Goal: Task Accomplishment & Management: Manage account settings

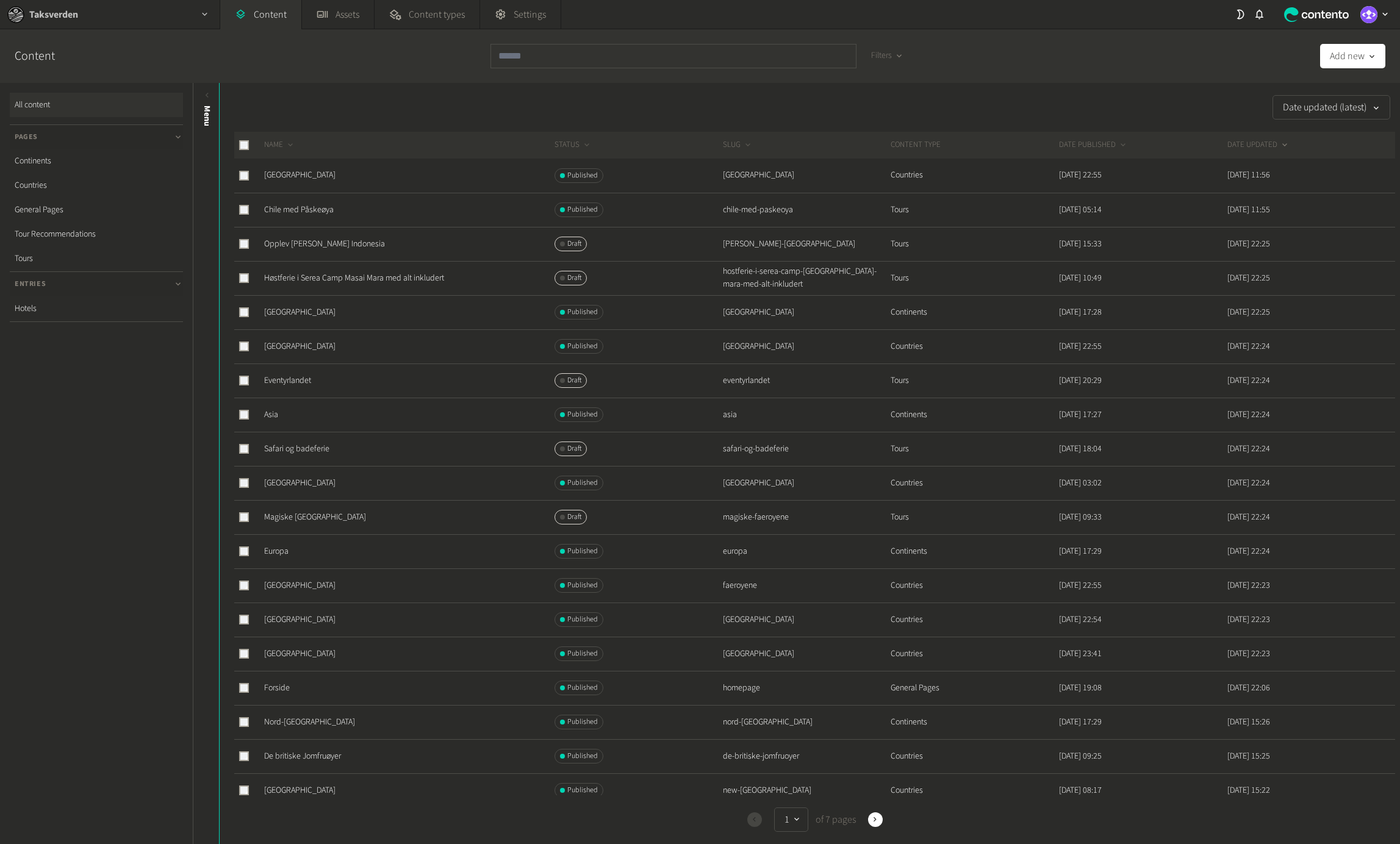
click at [198, 17] on div "button" at bounding box center [205, 14] width 29 height 29
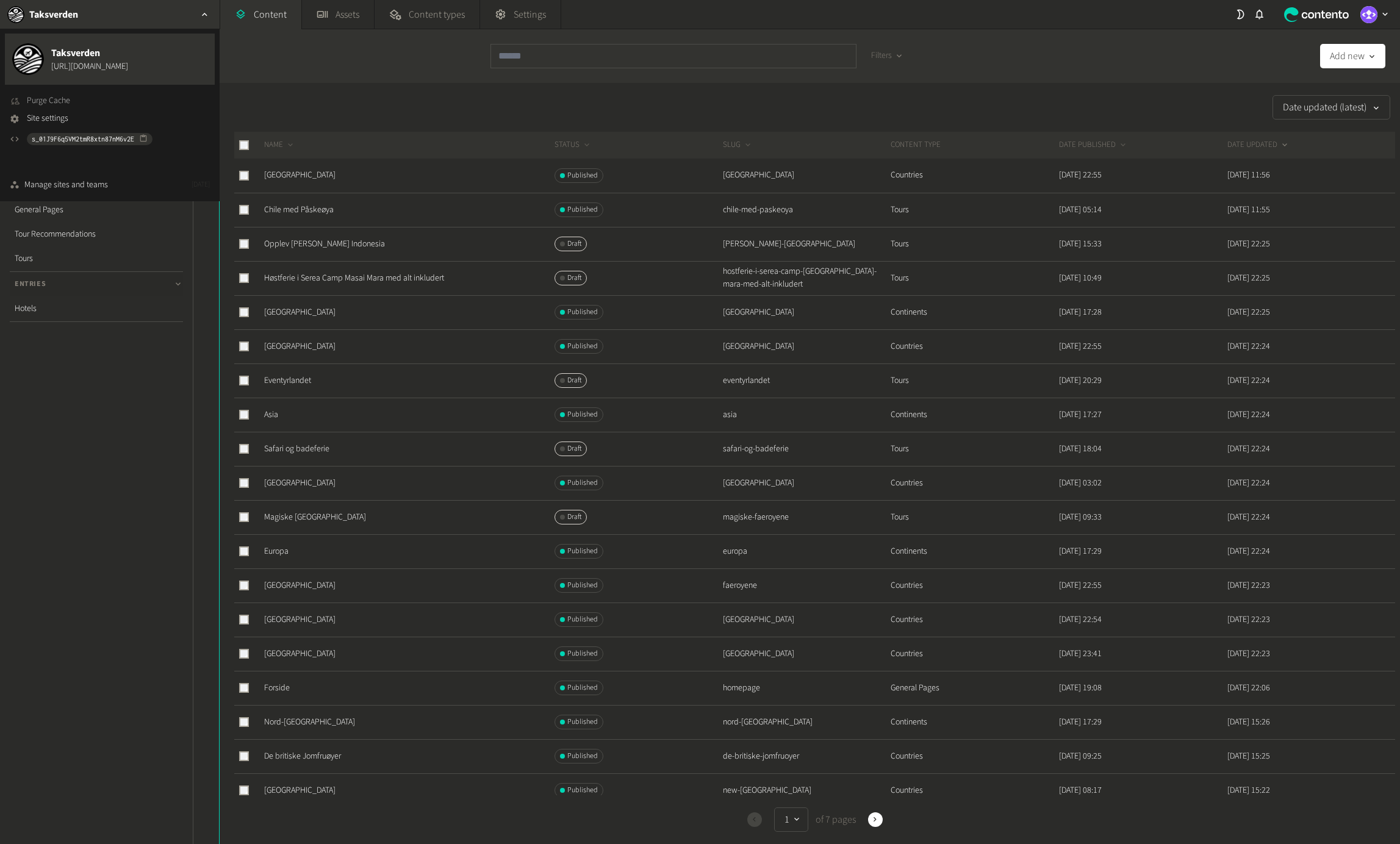
click at [57, 102] on span "Purge Cache" at bounding box center [48, 101] width 43 height 13
click at [322, 209] on link "Chile med Påskeøya" at bounding box center [299, 210] width 70 height 12
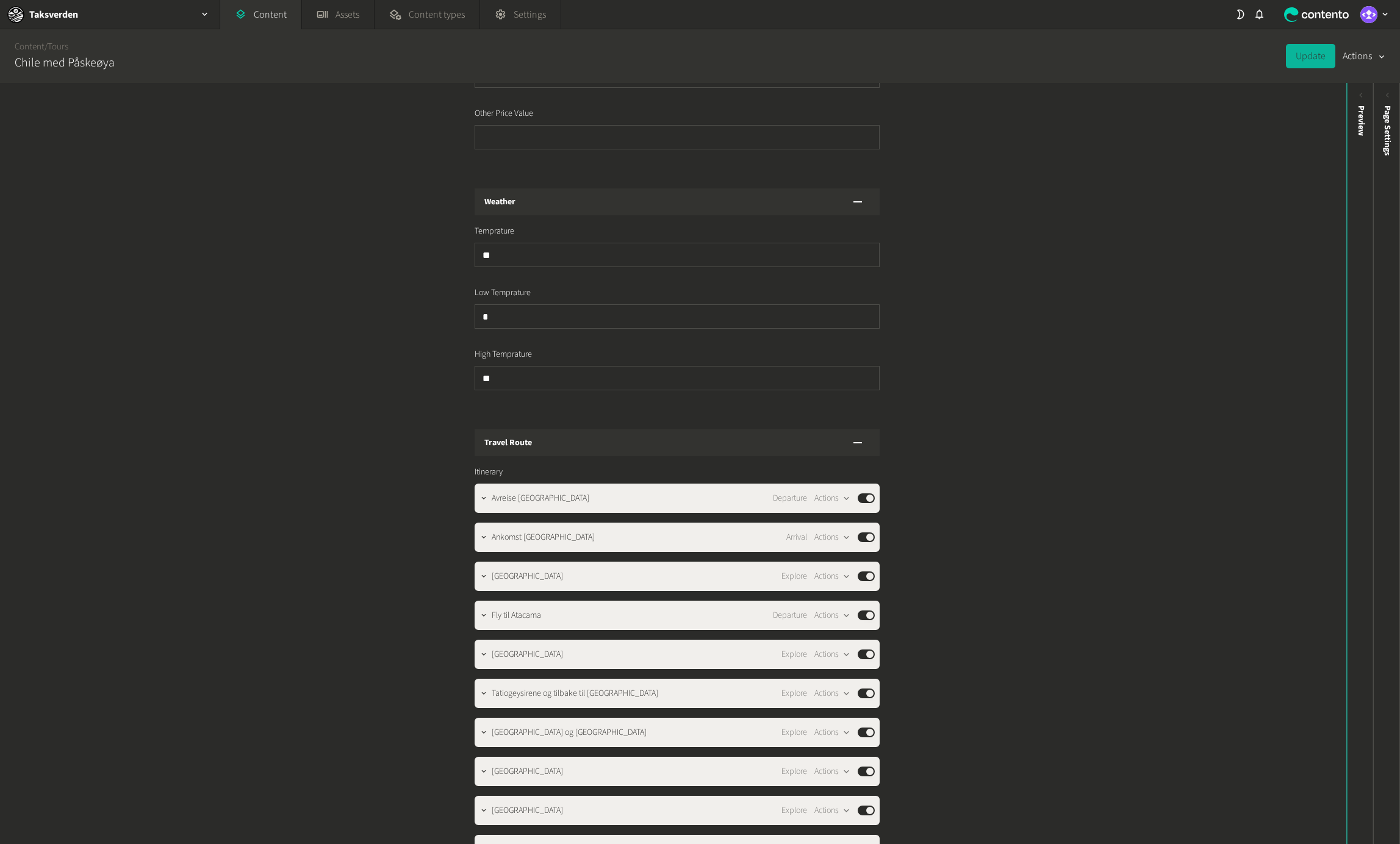
scroll to position [1040, 0]
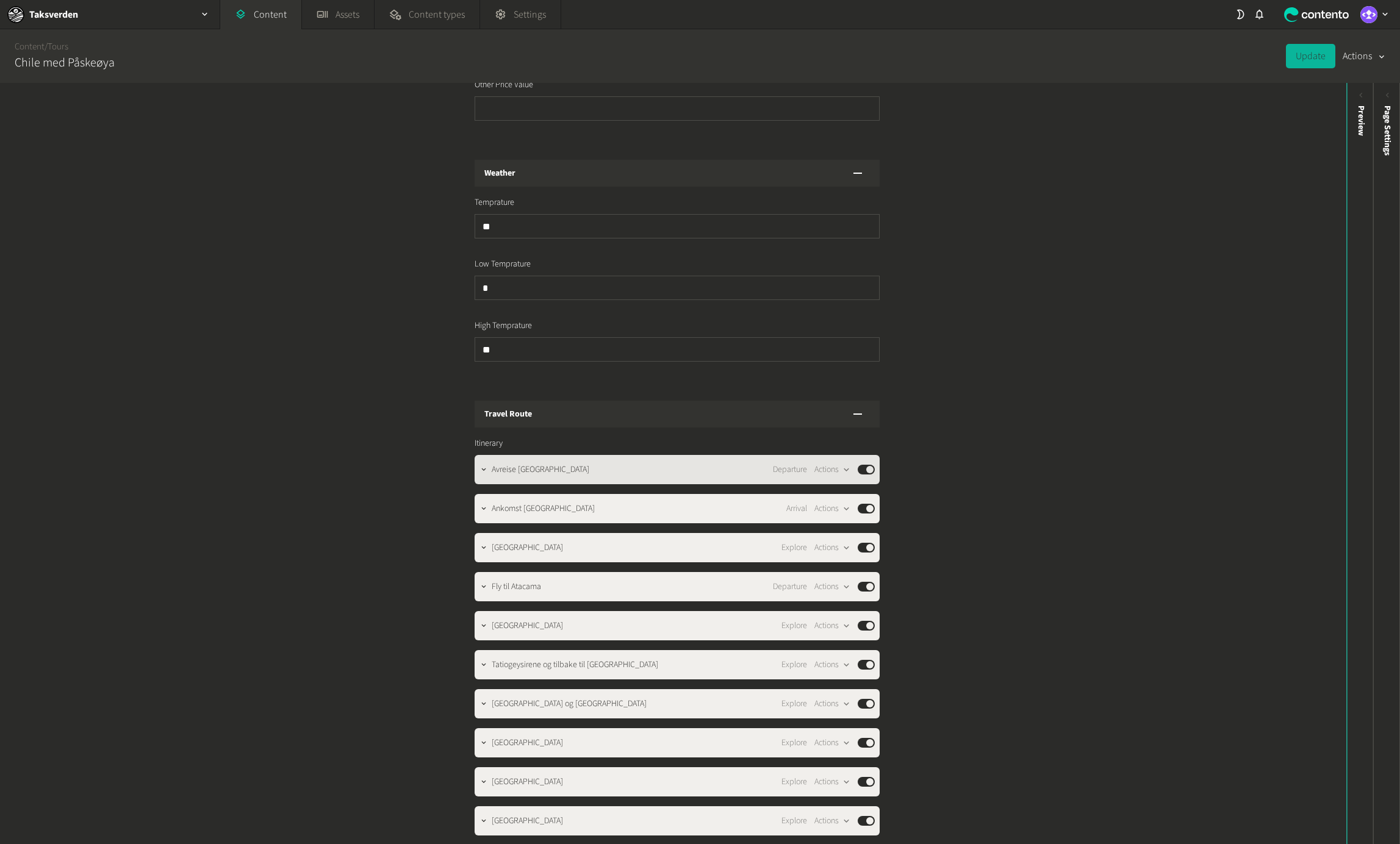
click at [744, 463] on div "Avreise [GEOGRAPHIC_DATA] Departure Actions Published" at bounding box center [683, 470] width 383 height 15
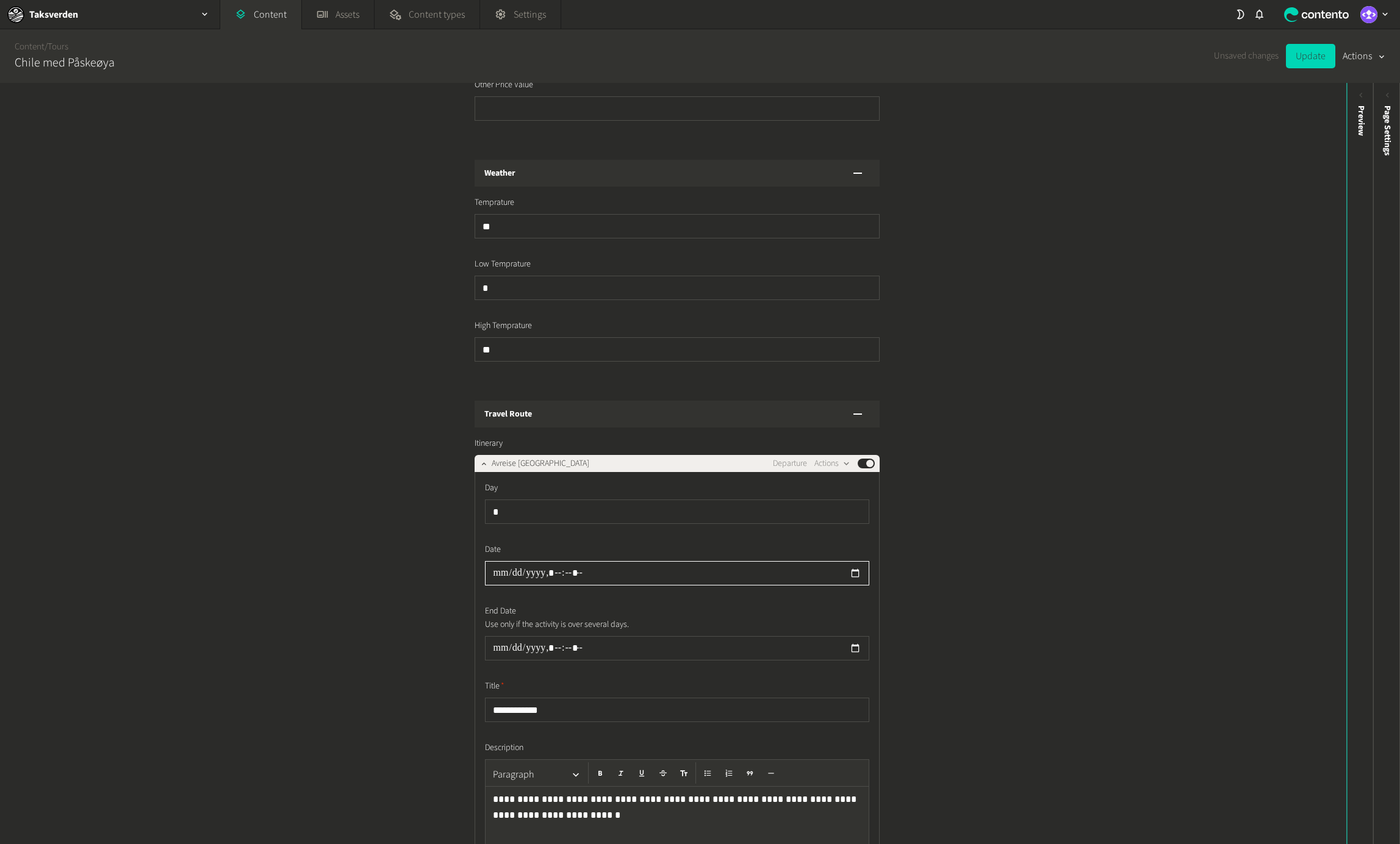
click at [501, 562] on input "datetime-local" at bounding box center [677, 573] width 384 height 24
type input "**********"
click at [977, 562] on div "**********" at bounding box center [673, 464] width 1346 height 762
click at [676, 456] on div "Avreise [GEOGRAPHIC_DATA] Departure Actions Published" at bounding box center [683, 463] width 383 height 15
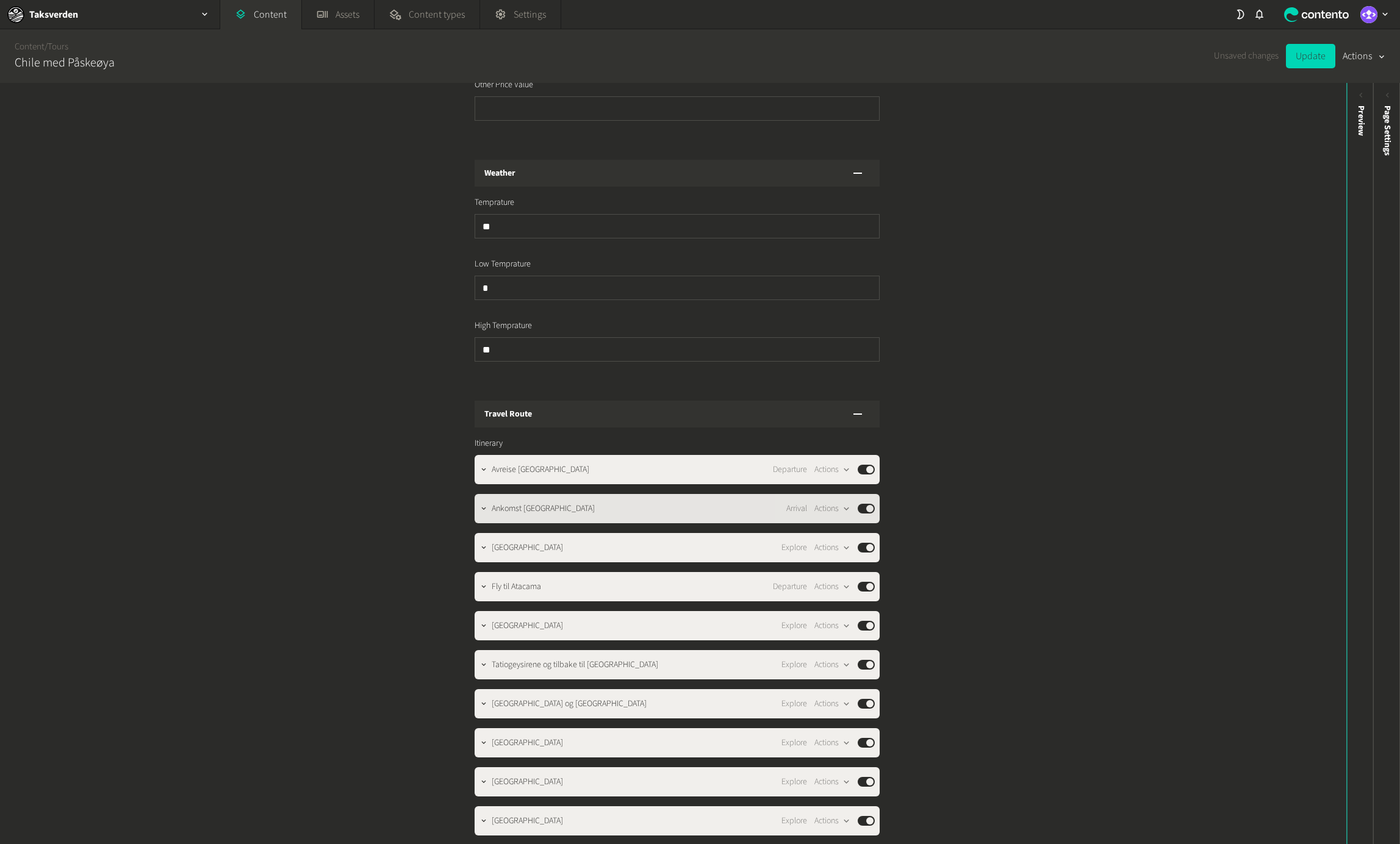
click at [644, 502] on div "Ankomst [GEOGRAPHIC_DATA] Arrival Actions Published" at bounding box center [683, 509] width 383 height 15
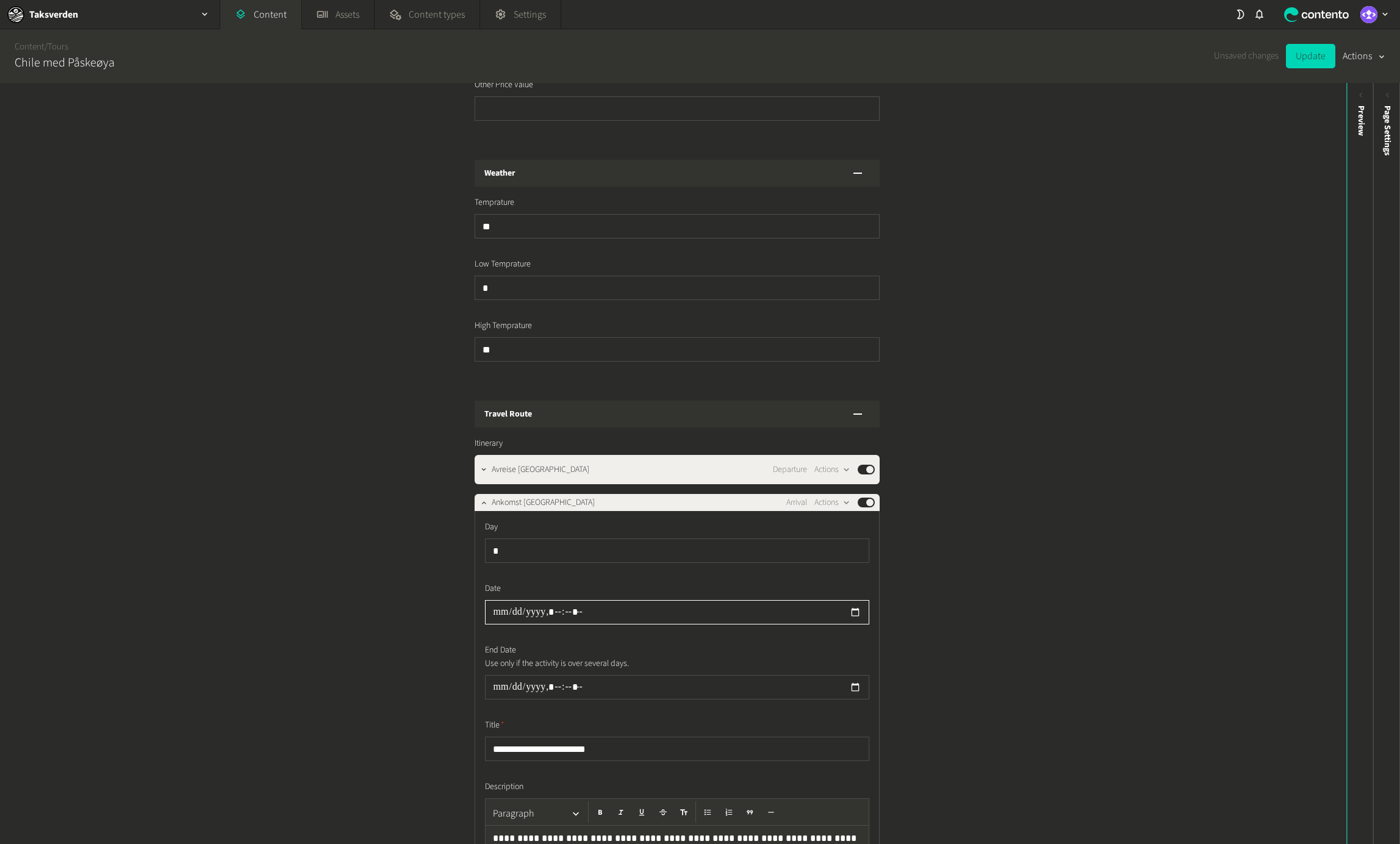
click at [500, 600] on input "datetime-local" at bounding box center [677, 612] width 384 height 24
type input "**********"
click at [583, 497] on span "Ankomst [GEOGRAPHIC_DATA]" at bounding box center [544, 503] width 103 height 13
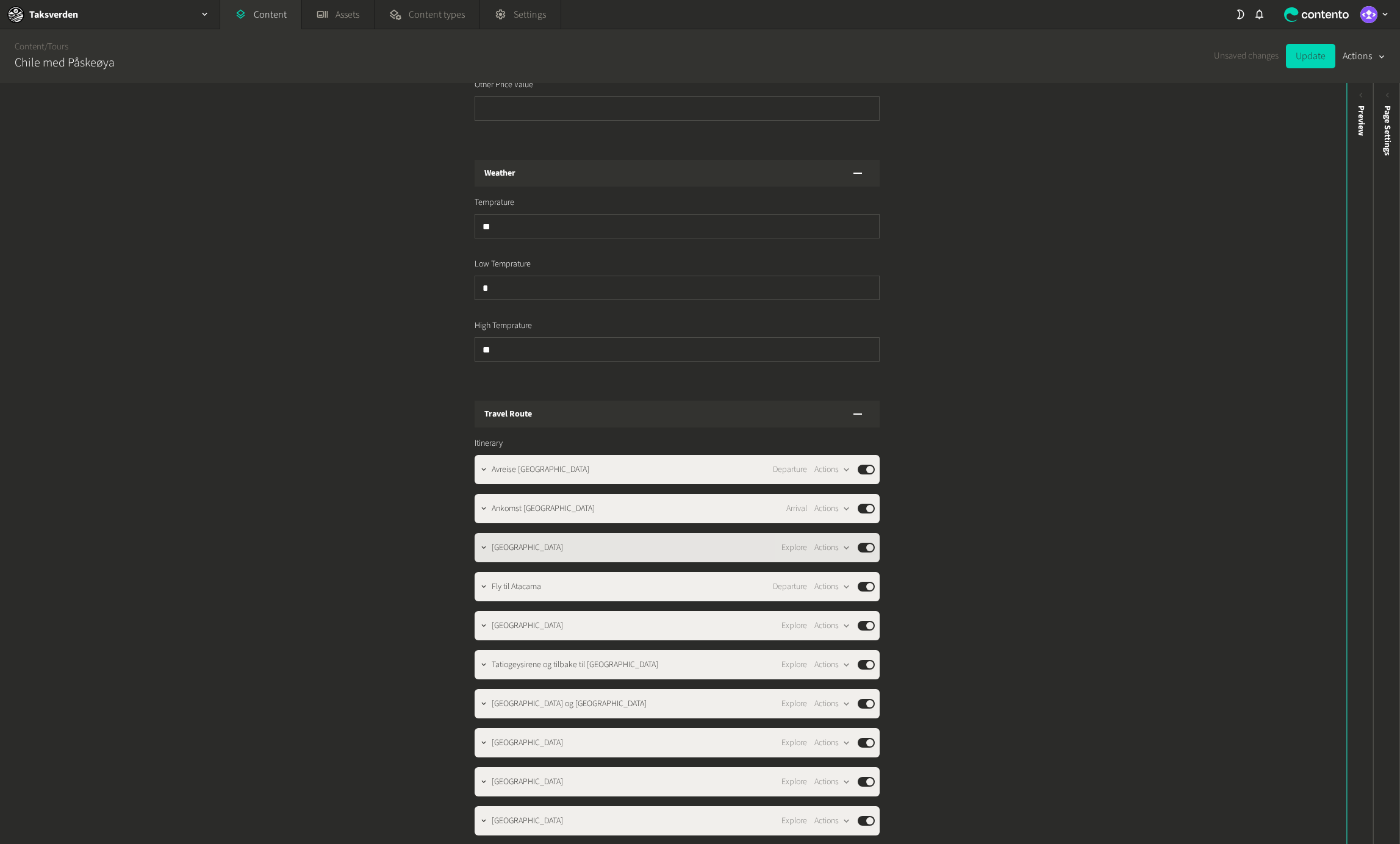
click at [581, 544] on div "[GEOGRAPHIC_DATA] Explore Actions Published" at bounding box center [677, 548] width 405 height 29
click at [594, 541] on div "[GEOGRAPHIC_DATA] Explore Actions Published" at bounding box center [683, 548] width 383 height 15
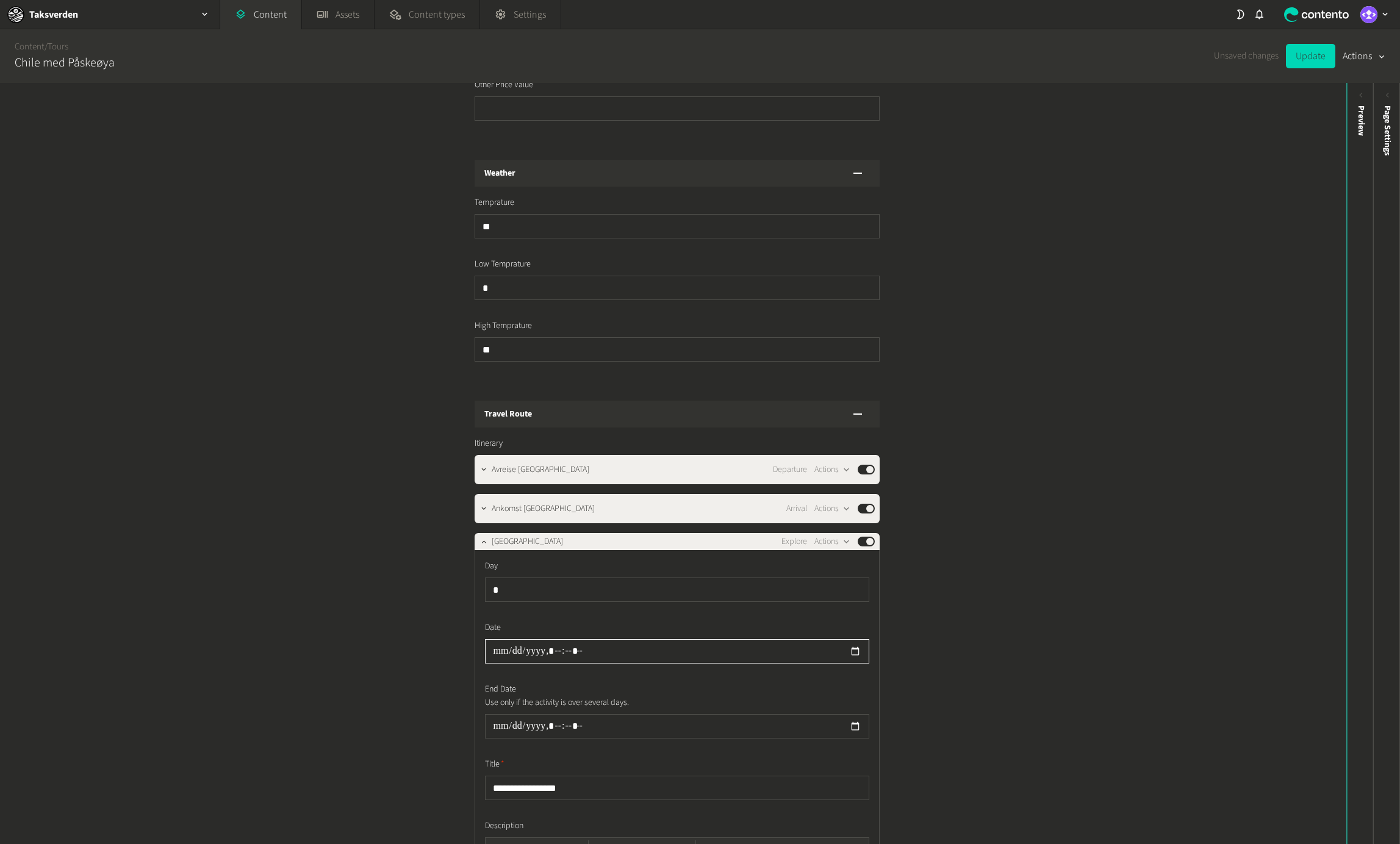
click at [497, 641] on input "datetime-local" at bounding box center [677, 651] width 384 height 24
click at [456, 633] on div "**********" at bounding box center [673, 464] width 1346 height 762
click at [546, 639] on input "datetime-local" at bounding box center [677, 651] width 384 height 24
type input "**********"
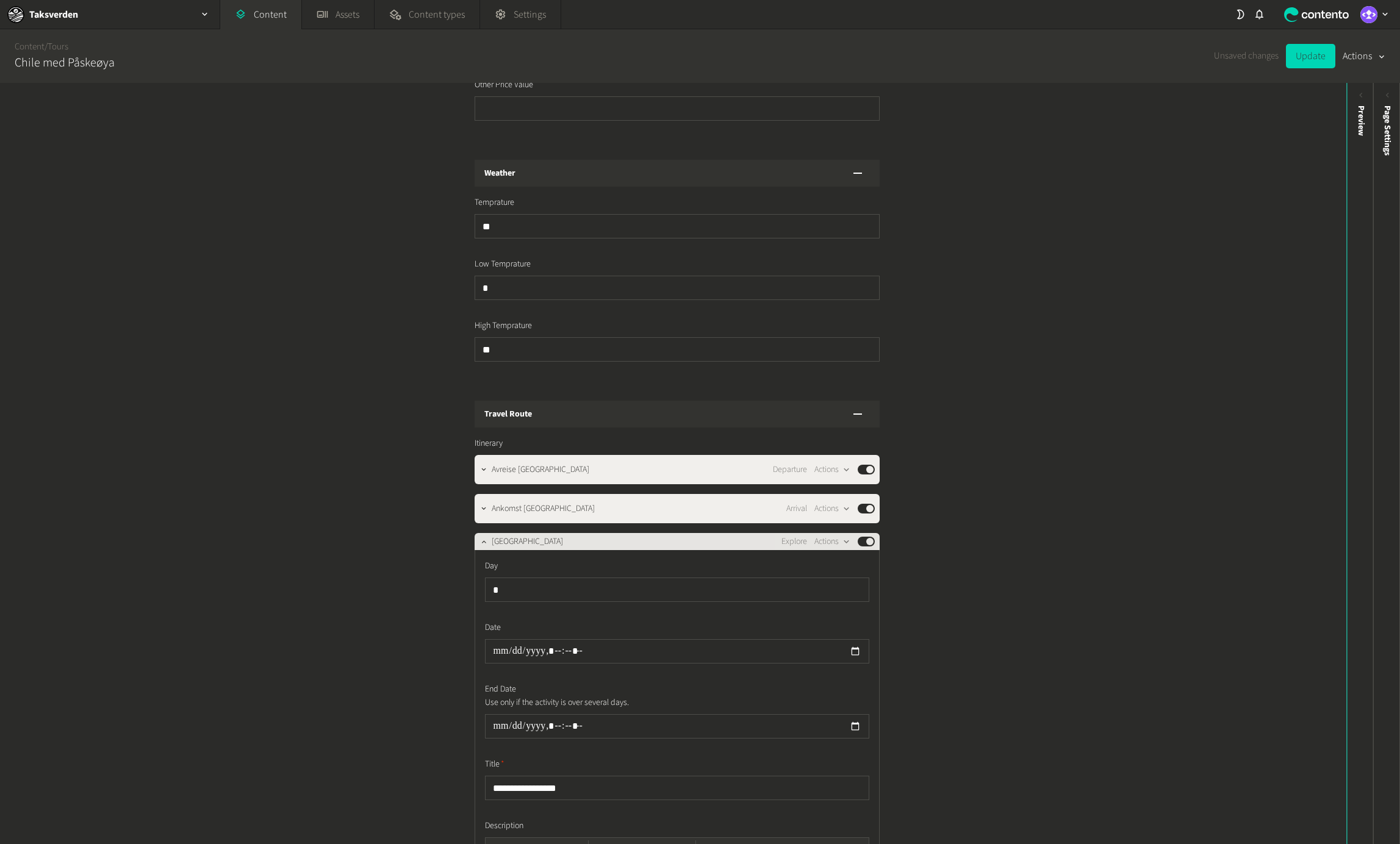
click at [548, 536] on span "[GEOGRAPHIC_DATA]" at bounding box center [527, 542] width 71 height 13
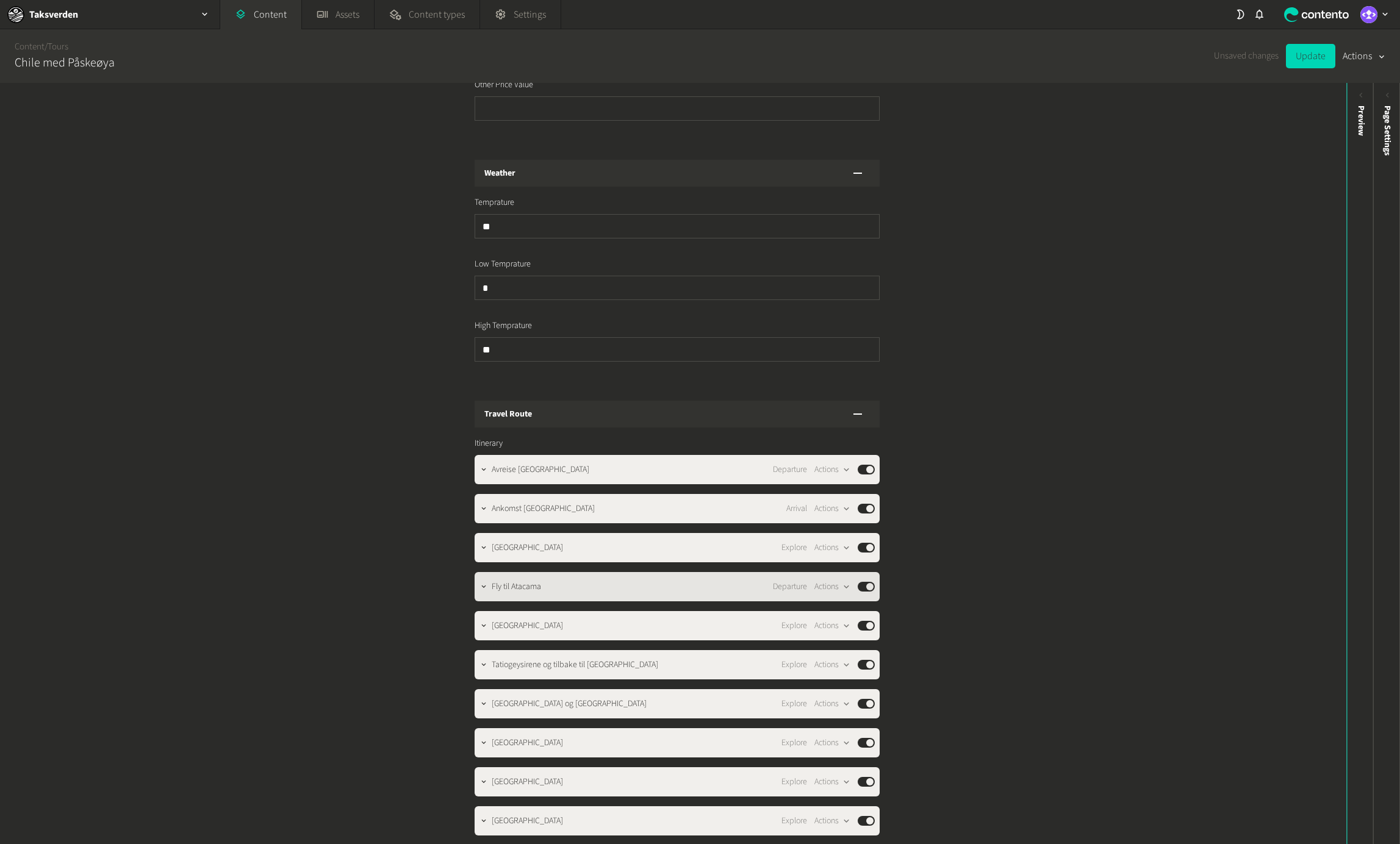
click at [541, 581] on span "Fly til Atacama" at bounding box center [516, 587] width 50 height 13
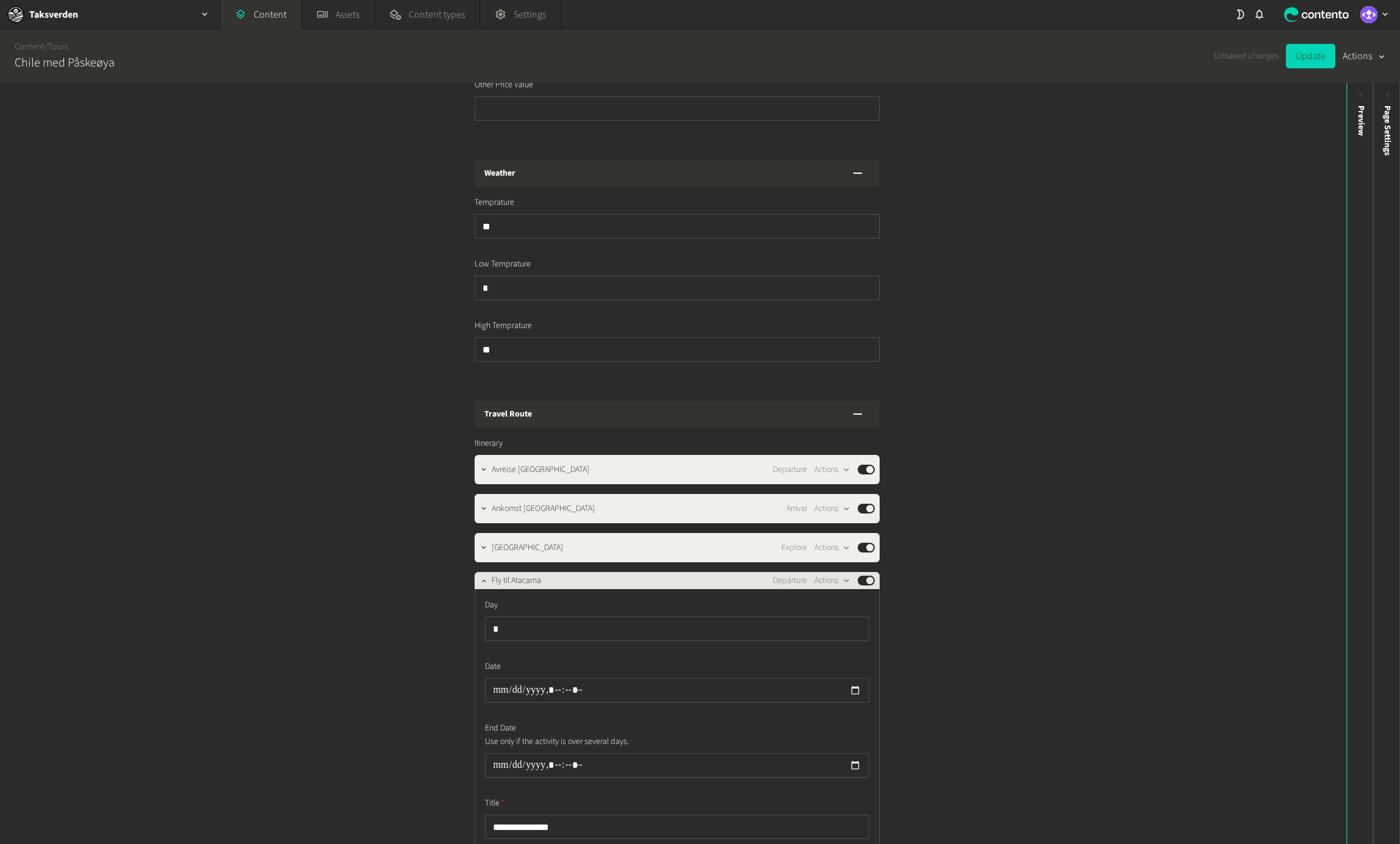
click at [541, 574] on span "Fly til Atacama" at bounding box center [516, 581] width 50 height 13
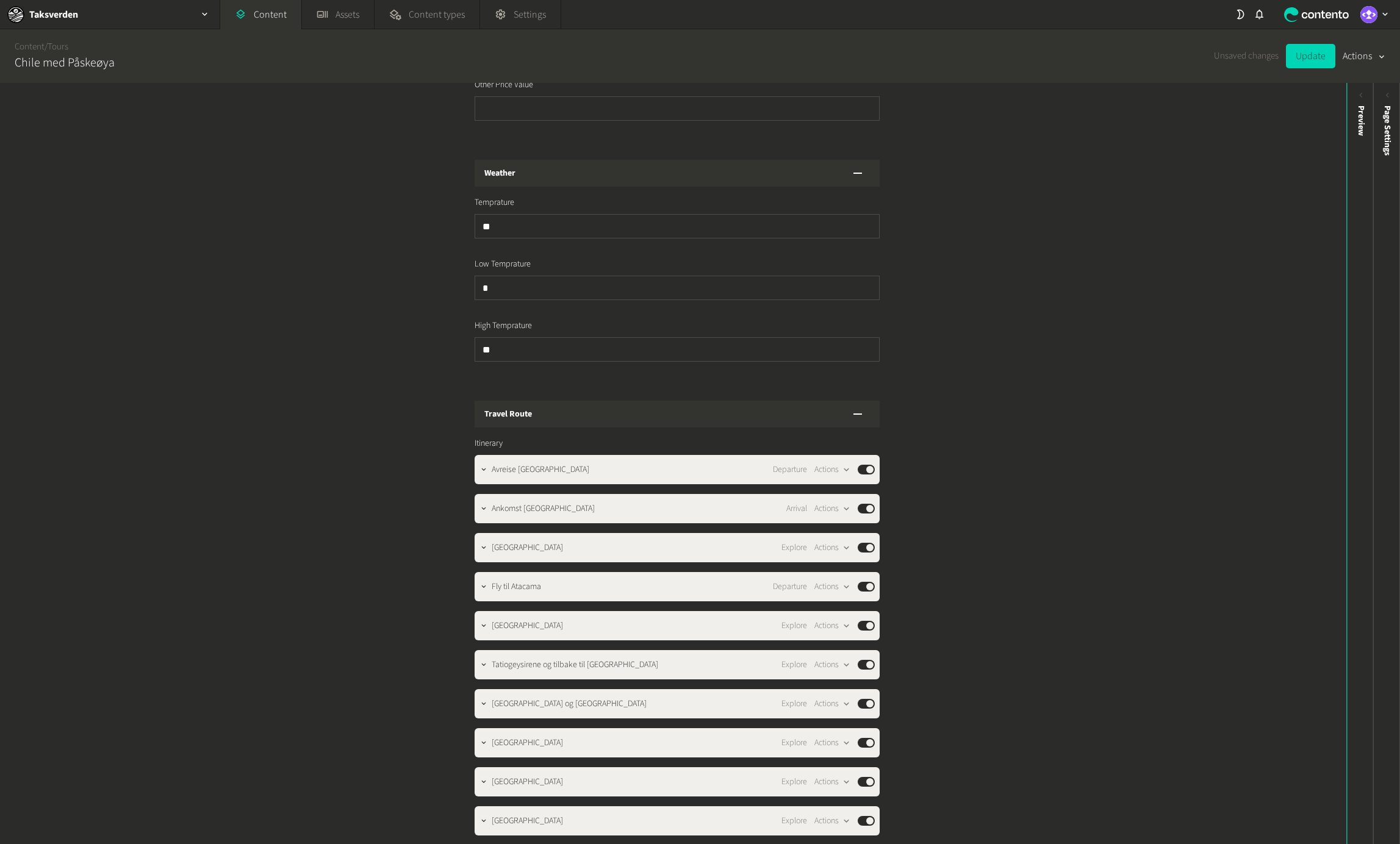
click at [541, 552] on div "Avreise [GEOGRAPHIC_DATA] Departure Actions Published Ankomst [GEOGRAPHIC_DATA]…" at bounding box center [677, 782] width 405 height 654
click at [542, 541] on span "[GEOGRAPHIC_DATA]" at bounding box center [527, 548] width 71 height 13
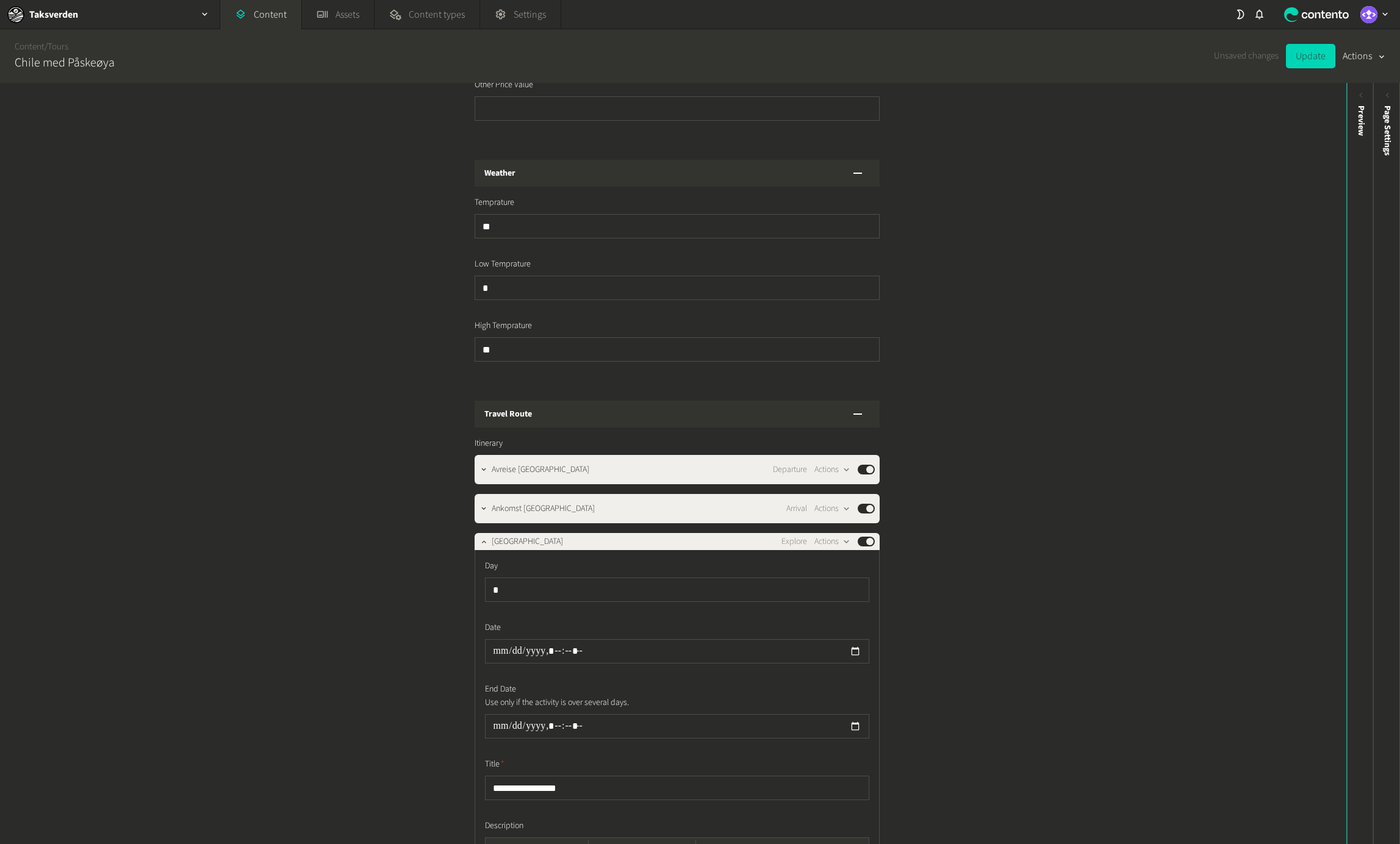
click at [542, 536] on span "[GEOGRAPHIC_DATA]" at bounding box center [527, 542] width 71 height 13
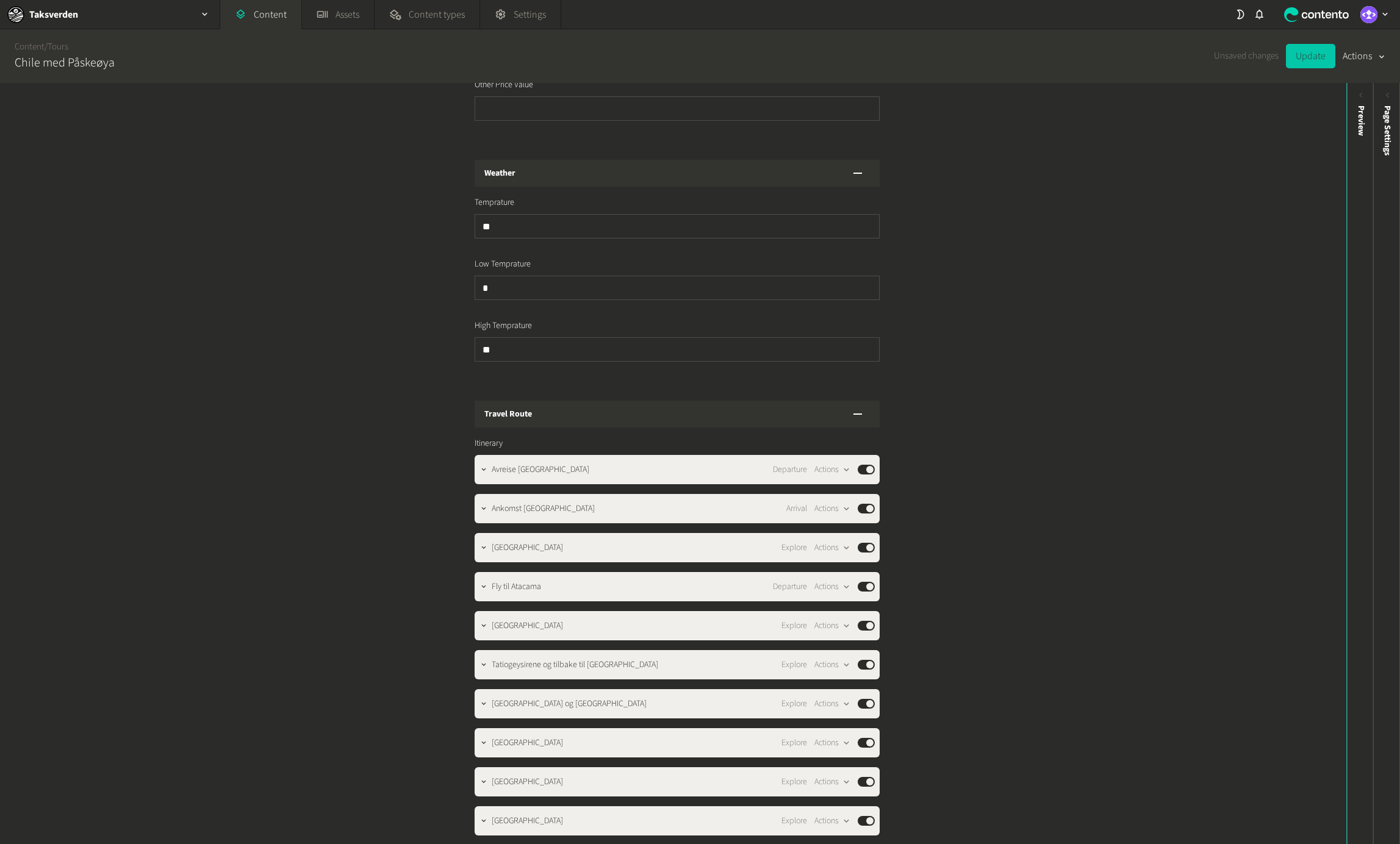
click at [1308, 53] on button "Update" at bounding box center [1310, 56] width 50 height 24
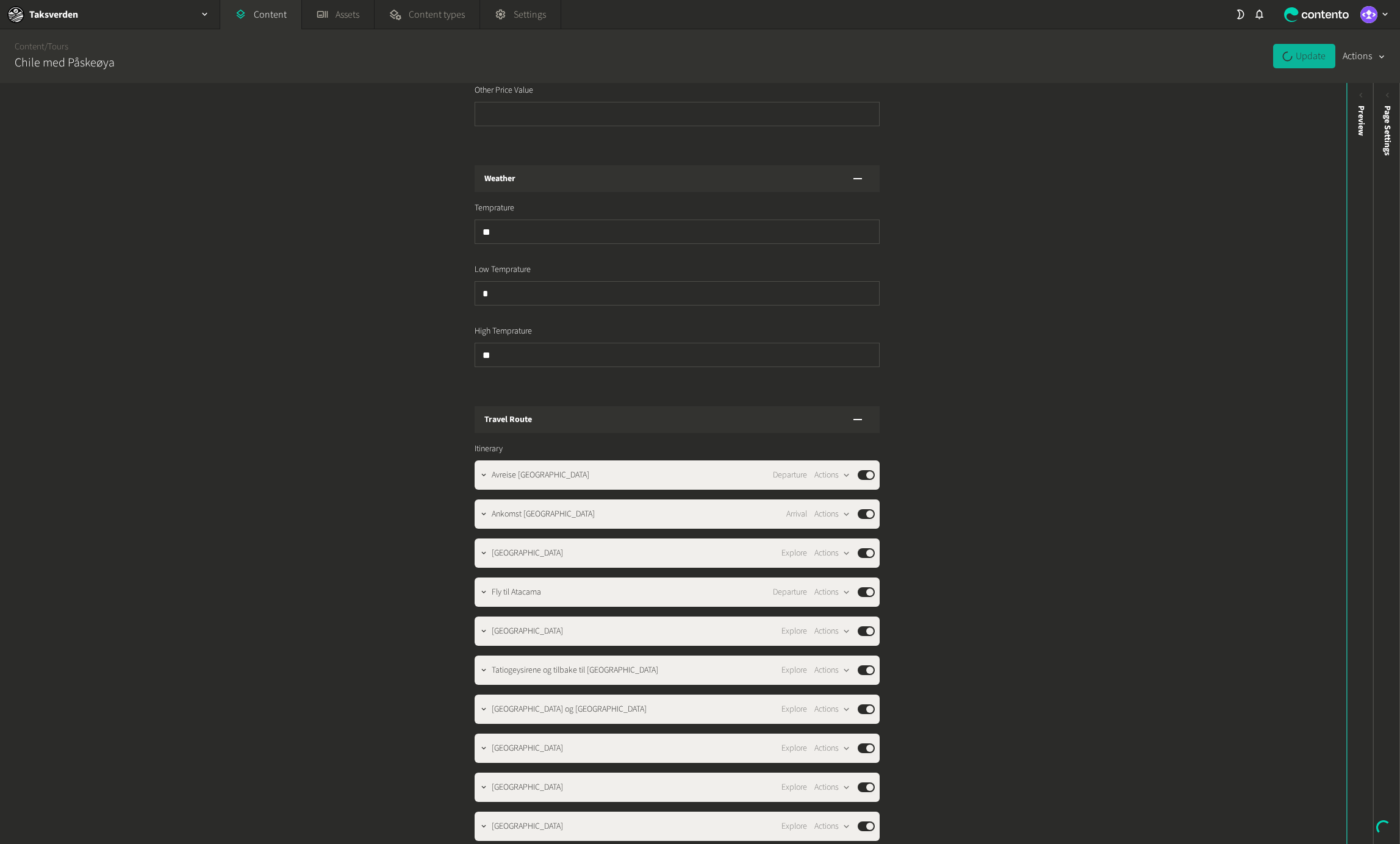
scroll to position [1034, 0]
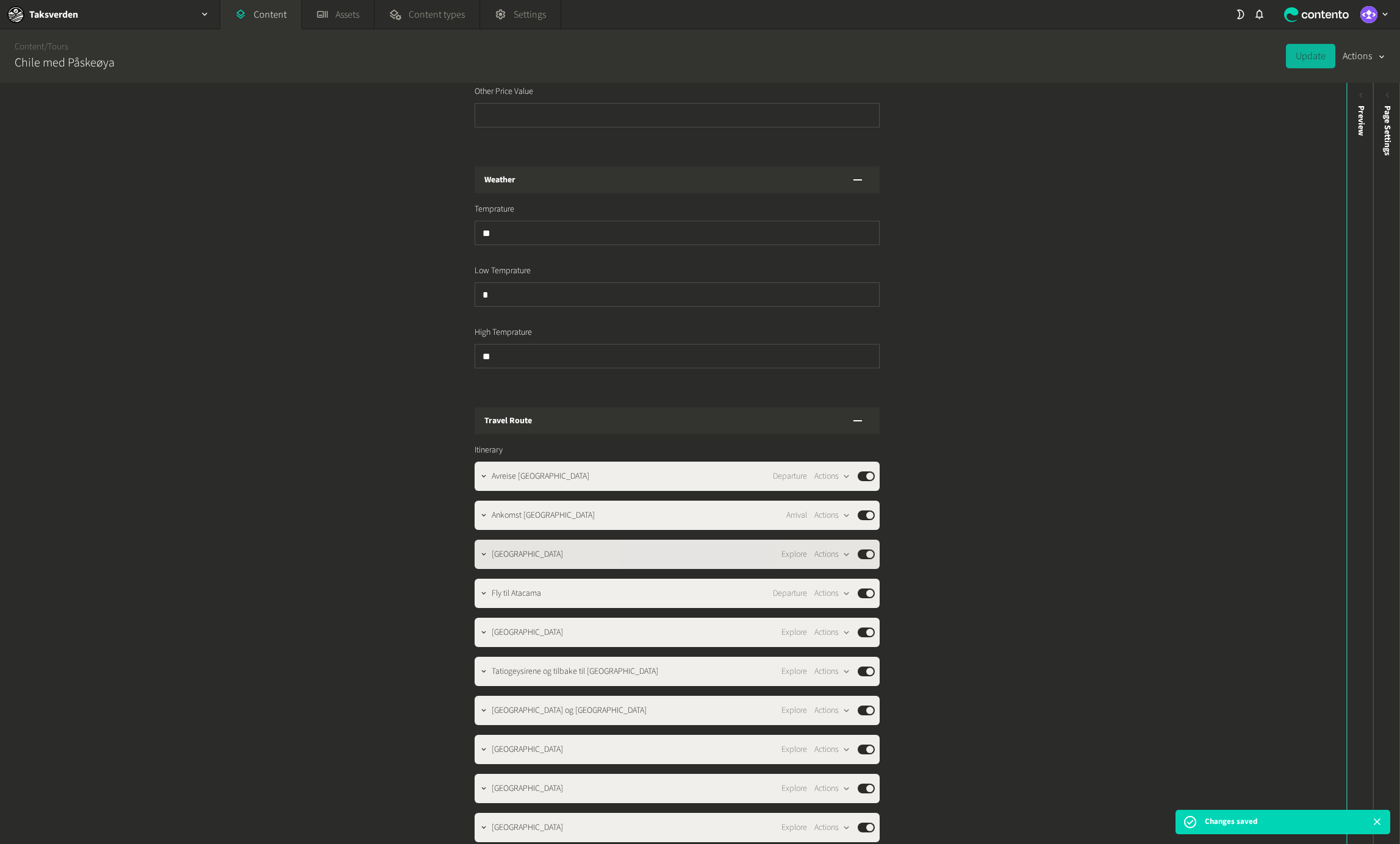
click at [781, 548] on span "Explore" at bounding box center [794, 555] width 26 height 13
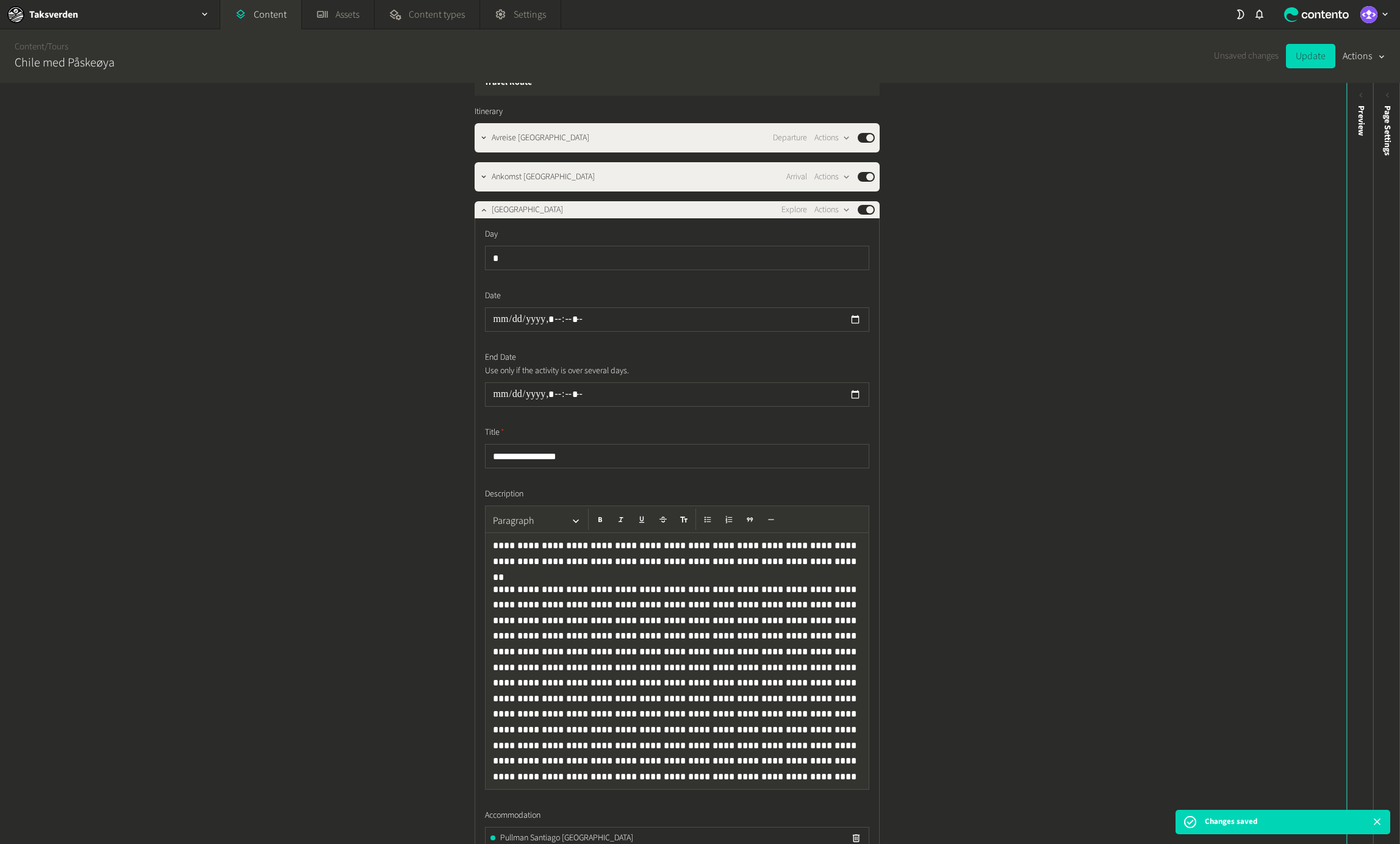
scroll to position [1332, 0]
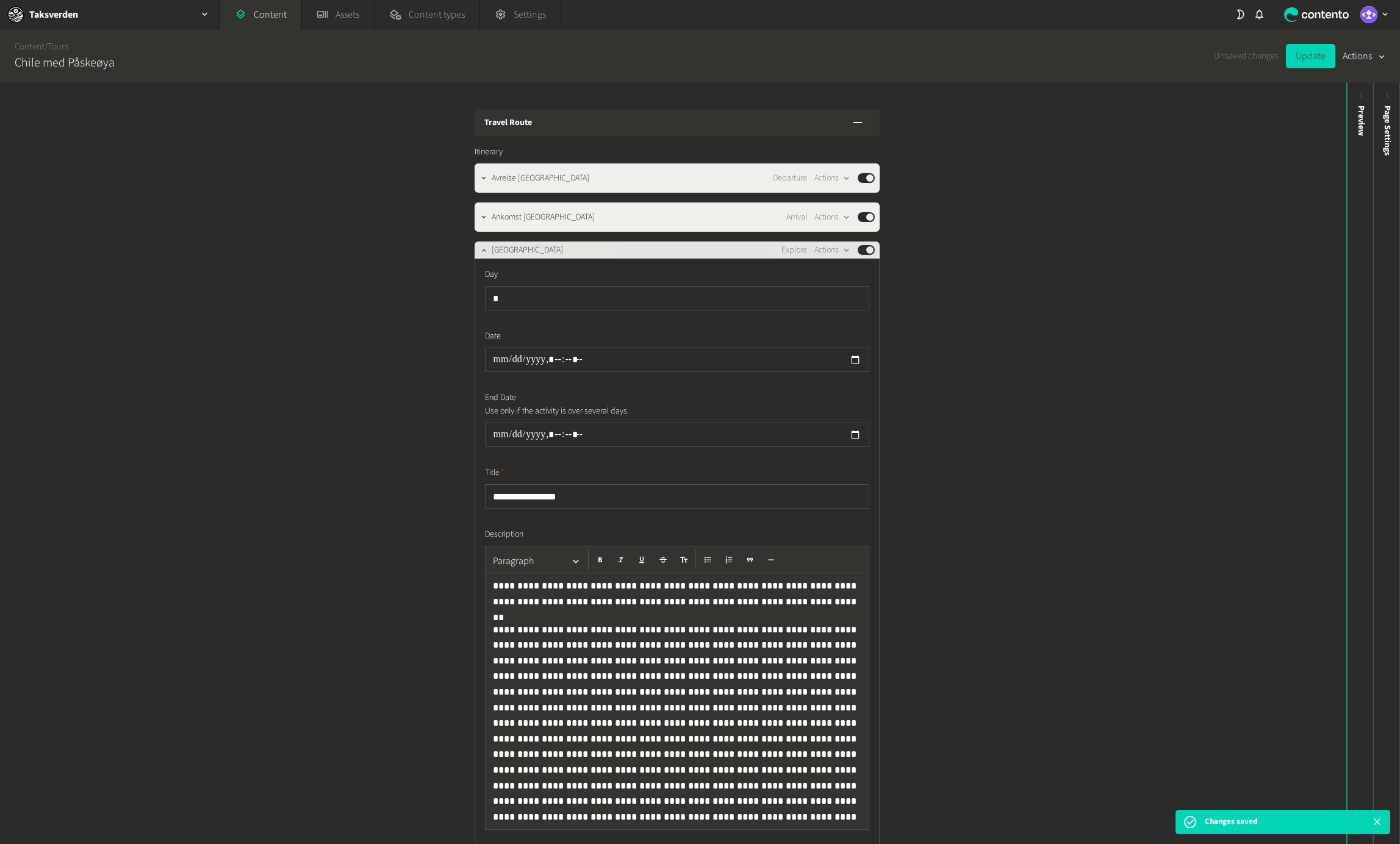
click at [579, 242] on div "[GEOGRAPHIC_DATA] Explore Actions Published" at bounding box center [683, 249] width 383 height 15
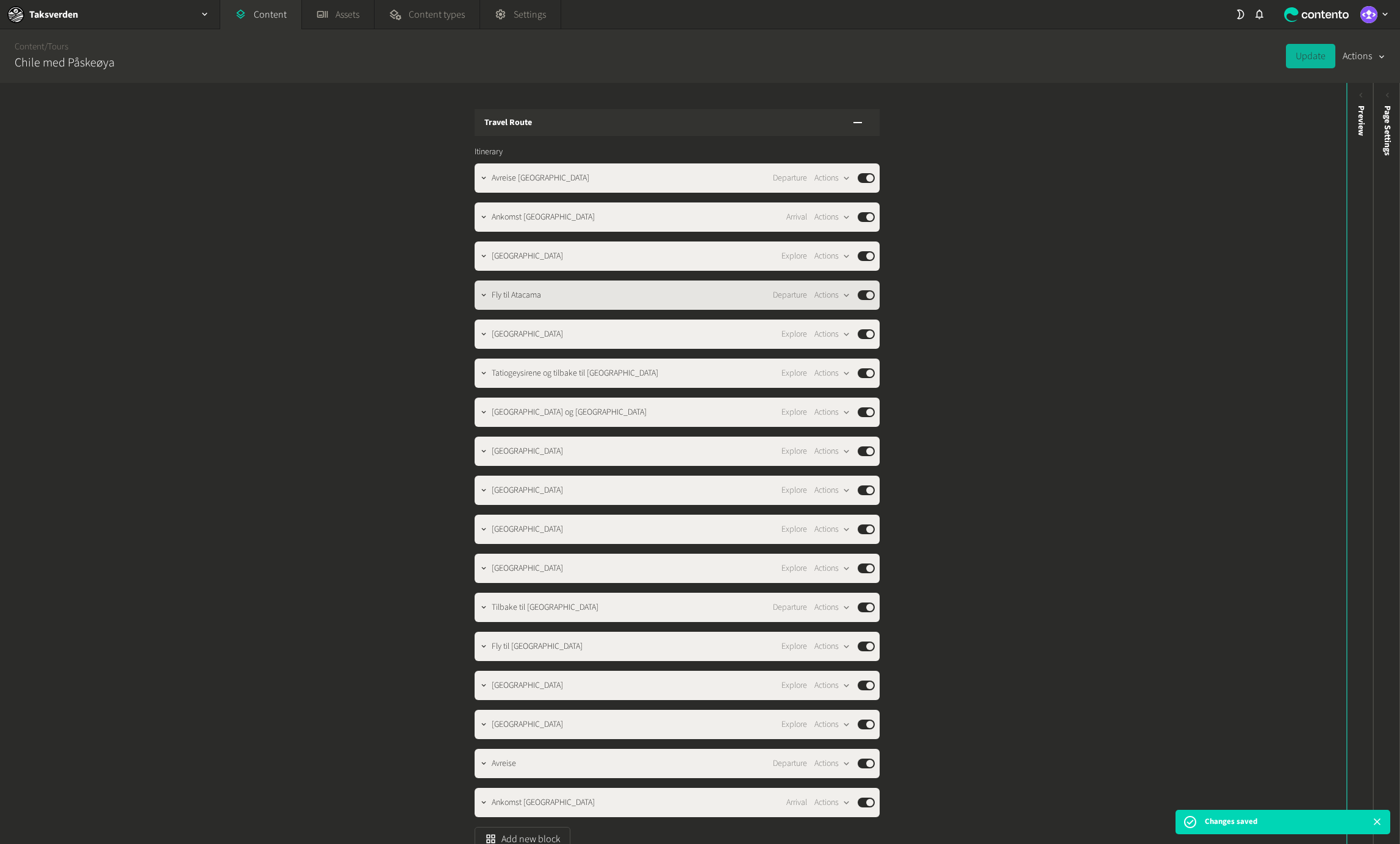
click at [570, 288] on div "Fly til Atacama Departure Actions Published" at bounding box center [683, 295] width 383 height 15
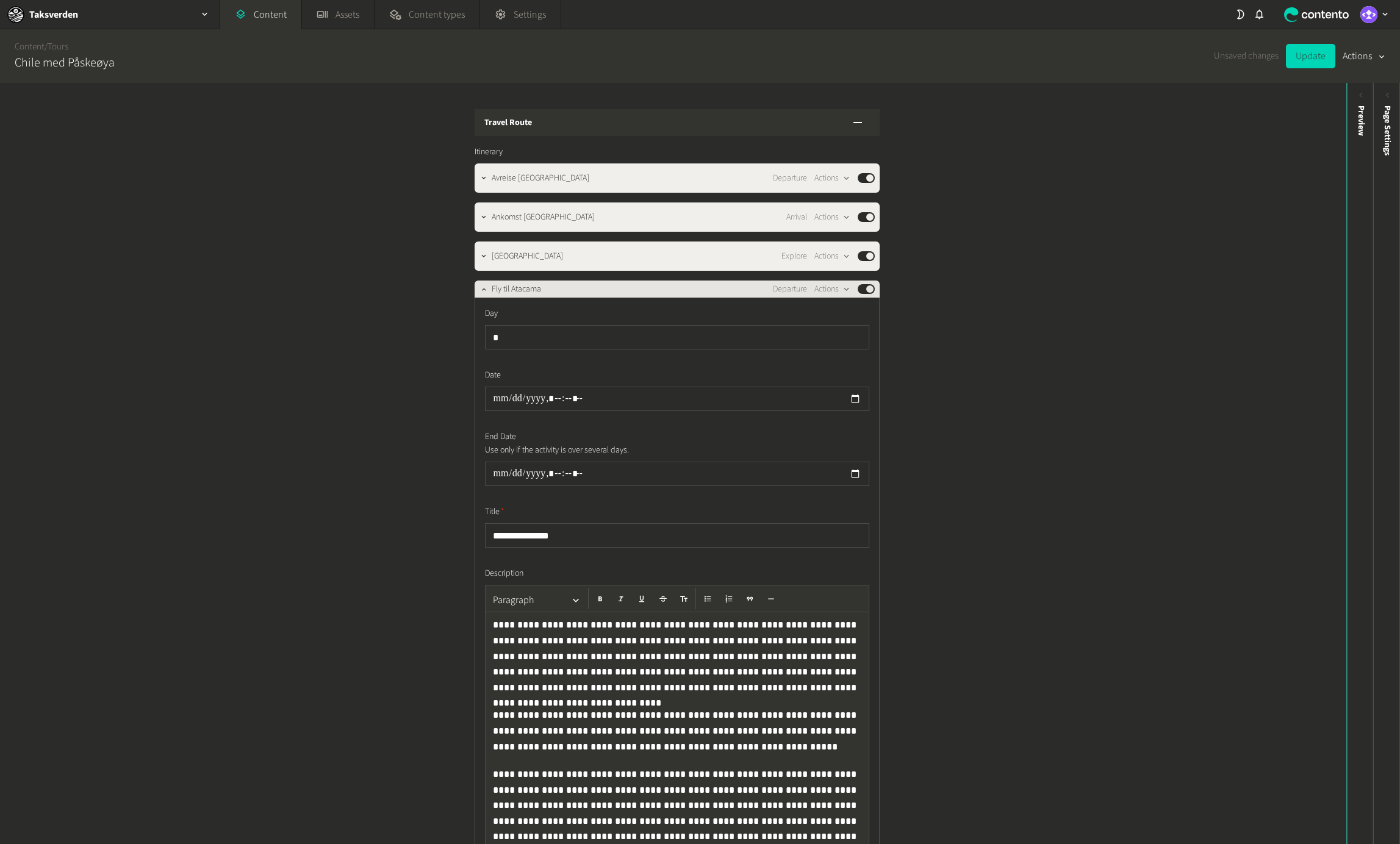
click at [562, 282] on div "Fly til Atacama Departure Actions Published" at bounding box center [683, 289] width 383 height 15
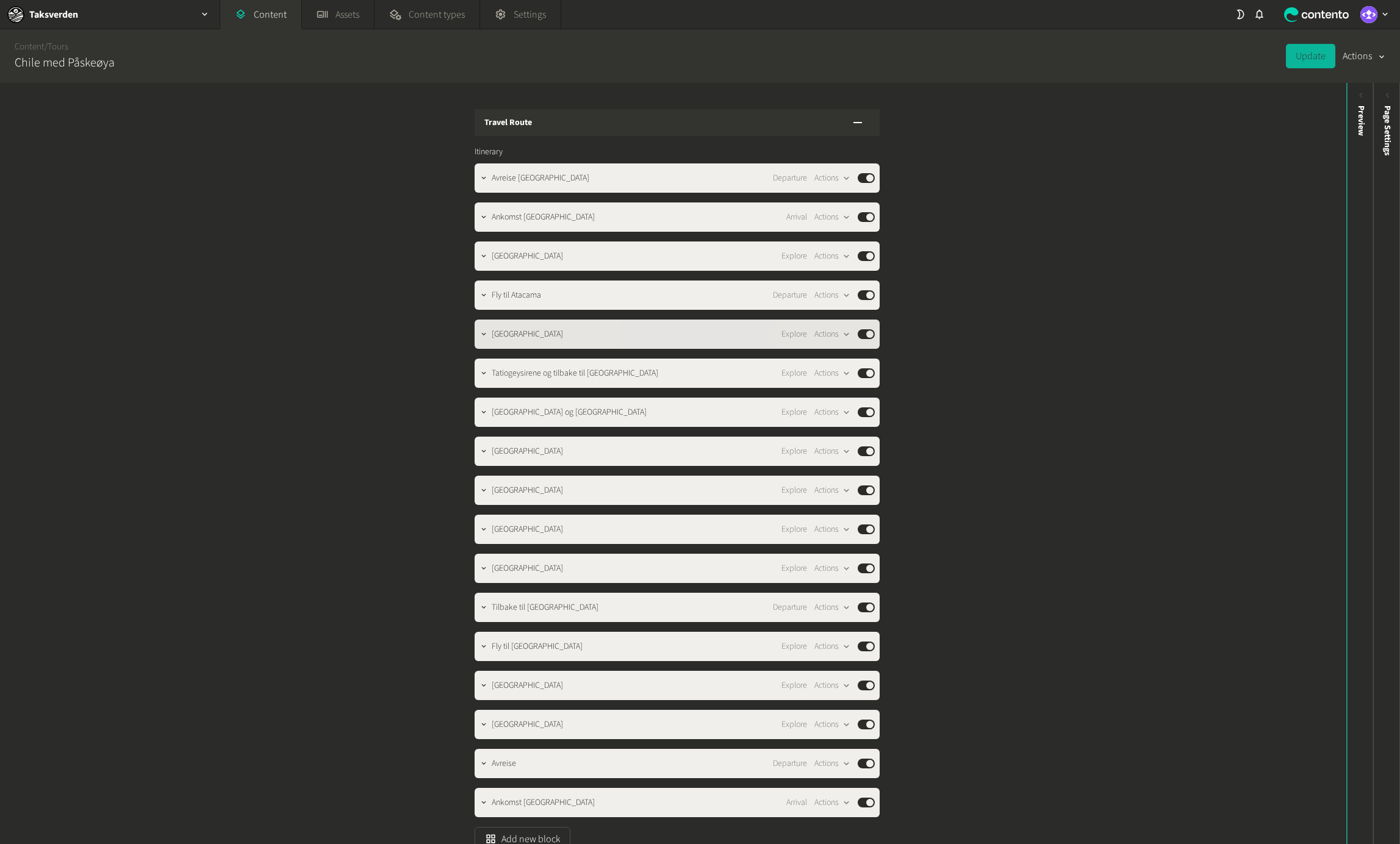
click at [563, 328] on span "[GEOGRAPHIC_DATA]" at bounding box center [527, 335] width 71 height 13
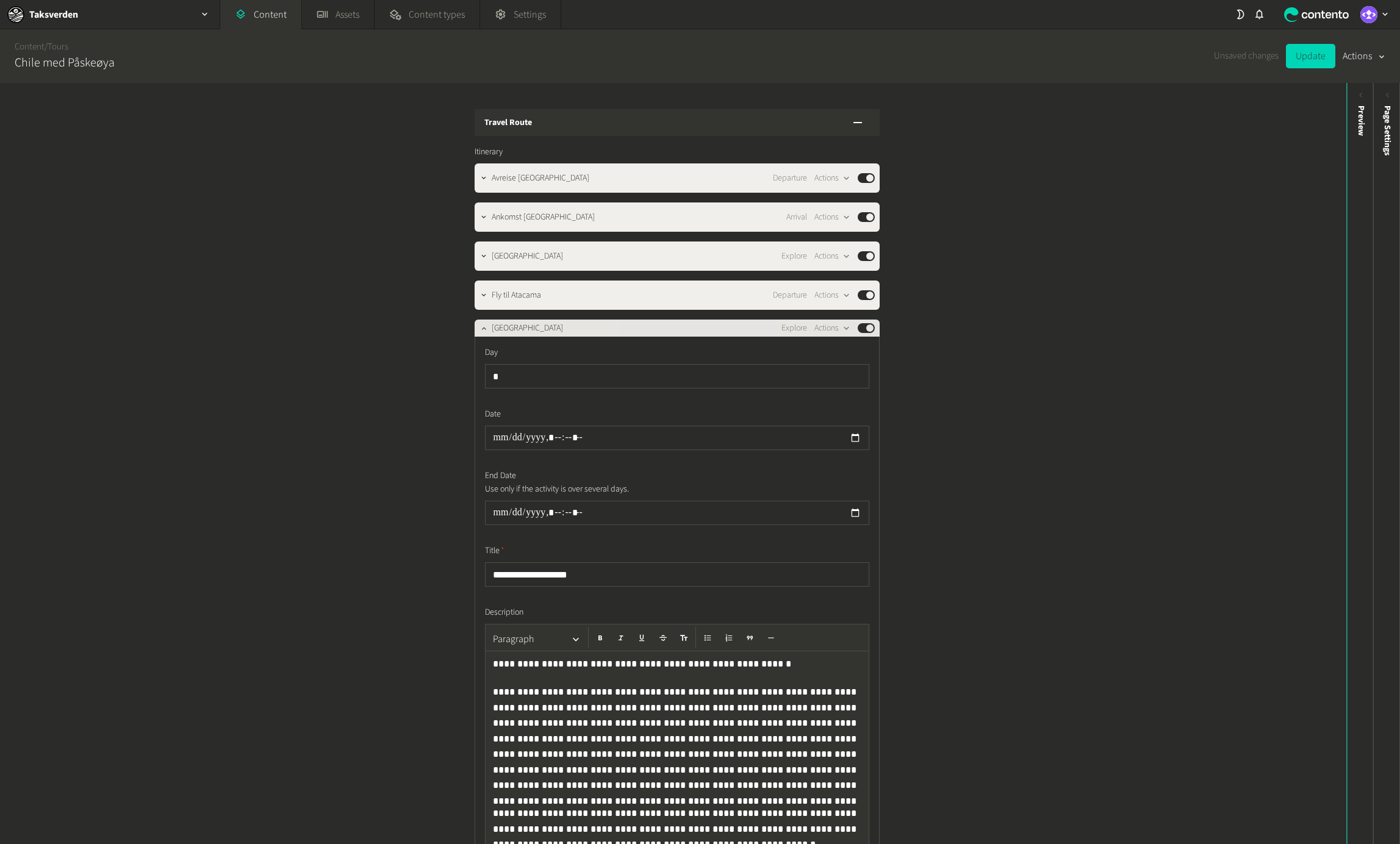
click at [563, 322] on span "[GEOGRAPHIC_DATA]" at bounding box center [527, 328] width 71 height 13
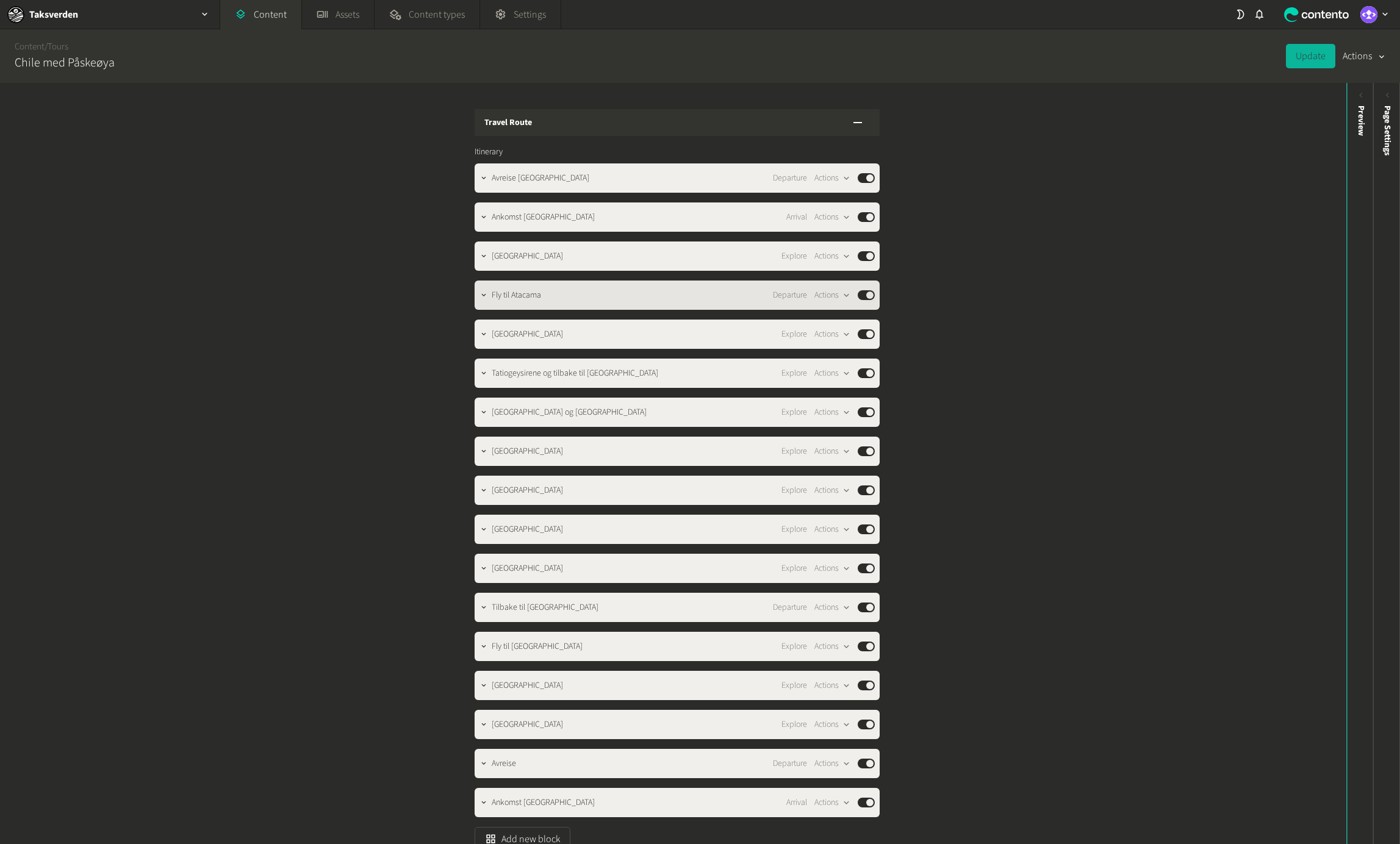
click at [570, 288] on div "Fly til Atacama Departure Actions Published" at bounding box center [683, 295] width 383 height 15
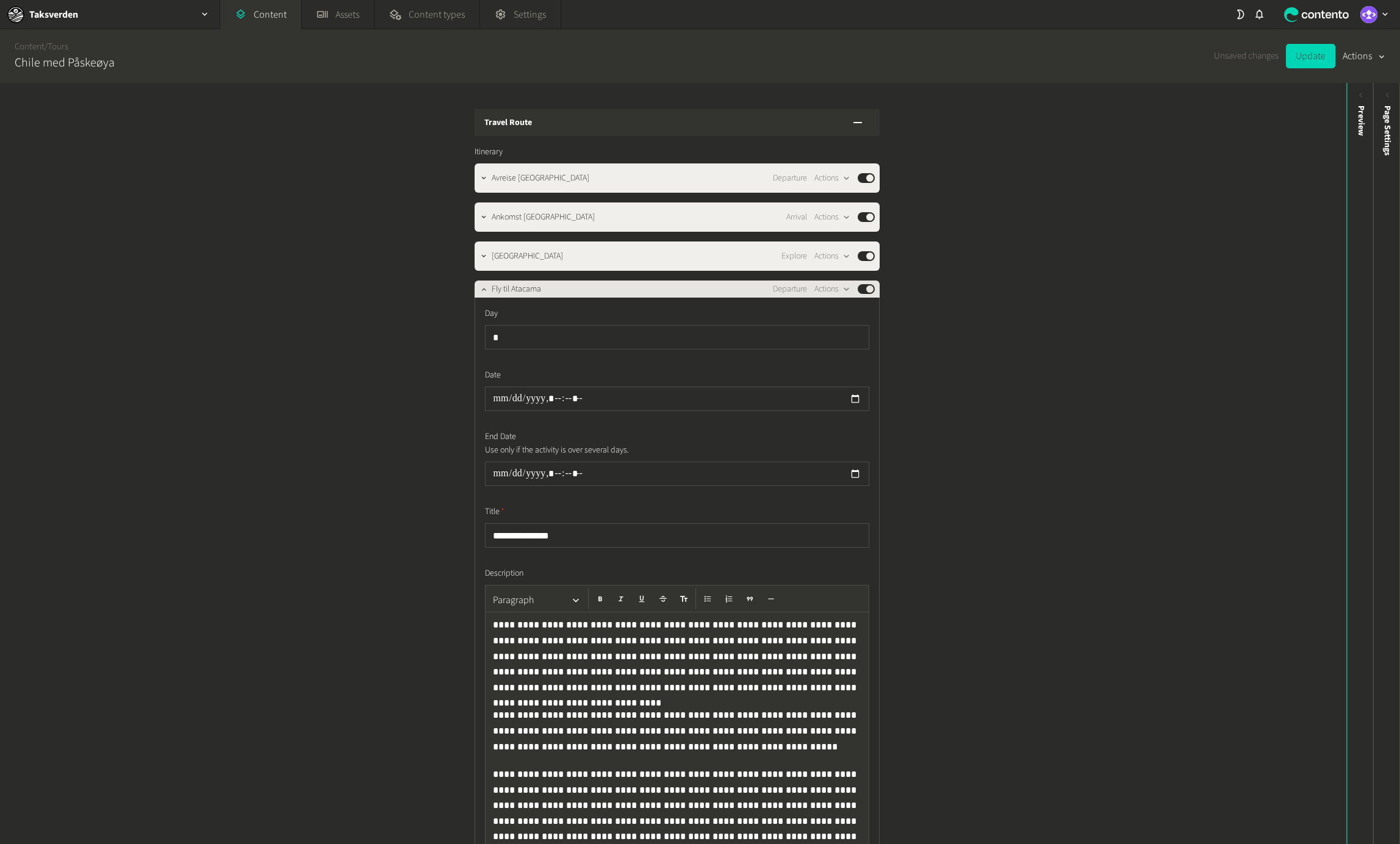
click at [572, 283] on div "Fly til Atacama Departure Actions Published" at bounding box center [683, 289] width 383 height 15
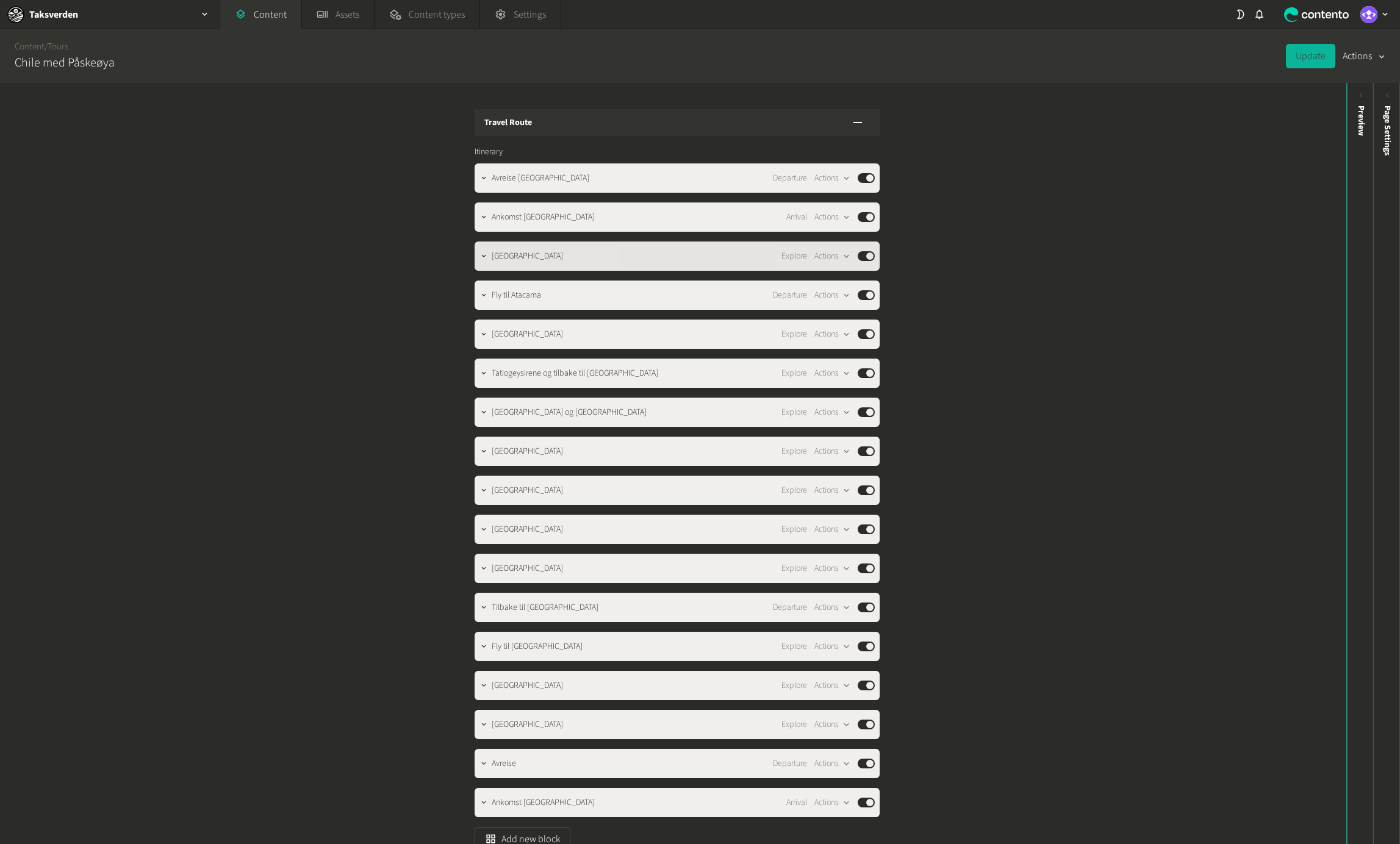
click at [571, 249] on div "[GEOGRAPHIC_DATA] Explore Actions Published" at bounding box center [683, 256] width 383 height 15
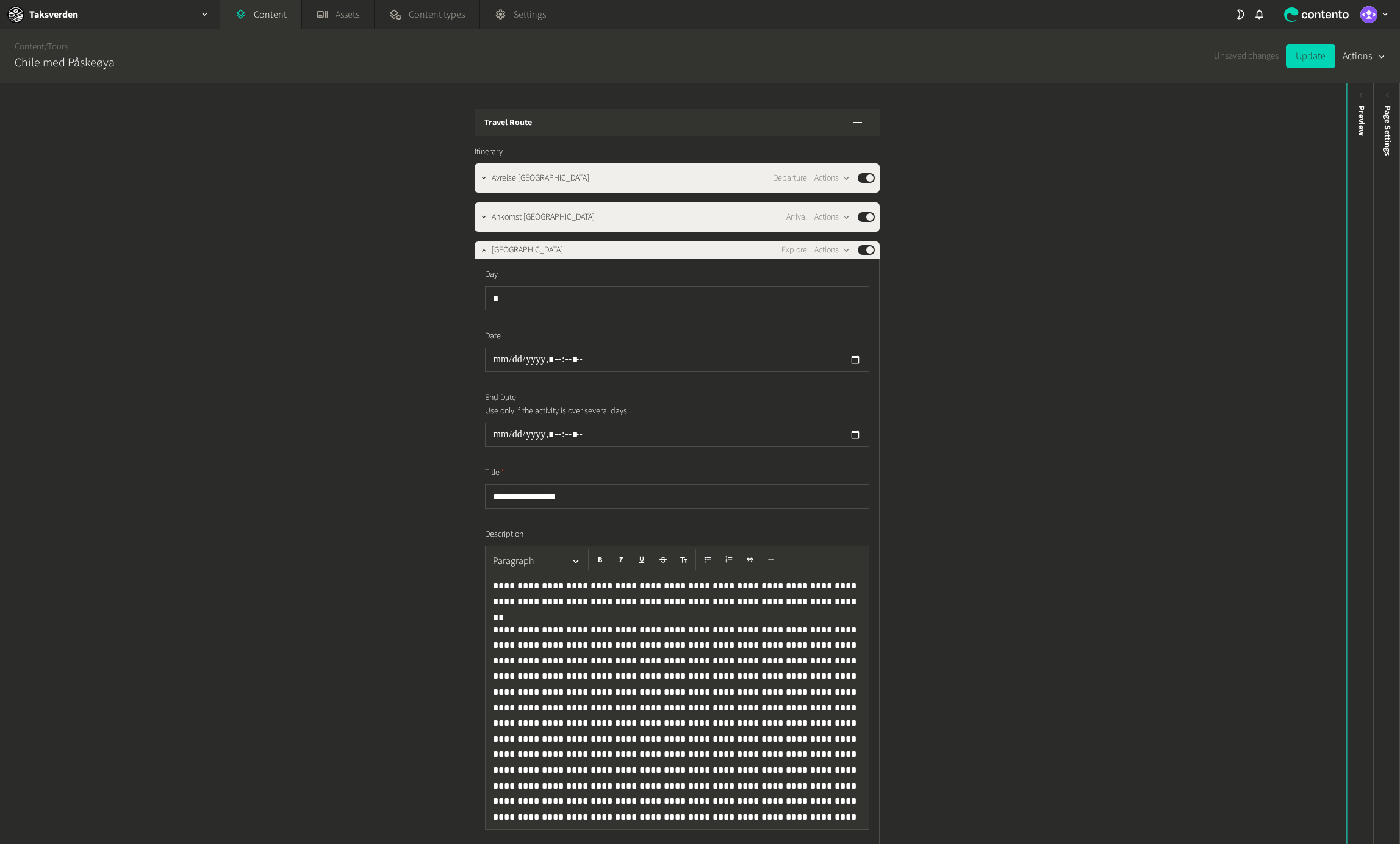
click at [571, 259] on div "**********" at bounding box center [677, 632] width 405 height 747
click at [567, 242] on div "[GEOGRAPHIC_DATA] Explore Actions Published" at bounding box center [683, 249] width 383 height 15
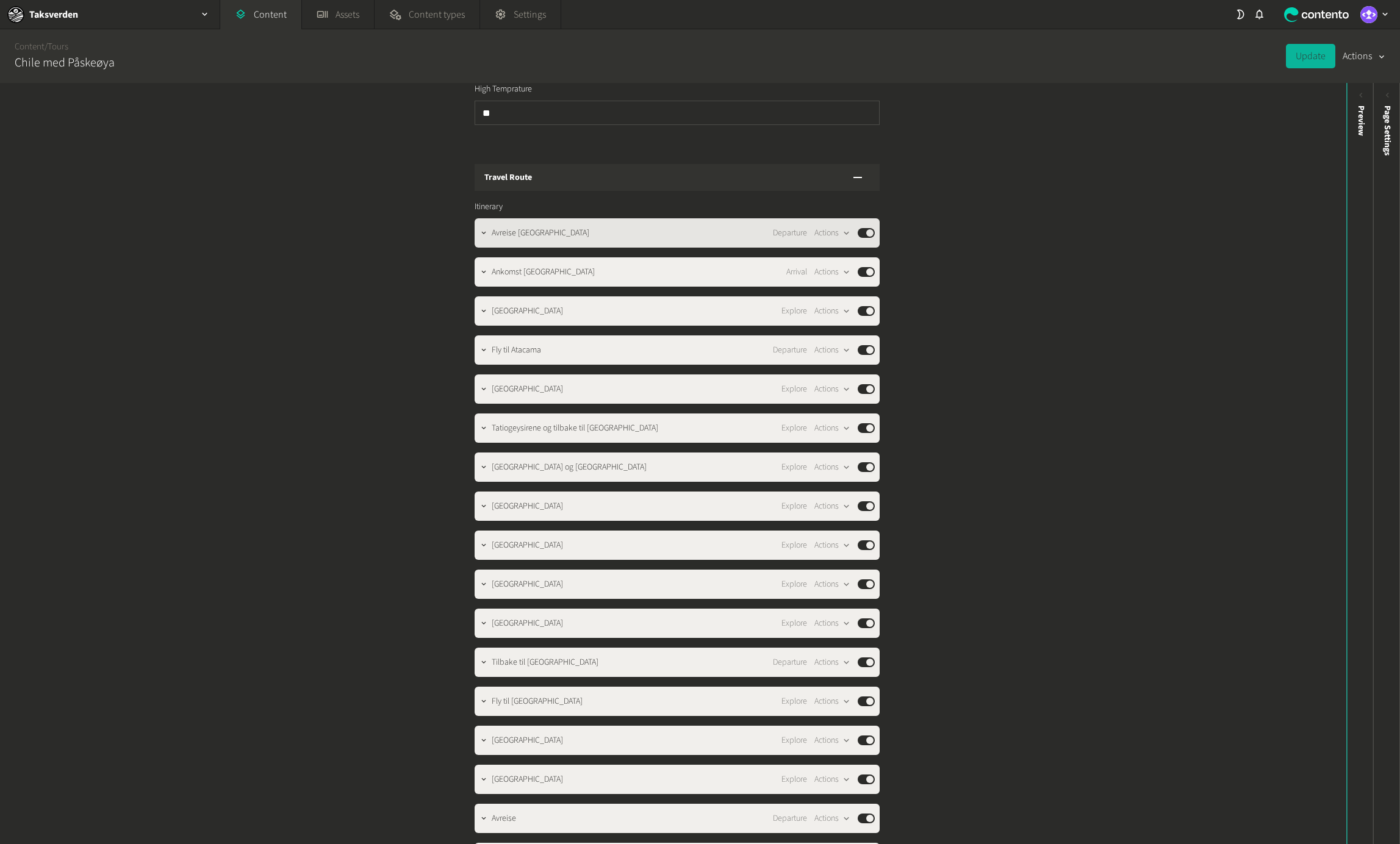
scroll to position [1271, 0]
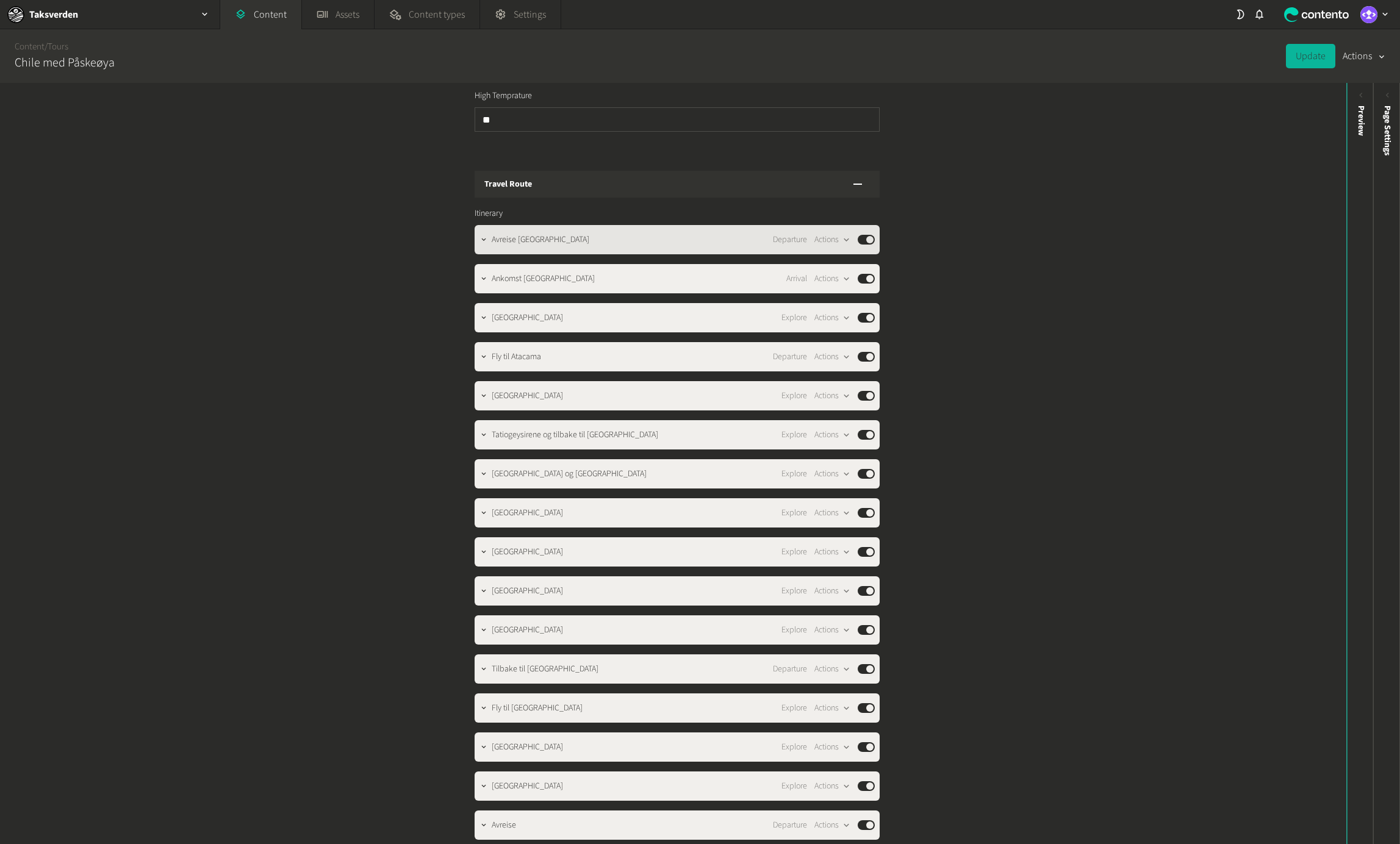
click at [550, 233] on div "Avreise [GEOGRAPHIC_DATA] Departure Actions Published" at bounding box center [683, 240] width 383 height 15
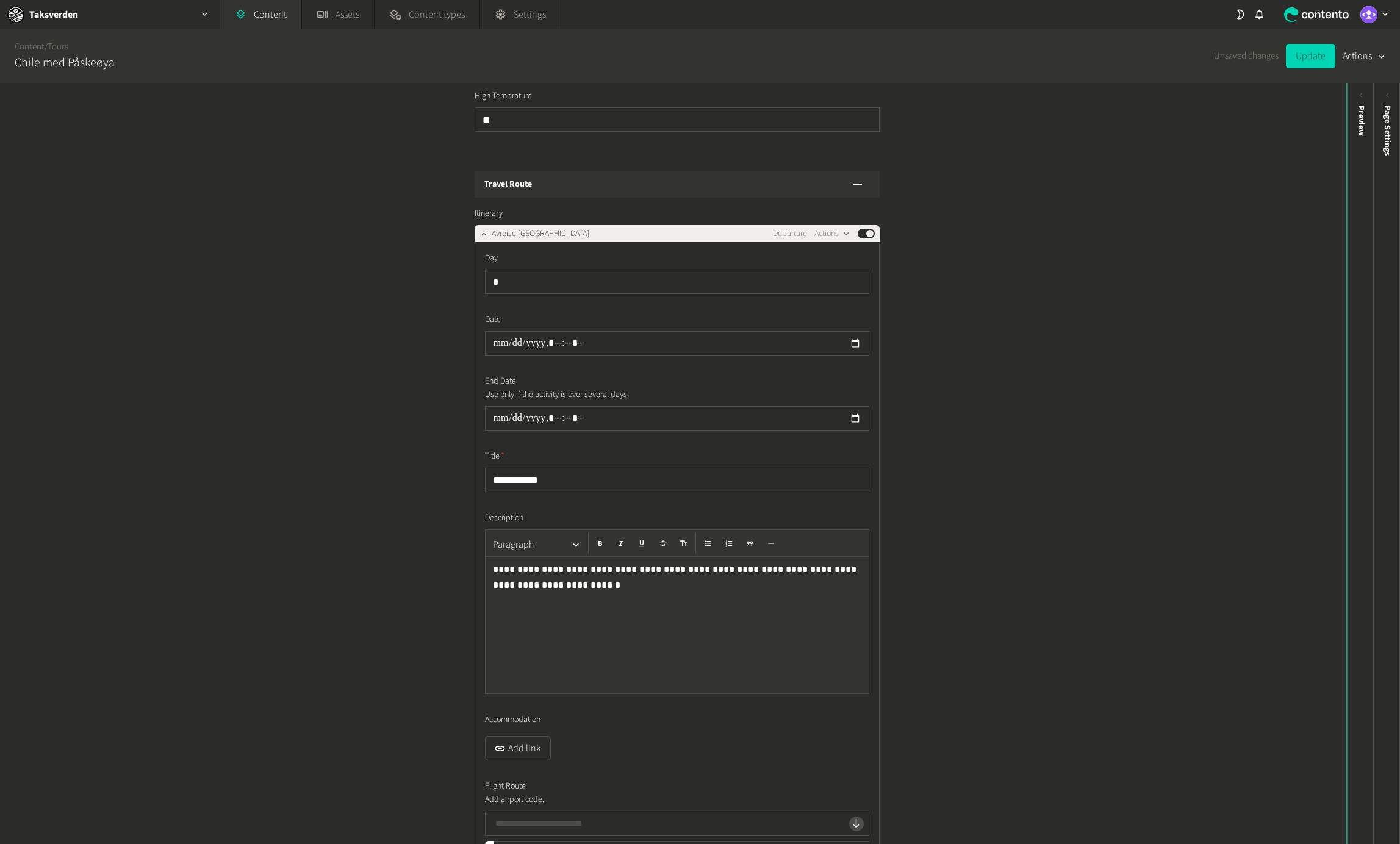
click at [550, 242] on div "**********" at bounding box center [677, 620] width 405 height 757
click at [560, 226] on div "Avreise [GEOGRAPHIC_DATA] Departure Actions Published" at bounding box center [683, 233] width 383 height 15
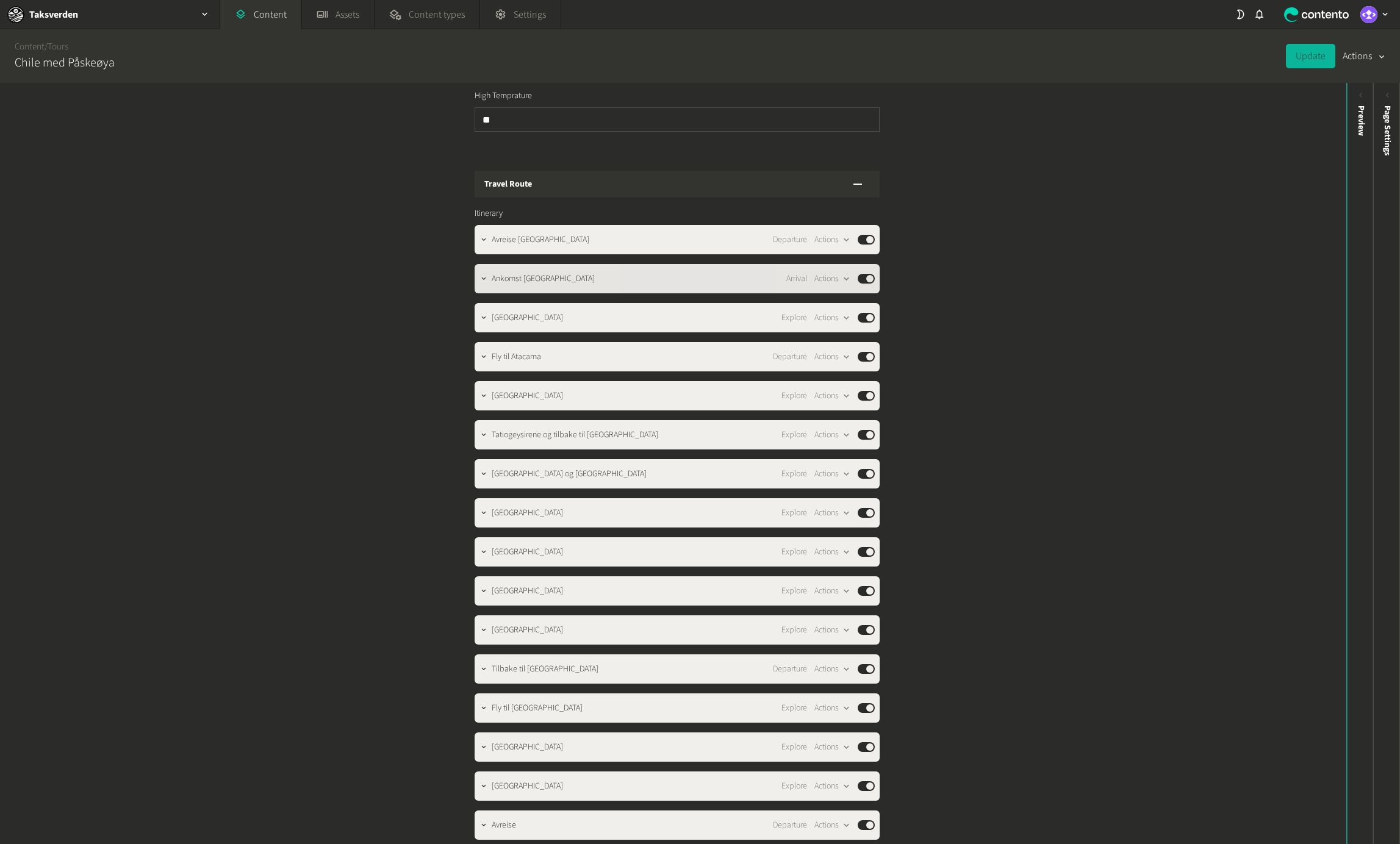
click at [573, 272] on span "Ankomst [GEOGRAPHIC_DATA]" at bounding box center [544, 279] width 103 height 13
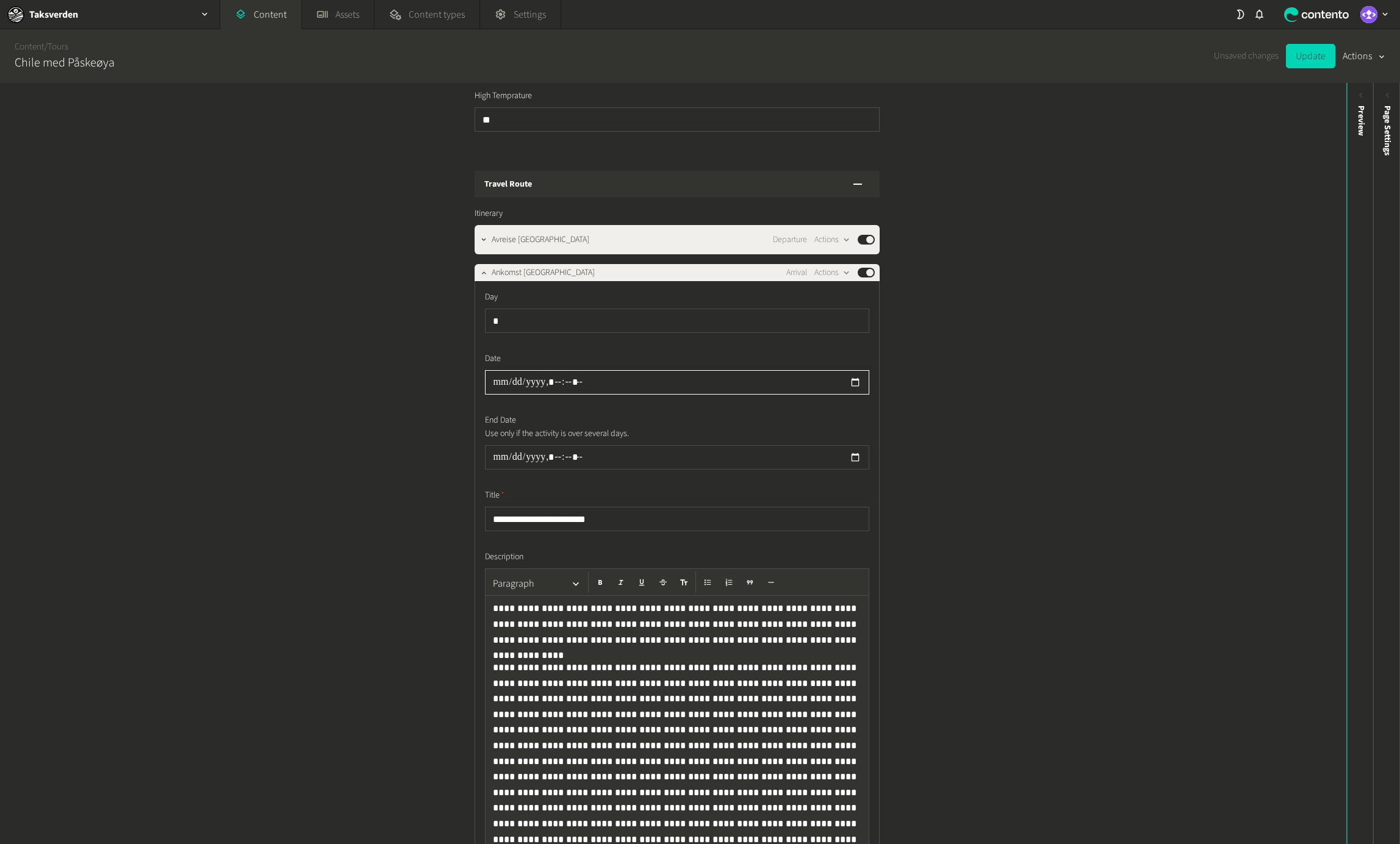
click at [499, 371] on input "datetime-local" at bounding box center [677, 382] width 384 height 24
type input "**********"
click at [602, 265] on div "Ankomst [GEOGRAPHIC_DATA] Arrival Actions Published" at bounding box center [683, 272] width 383 height 15
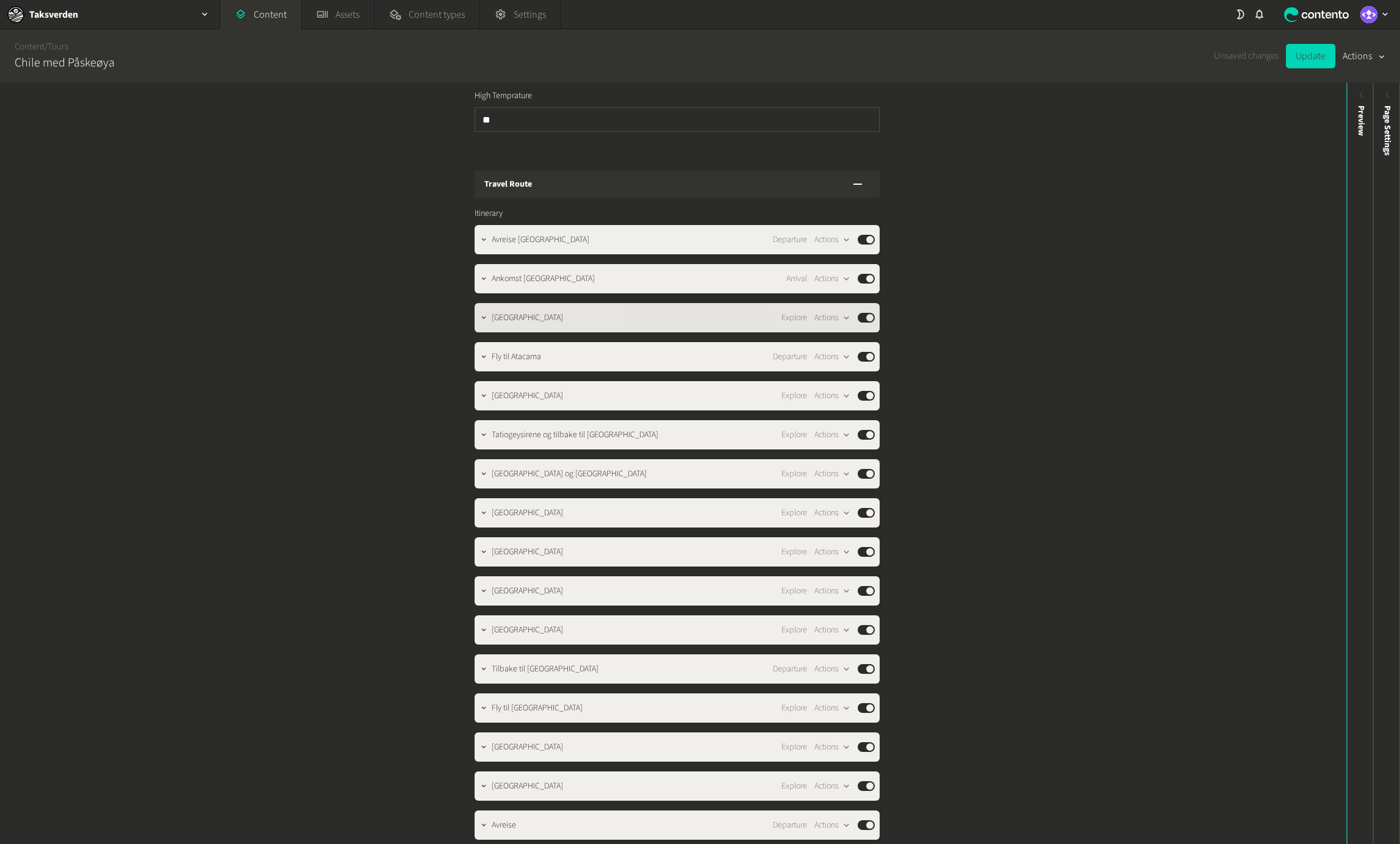
click at [583, 310] on div "[GEOGRAPHIC_DATA] Explore Actions Published" at bounding box center [683, 317] width 383 height 15
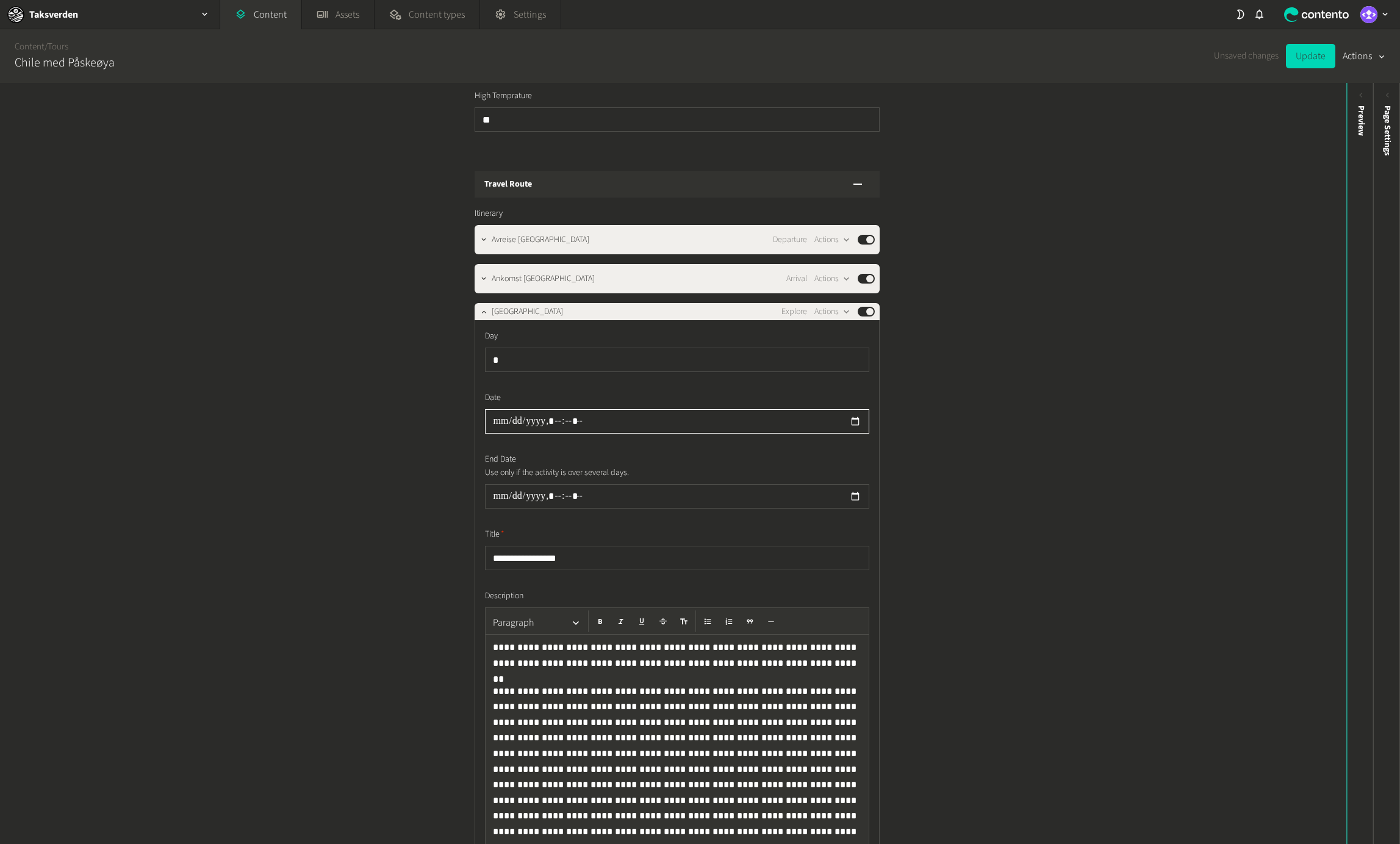
click at [493, 411] on input "datetime-local" at bounding box center [677, 421] width 384 height 24
type input "**********"
click at [588, 305] on div "[GEOGRAPHIC_DATA] Explore Actions Published" at bounding box center [683, 312] width 383 height 15
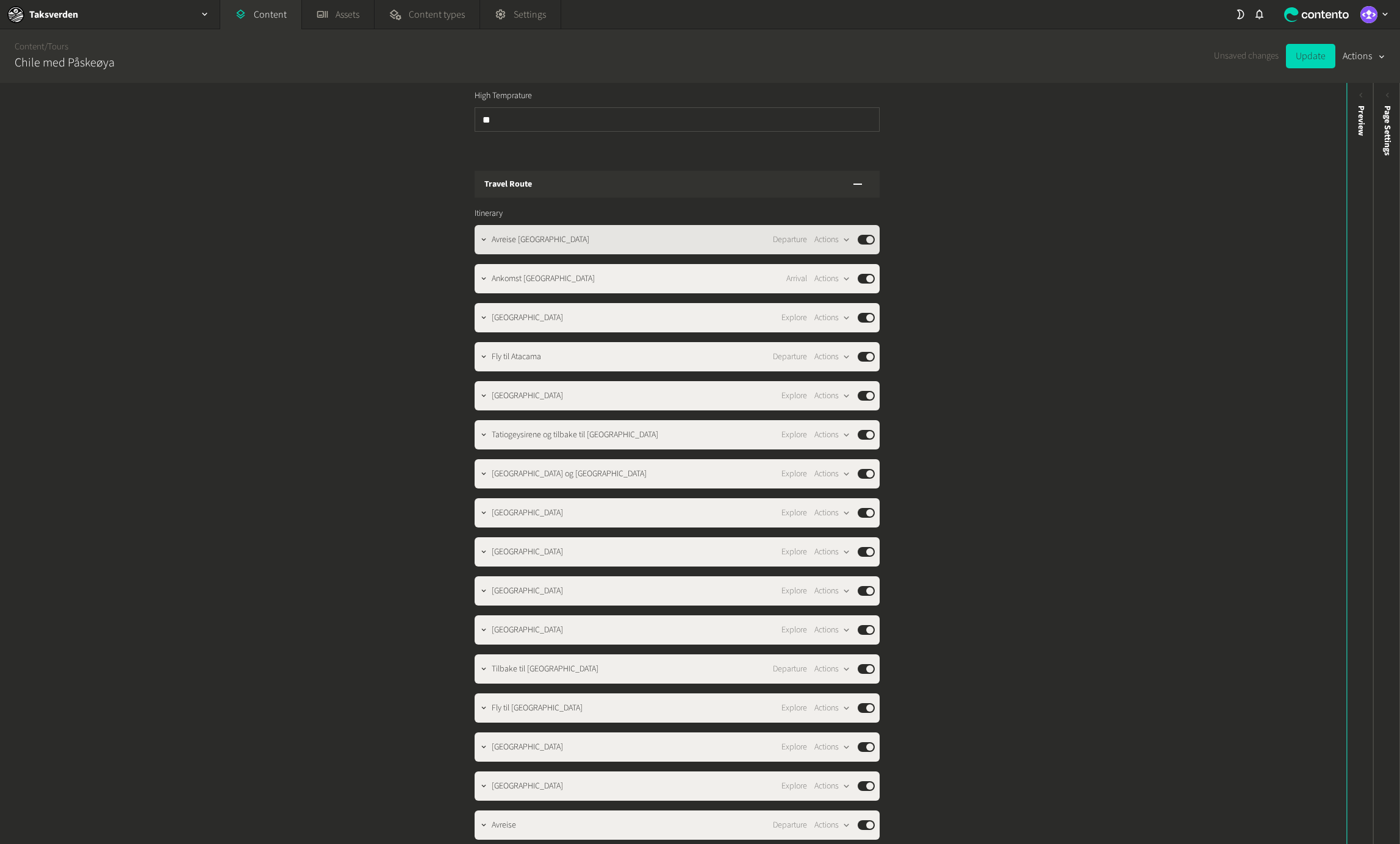
click at [564, 233] on div "Avreise [GEOGRAPHIC_DATA] Departure Actions Published" at bounding box center [683, 240] width 383 height 15
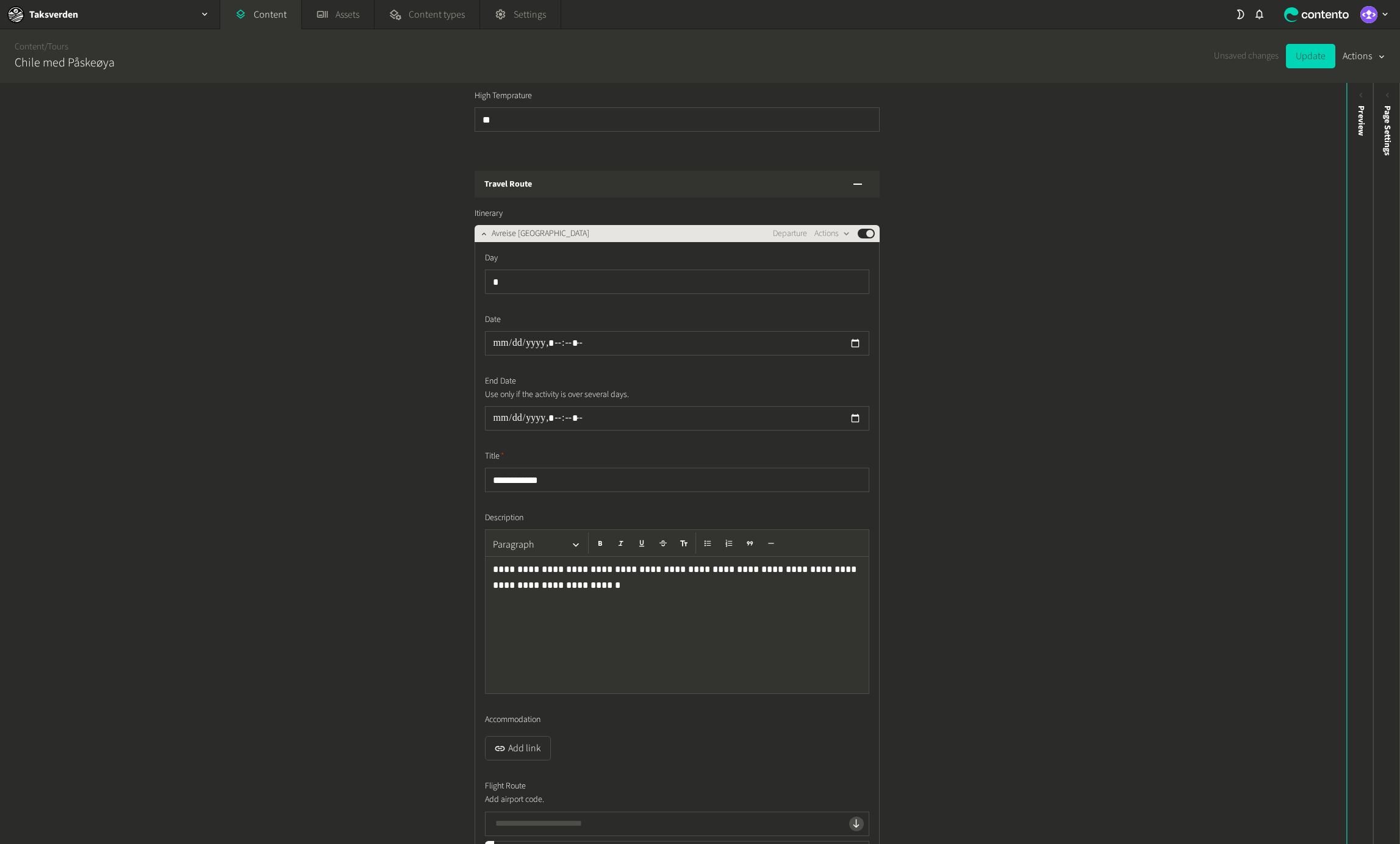
click at [564, 242] on div "**********" at bounding box center [677, 620] width 405 height 757
click at [571, 226] on div "Avreise [GEOGRAPHIC_DATA] Departure Actions Published" at bounding box center [683, 233] width 383 height 15
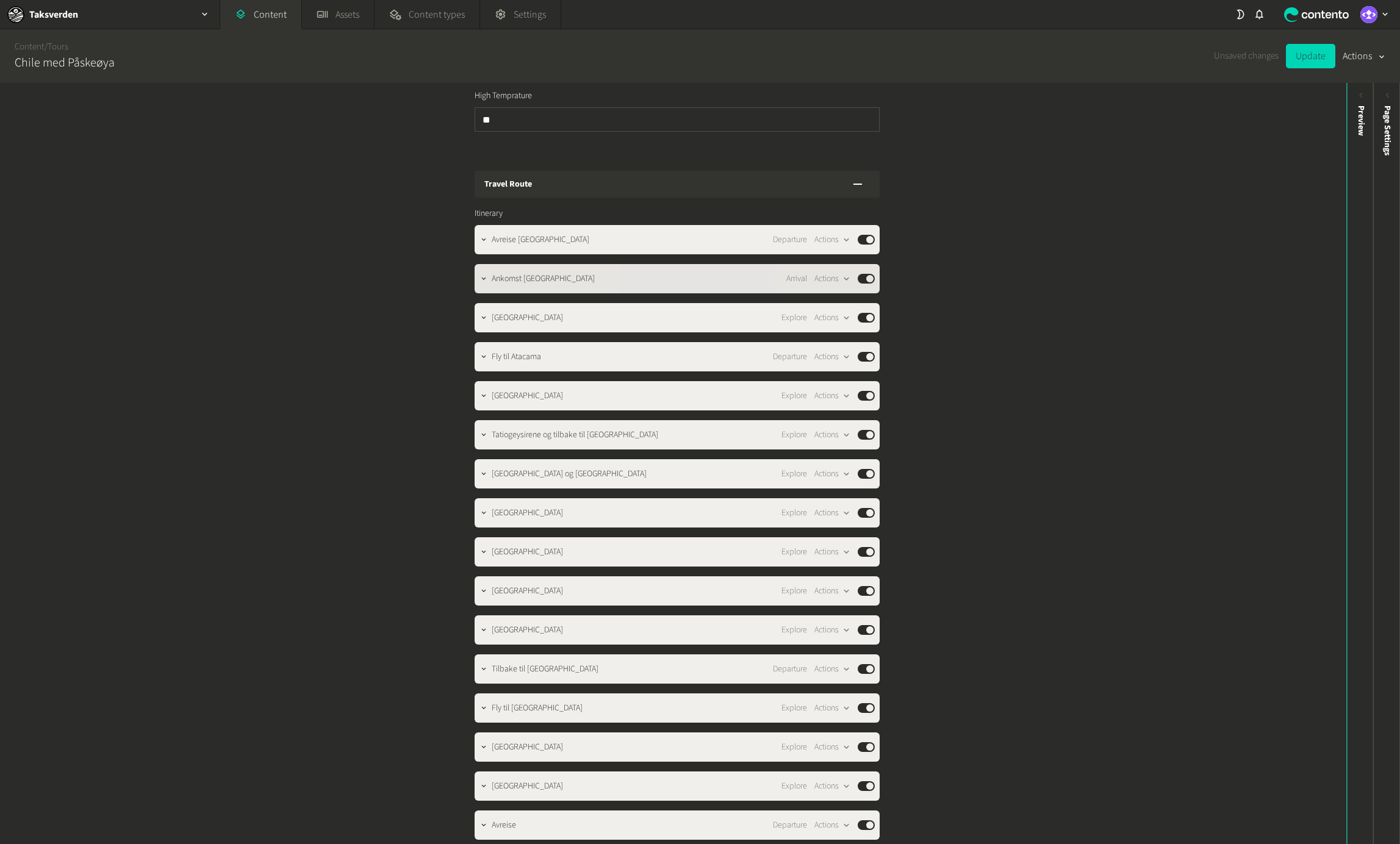
click at [589, 272] on div "Ankomst [GEOGRAPHIC_DATA] Arrival Actions Published" at bounding box center [683, 279] width 383 height 15
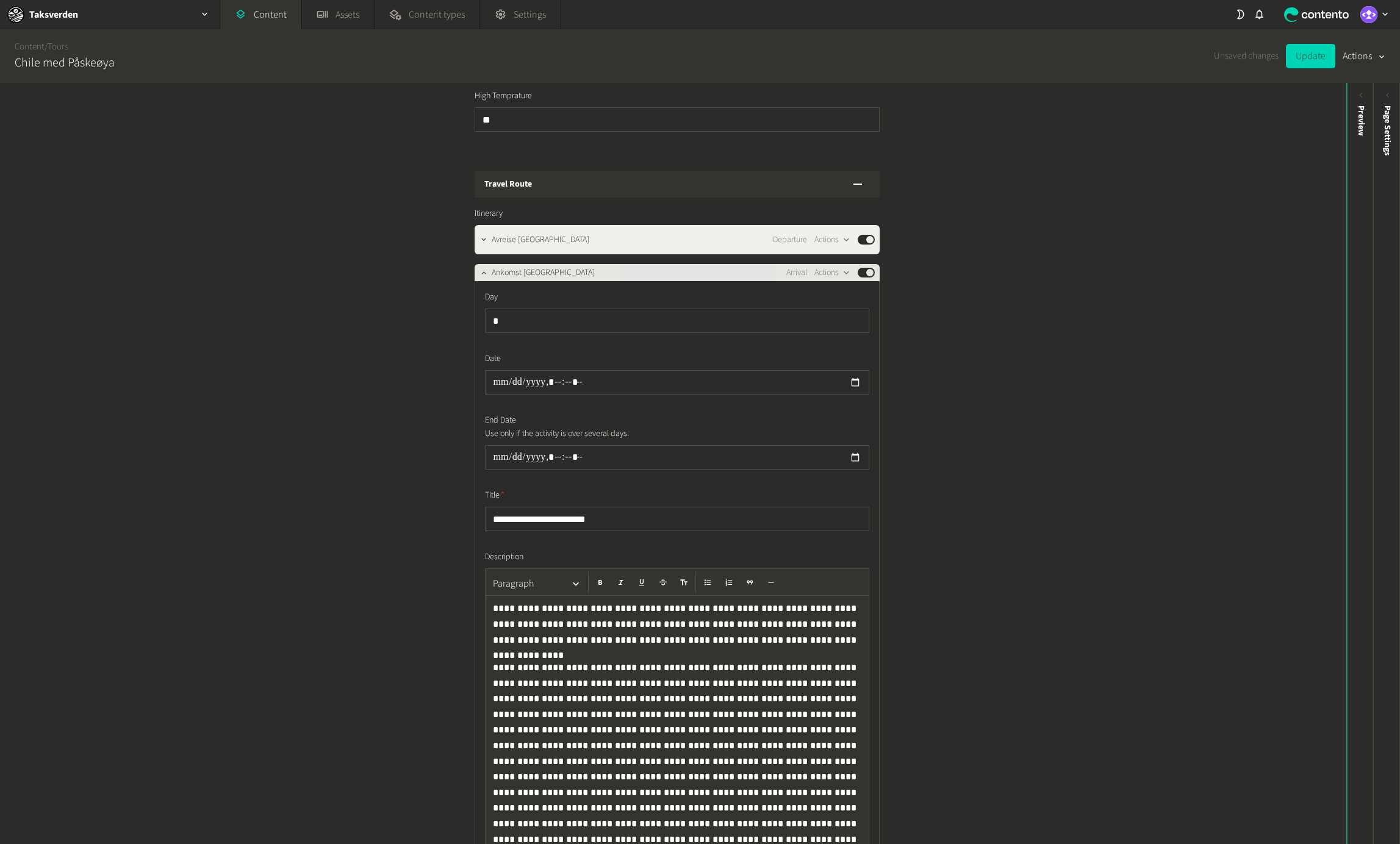
click at [590, 265] on div "Ankomst [GEOGRAPHIC_DATA] Arrival Actions Published" at bounding box center [683, 272] width 383 height 15
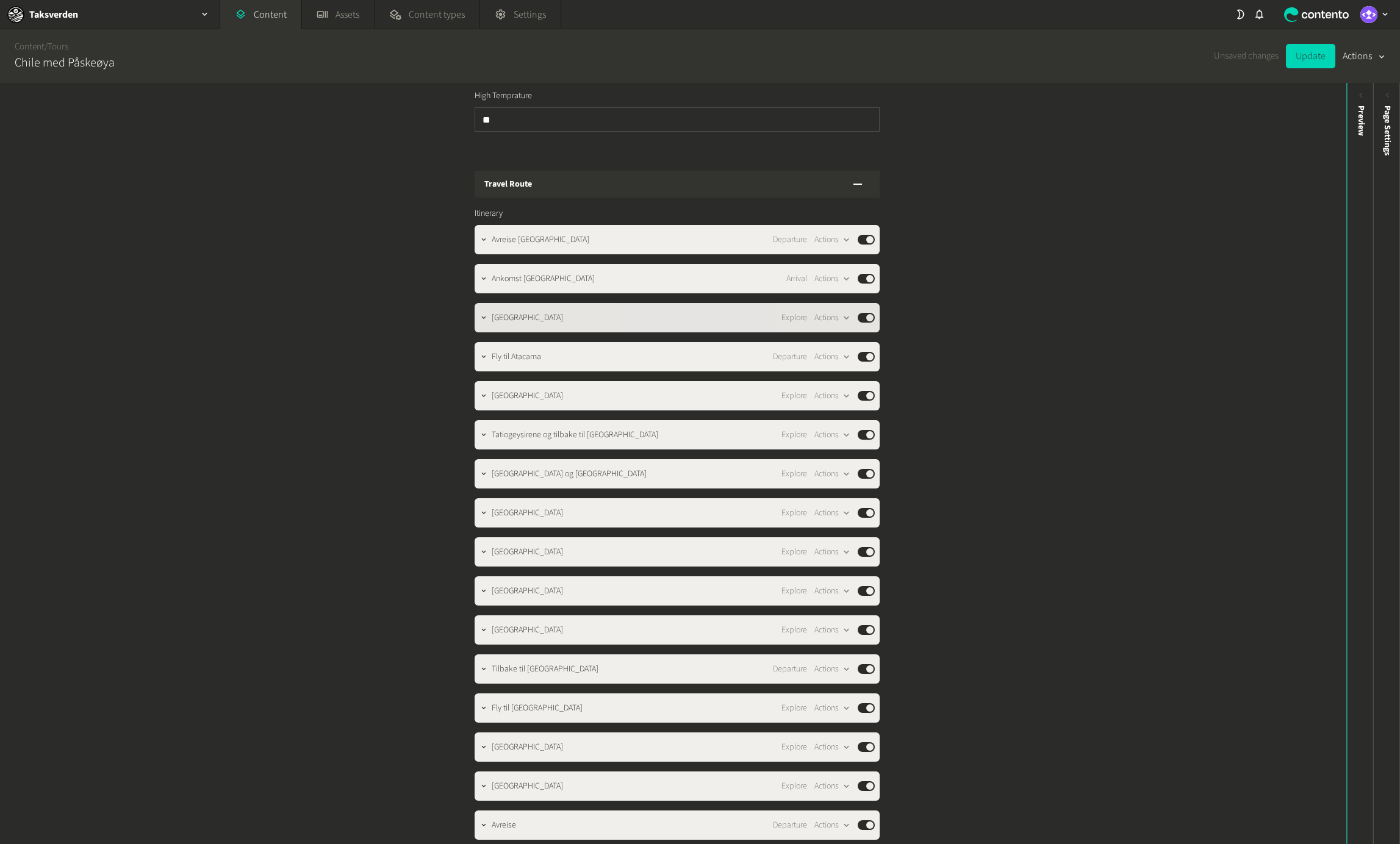
click at [598, 310] on div "[GEOGRAPHIC_DATA] Explore Actions Published" at bounding box center [683, 317] width 383 height 15
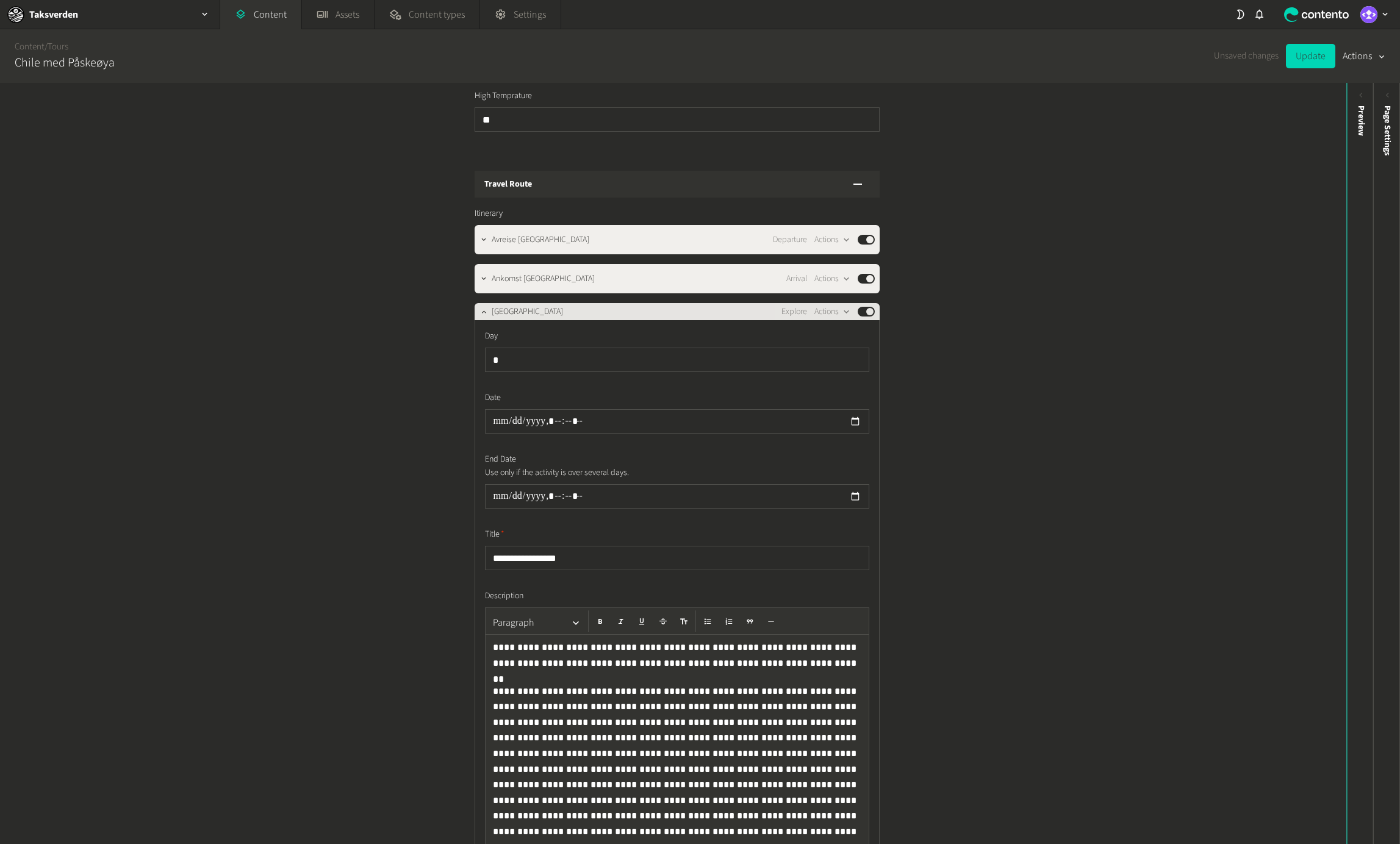
click at [598, 305] on div "[GEOGRAPHIC_DATA] Explore Actions Published" at bounding box center [683, 312] width 383 height 15
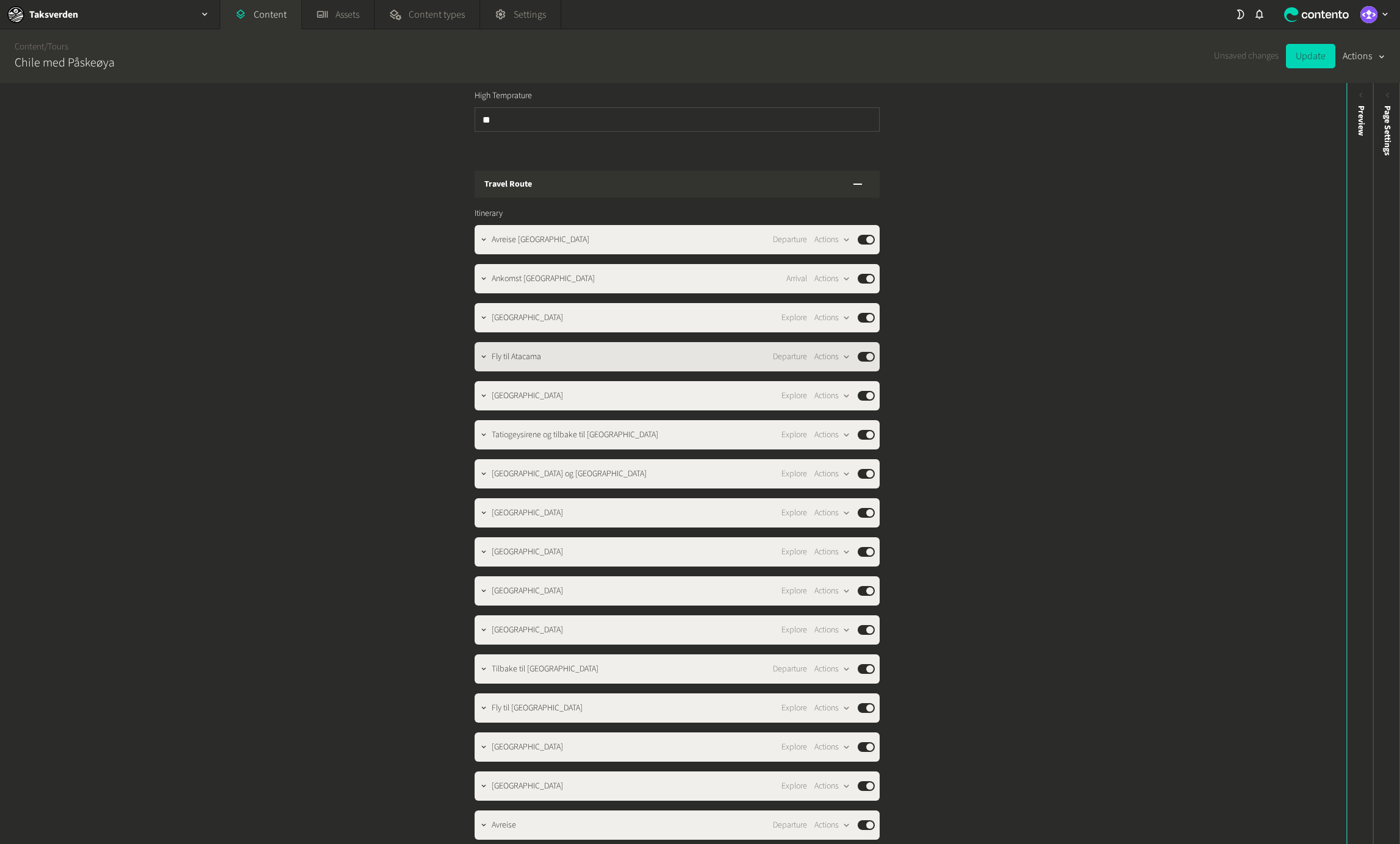
click at [600, 349] on div "Fly til Atacama Departure Actions Published" at bounding box center [683, 356] width 383 height 15
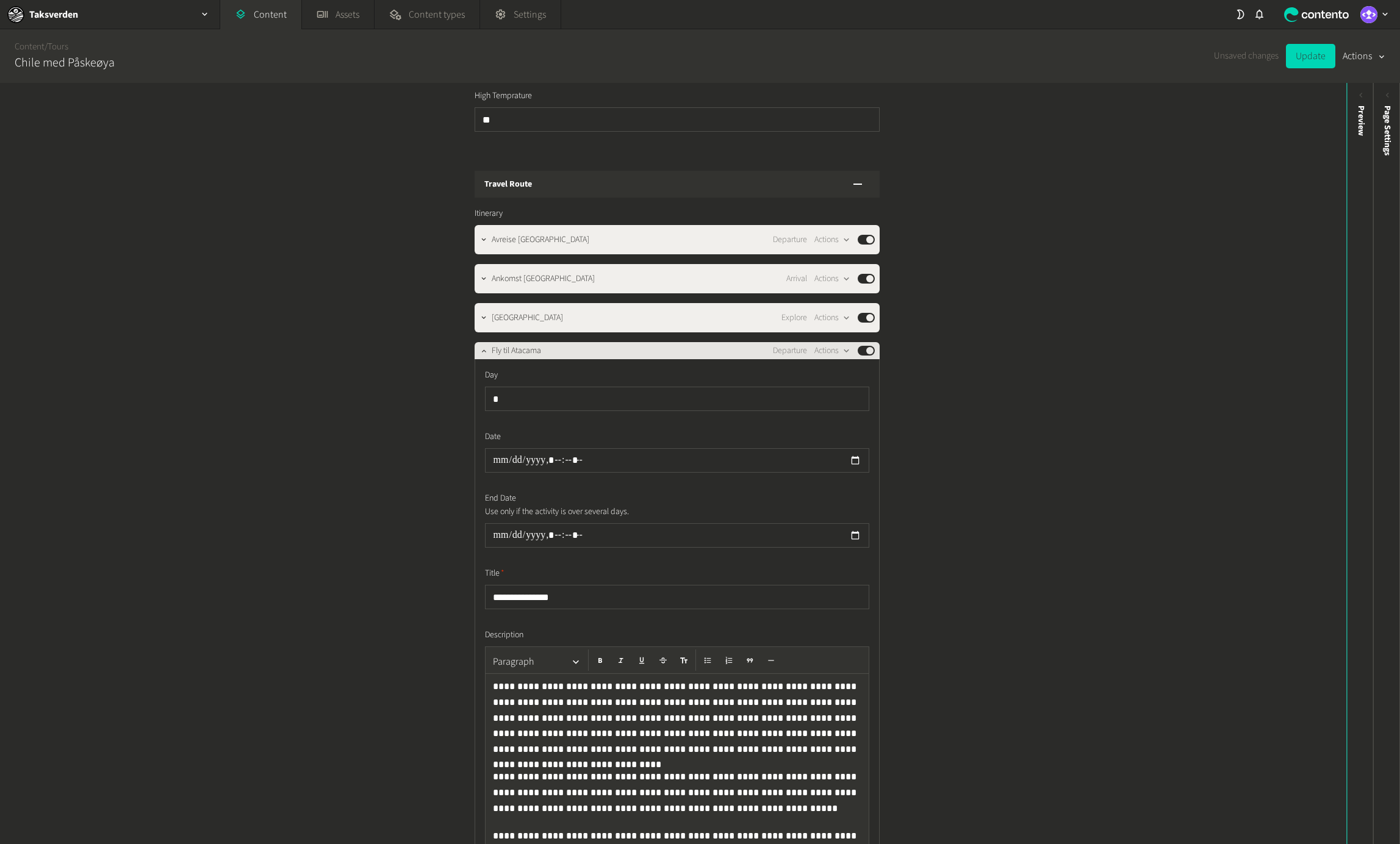
click at [600, 344] on div "Fly til Atacama Departure Actions Published" at bounding box center [683, 351] width 383 height 15
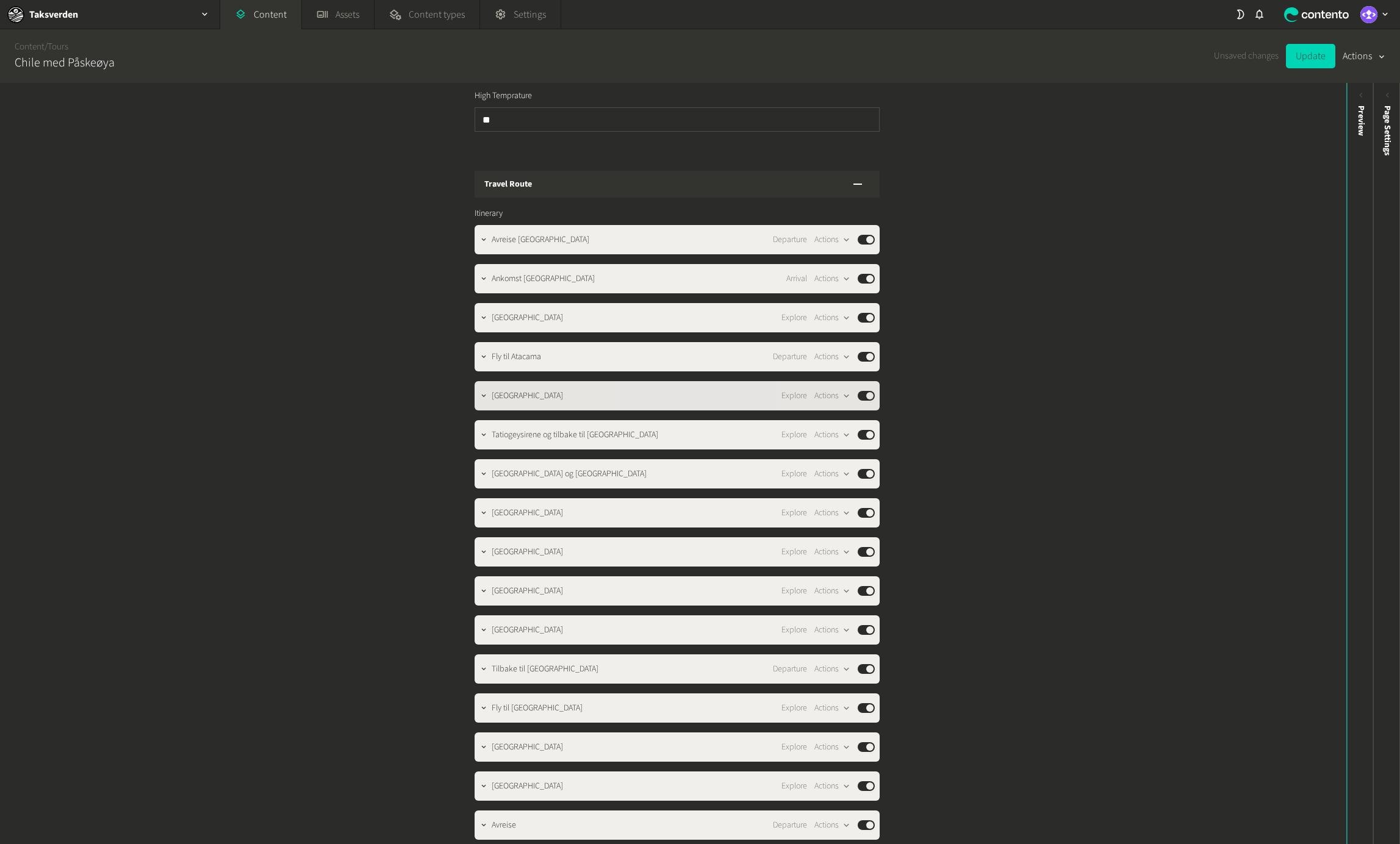
click at [600, 388] on div "San Pedro de Atacama Explore Actions Published" at bounding box center [683, 395] width 383 height 15
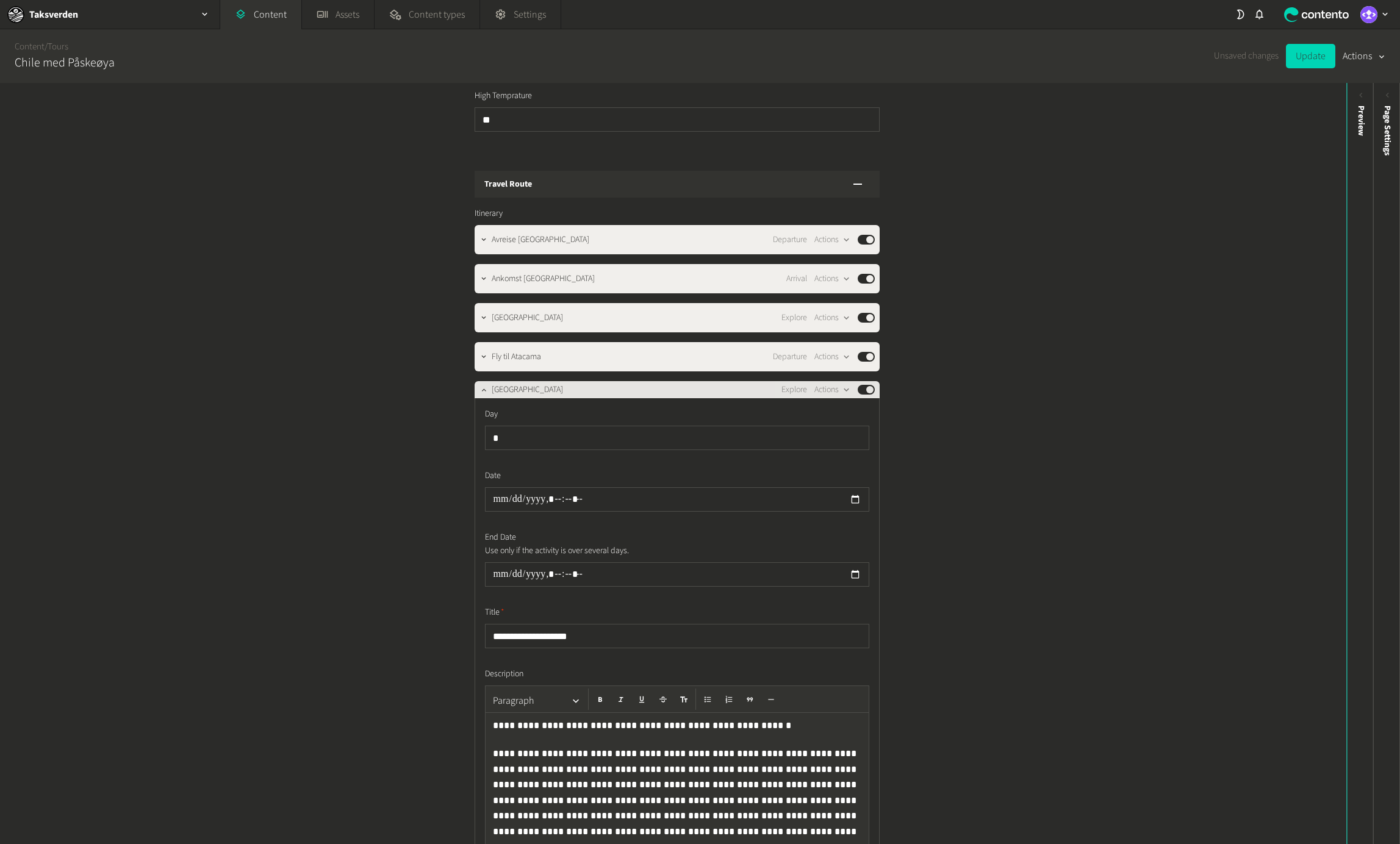
click at [600, 382] on div "San Pedro de Atacama Explore Actions Published" at bounding box center [683, 389] width 383 height 15
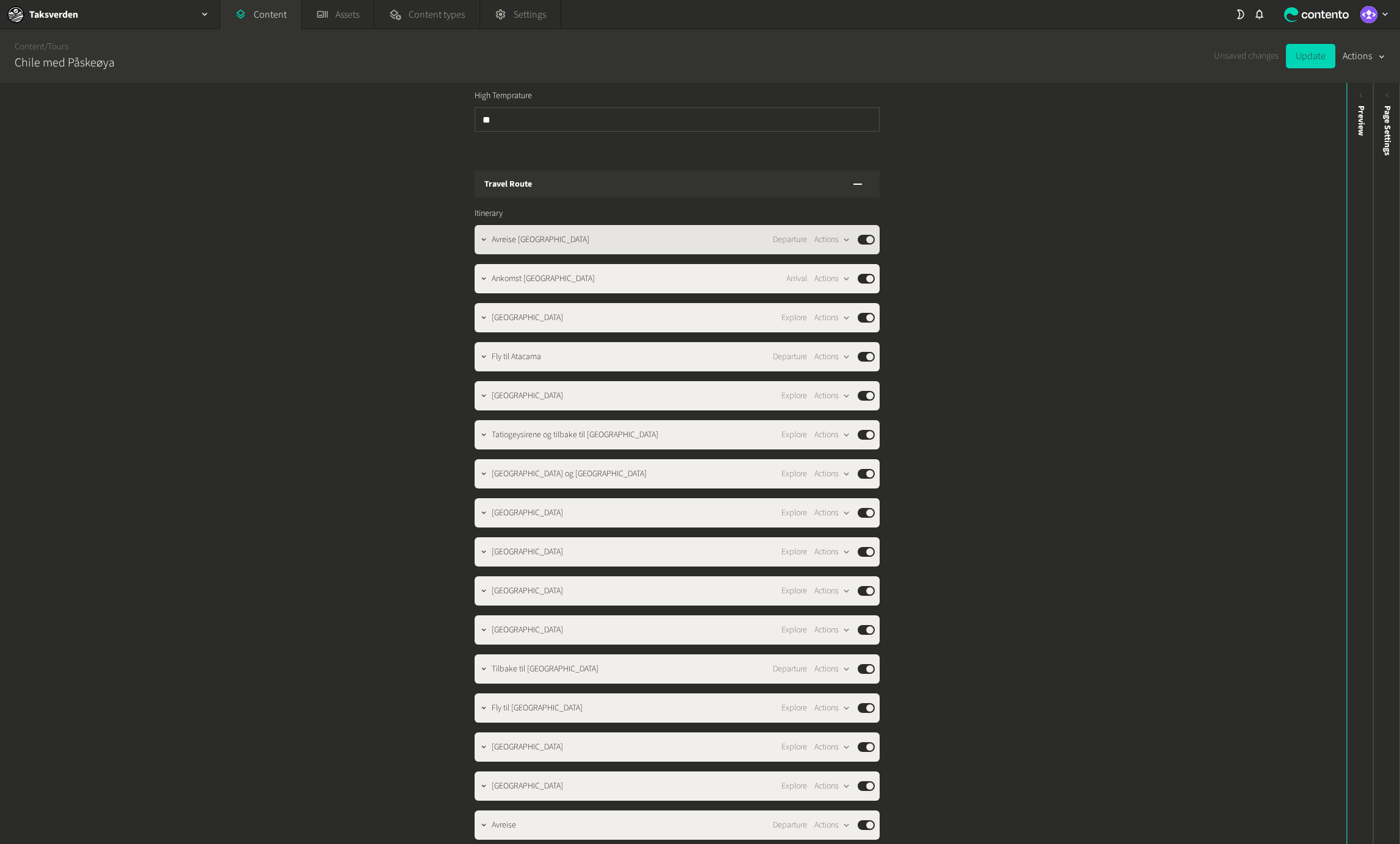
click at [541, 233] on div "Avreise [GEOGRAPHIC_DATA] Departure Actions Published" at bounding box center [683, 240] width 383 height 15
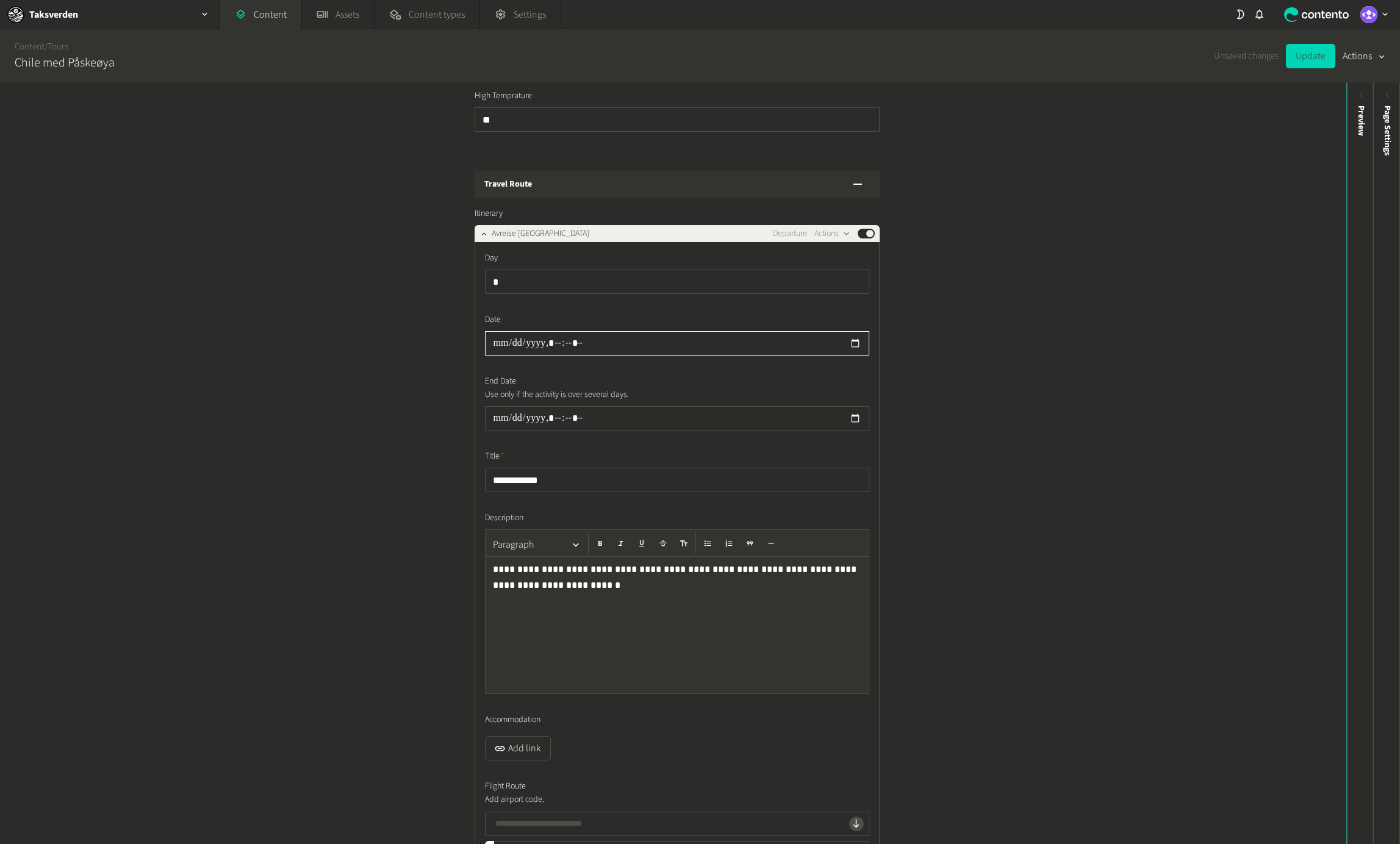
drag, startPoint x: 497, startPoint y: 326, endPoint x: 525, endPoint y: 331, distance: 28.4
click at [497, 331] on input "datetime-local" at bounding box center [677, 343] width 384 height 24
type input "**********"
click at [537, 226] on div "Avreise [GEOGRAPHIC_DATA] Departure Actions Published" at bounding box center [683, 233] width 383 height 15
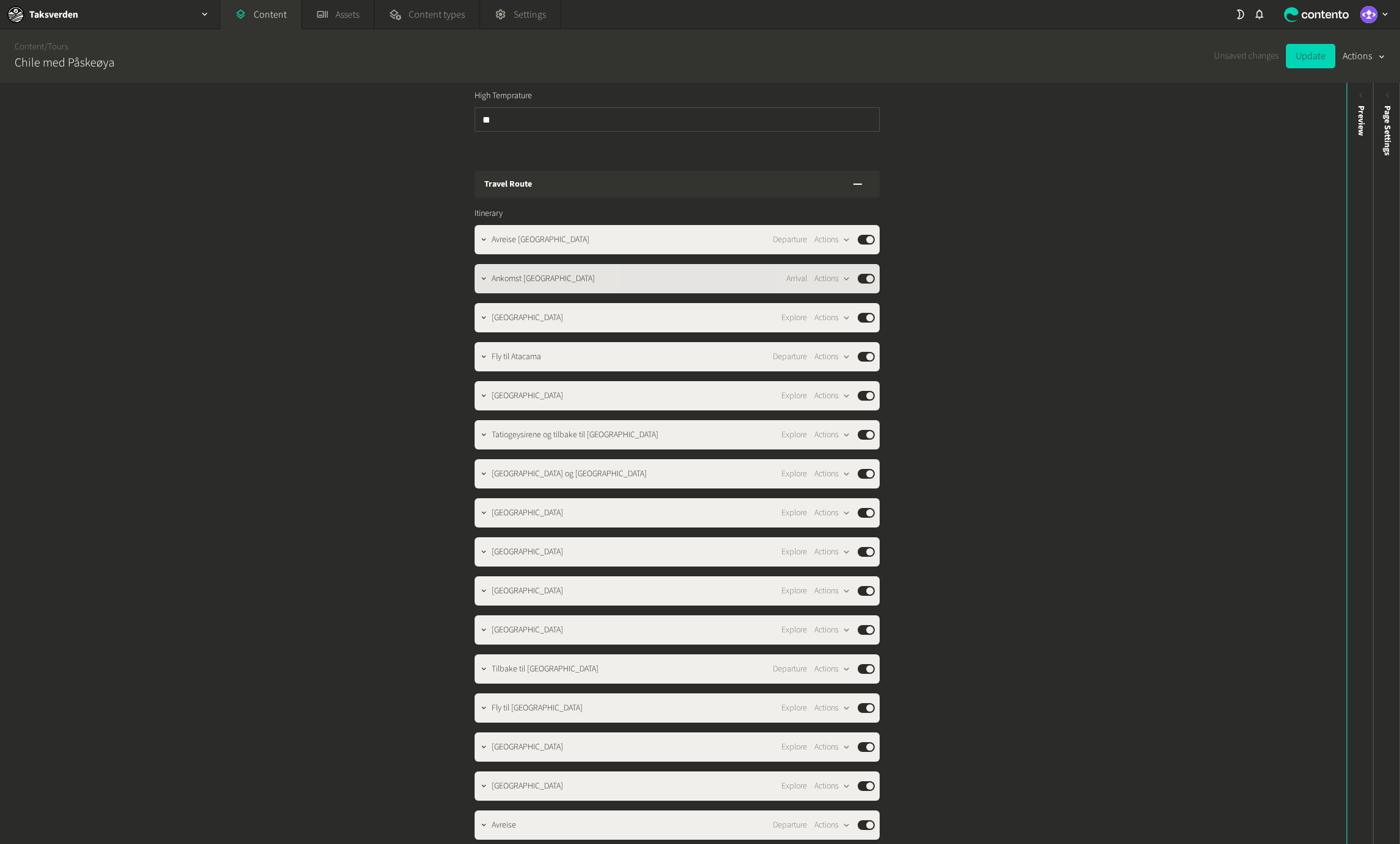
click at [539, 272] on span "Ankomst [GEOGRAPHIC_DATA]" at bounding box center [544, 279] width 103 height 13
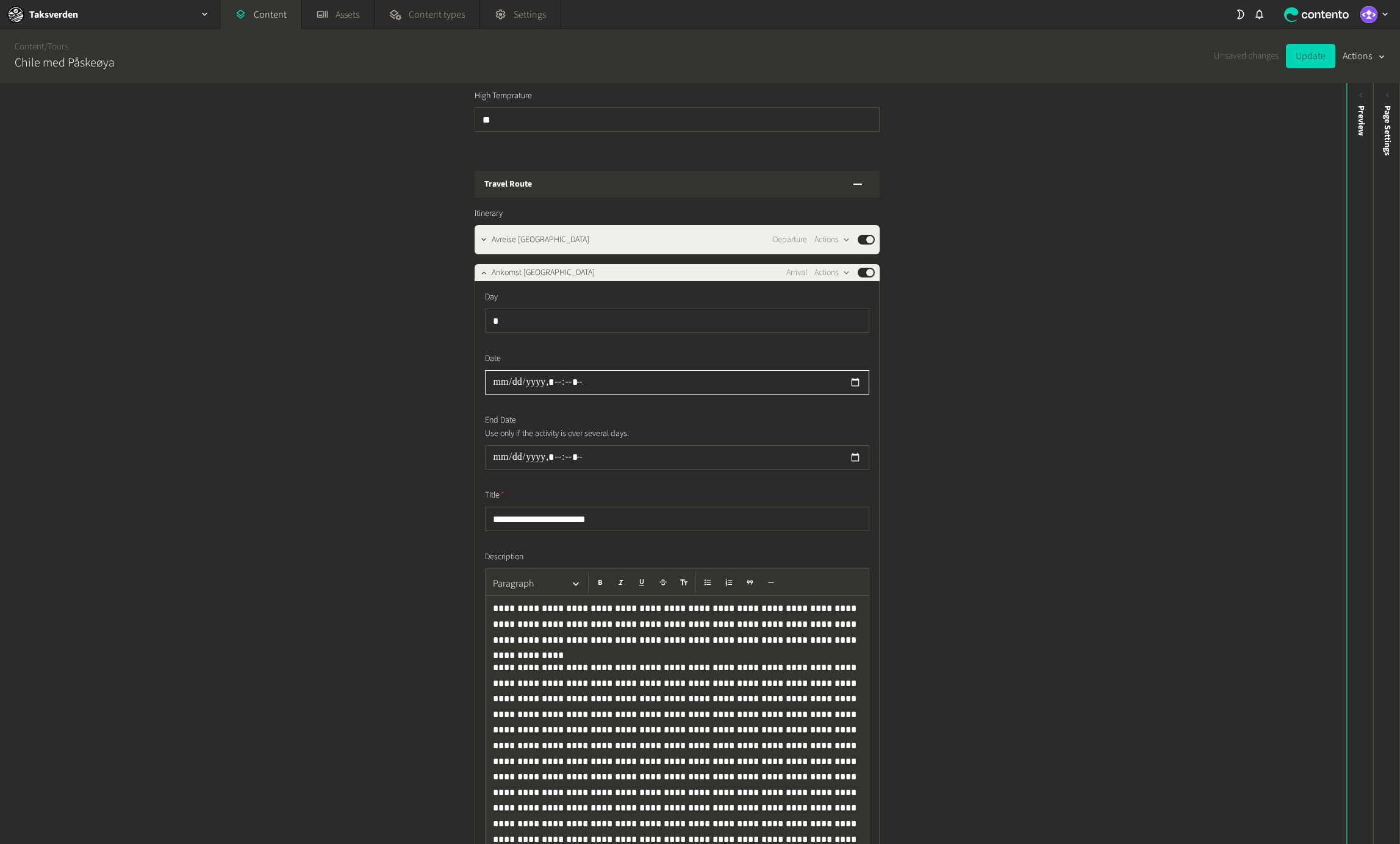
click at [494, 370] on input "datetime-local" at bounding box center [677, 382] width 384 height 24
type input "**********"
click at [520, 267] on span "Ankomst [GEOGRAPHIC_DATA]" at bounding box center [544, 273] width 103 height 13
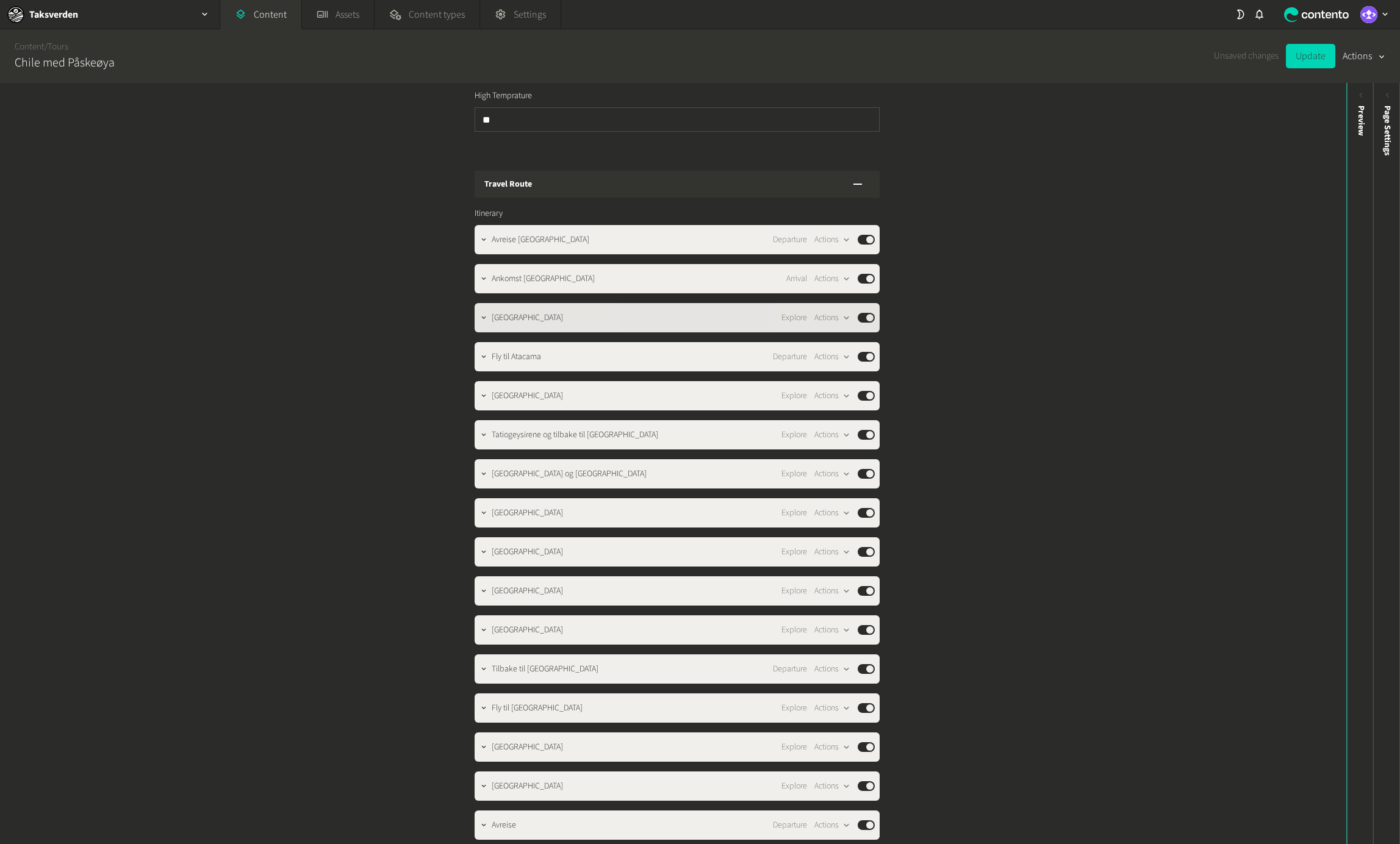
click at [526, 312] on span "[GEOGRAPHIC_DATA]" at bounding box center [527, 318] width 71 height 13
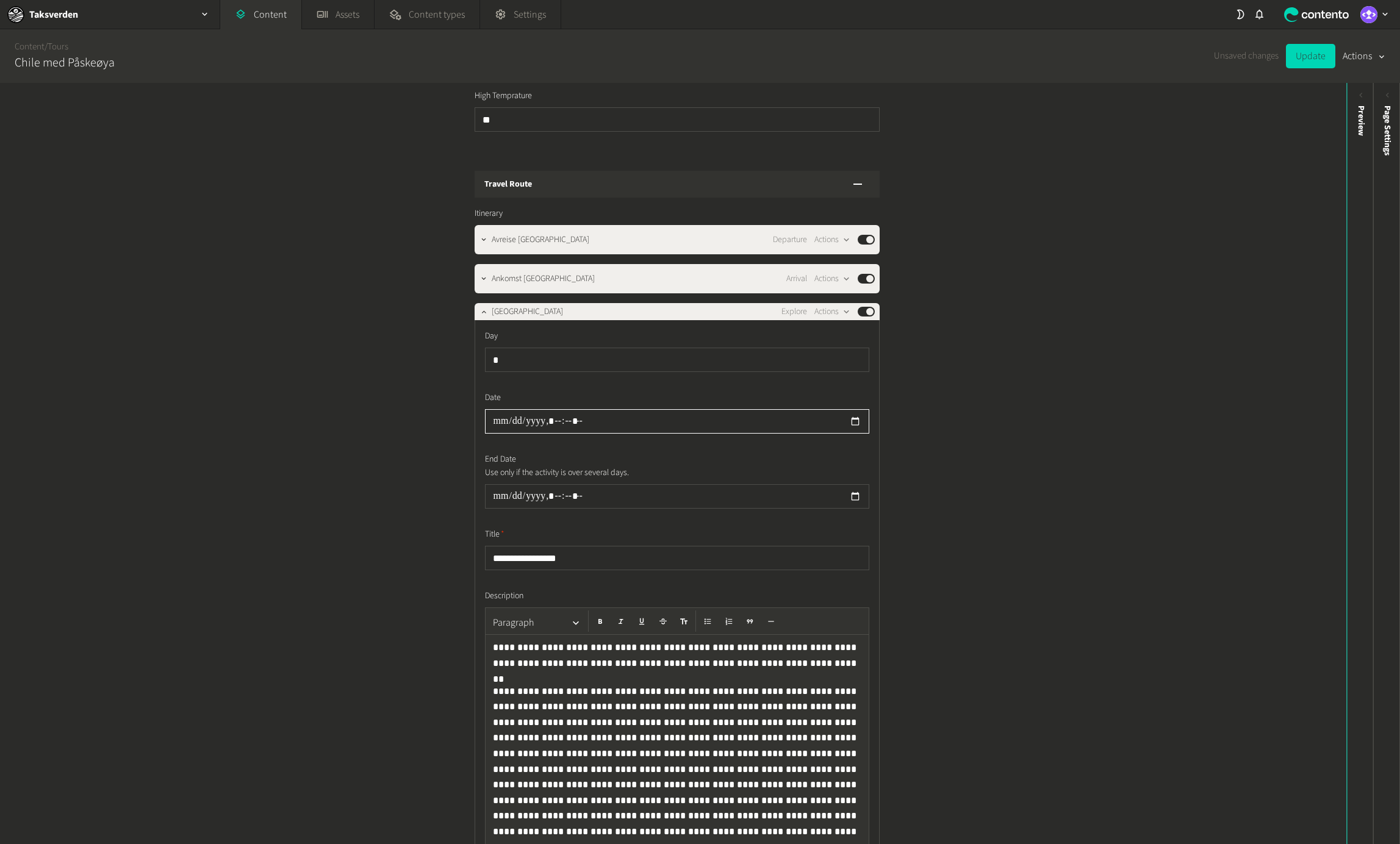
click at [495, 409] on input "datetime-local" at bounding box center [677, 421] width 384 height 24
type input "**********"
click at [510, 305] on span "[GEOGRAPHIC_DATA]" at bounding box center [527, 312] width 71 height 13
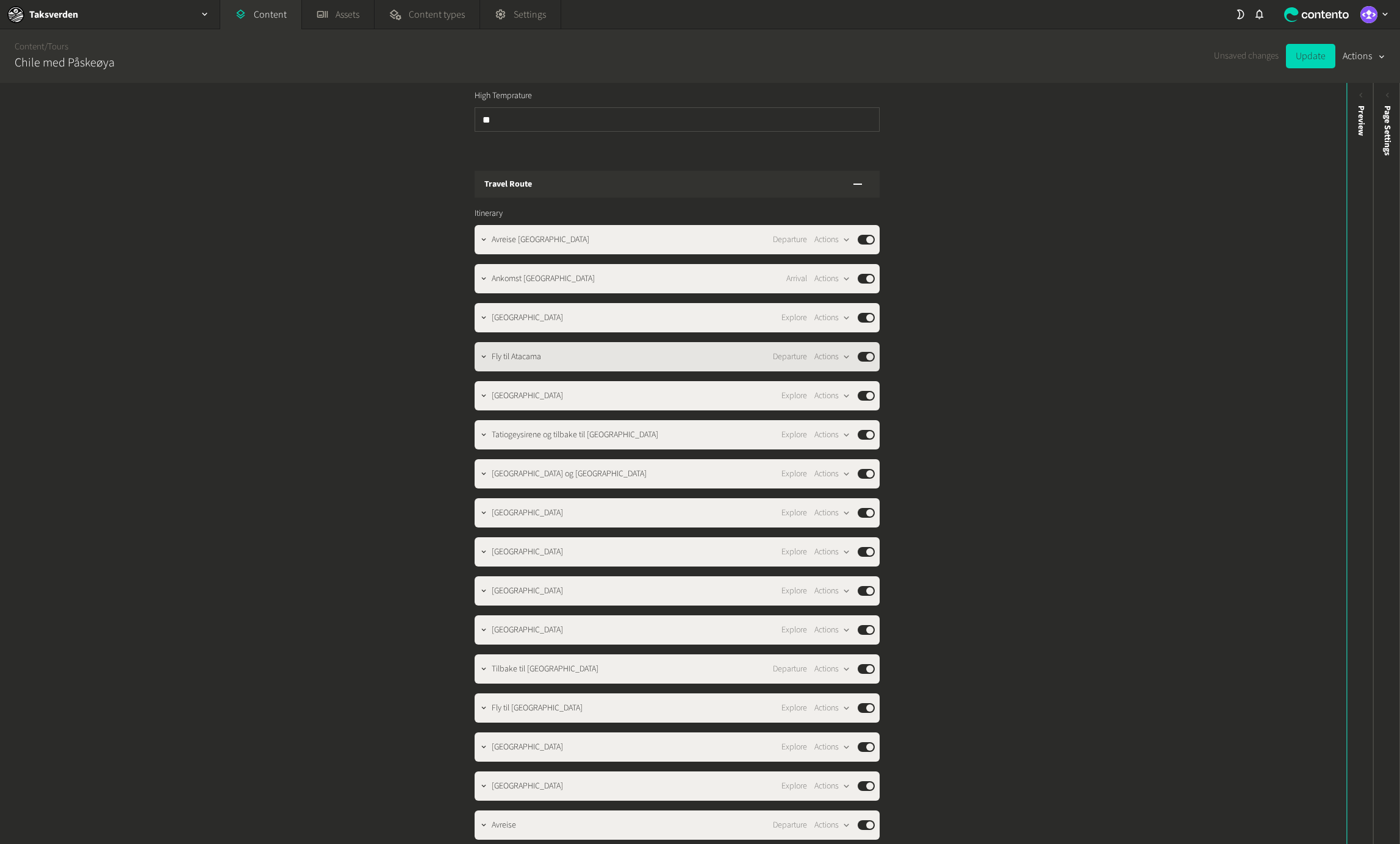
click at [522, 351] on div "Fly til Atacama Departure Actions Published" at bounding box center [677, 357] width 405 height 29
click at [585, 349] on div "Fly til Atacama Departure Actions Published" at bounding box center [683, 356] width 383 height 15
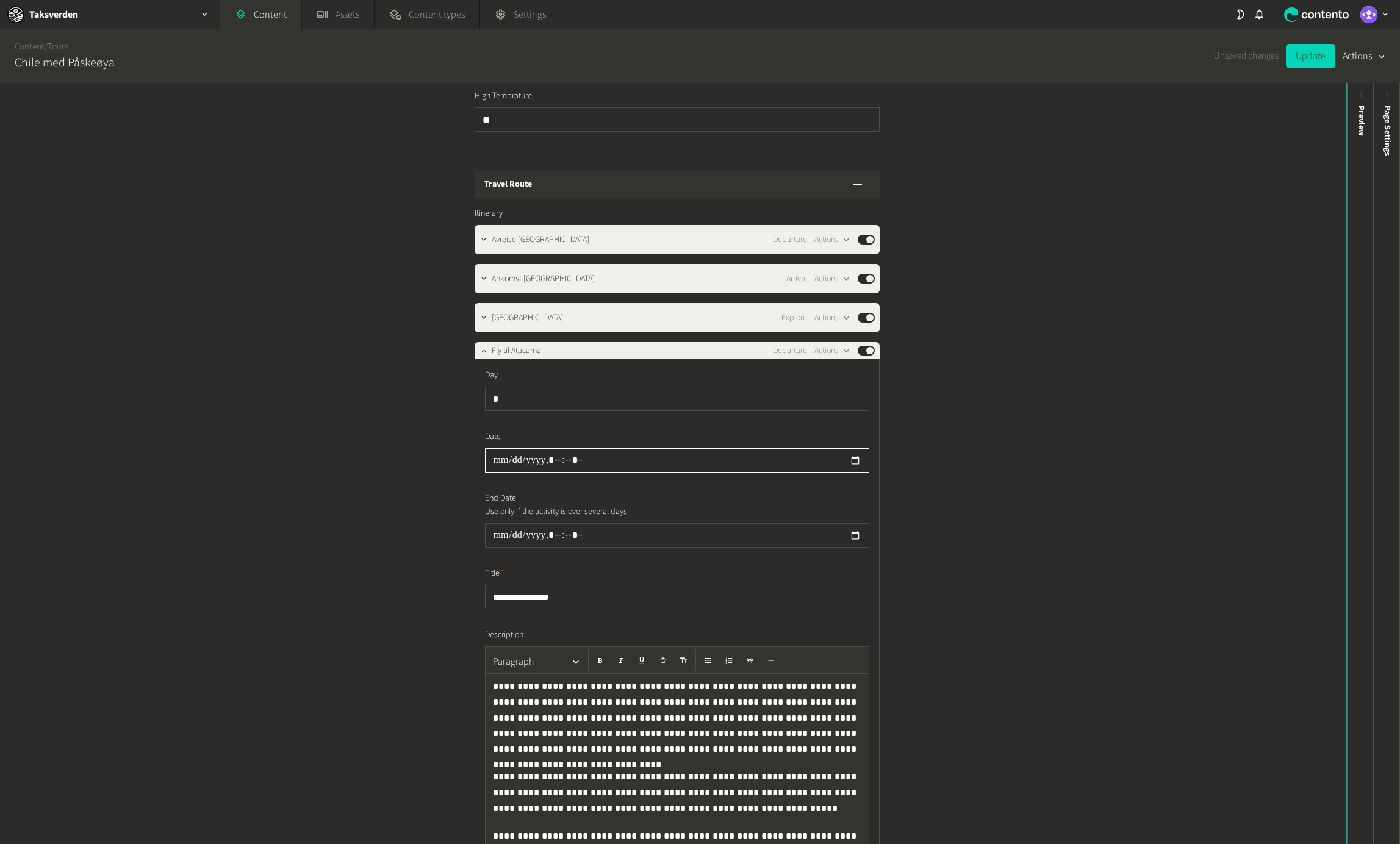
click at [513, 451] on input "datetime-local" at bounding box center [677, 460] width 384 height 24
type input "**********"
click at [397, 425] on div "**********" at bounding box center [673, 464] width 1346 height 762
click at [541, 344] on span "Fly til Atacama" at bounding box center [516, 351] width 50 height 13
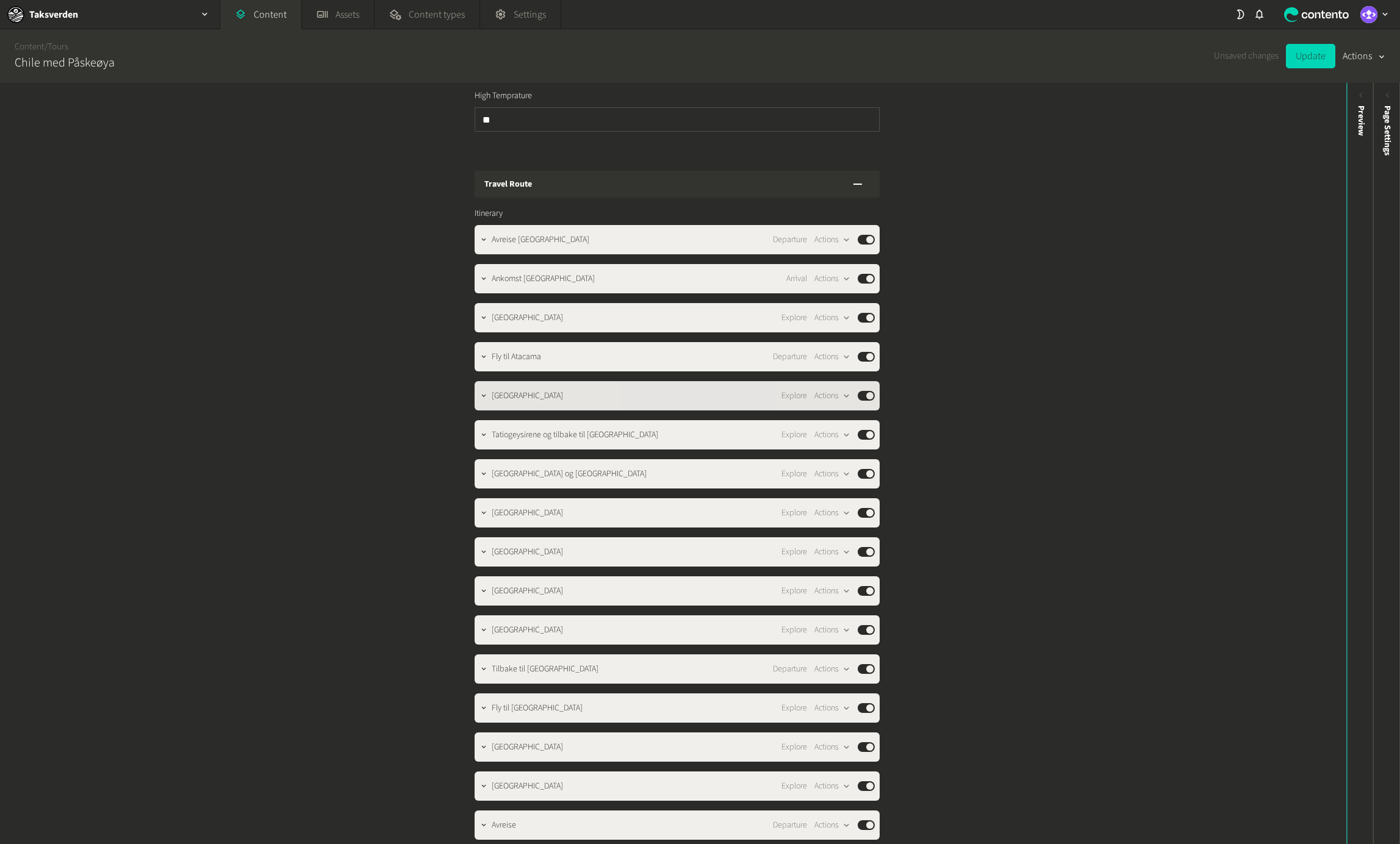
click at [549, 390] on span "[GEOGRAPHIC_DATA]" at bounding box center [527, 396] width 71 height 13
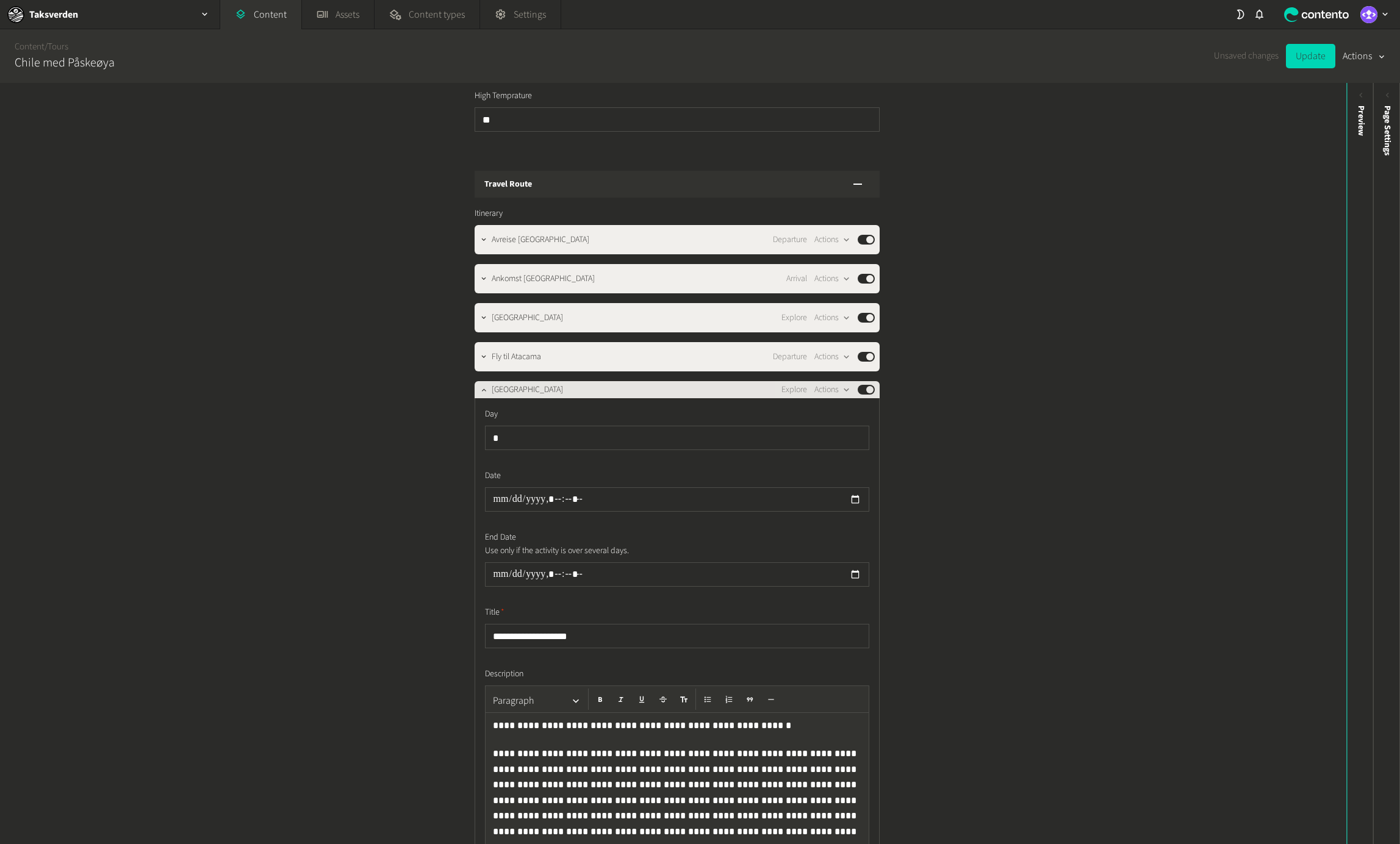
click at [550, 384] on span "[GEOGRAPHIC_DATA]" at bounding box center [527, 390] width 71 height 13
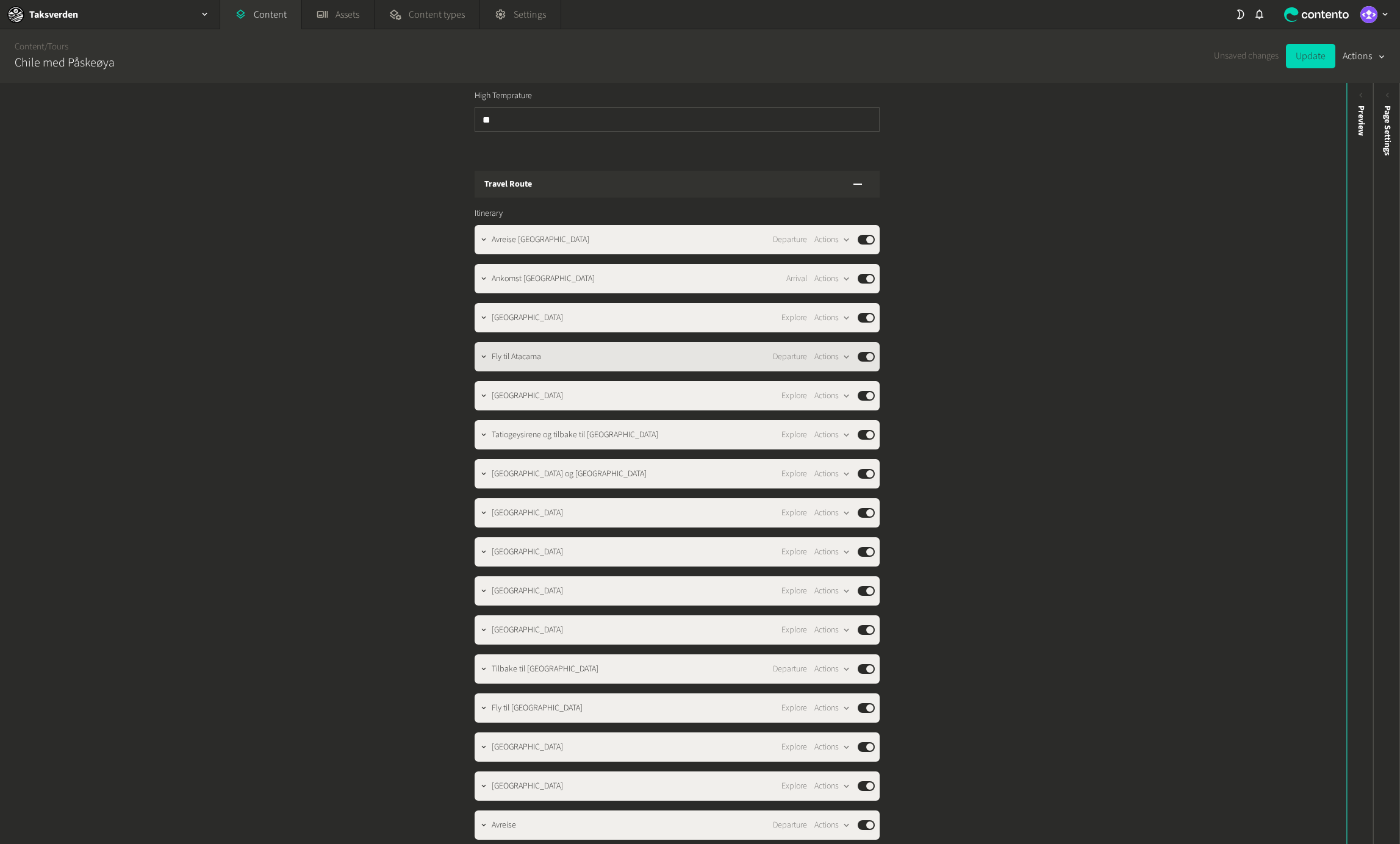
click at [550, 354] on div "Fly til Atacama Departure Actions Published" at bounding box center [677, 357] width 405 height 29
click at [550, 349] on div "Fly til Atacama Departure Actions Published" at bounding box center [683, 356] width 383 height 15
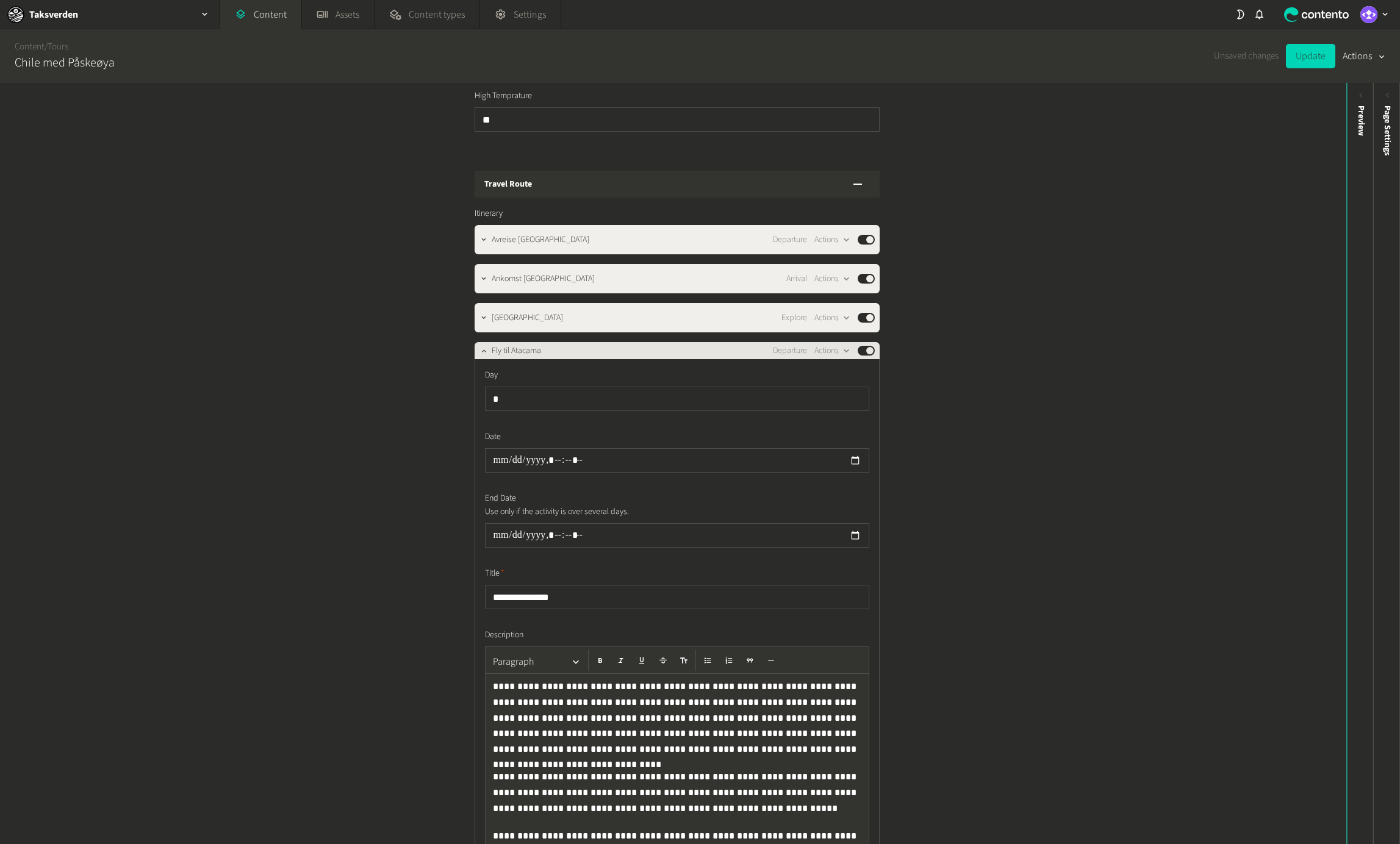
click at [550, 345] on div "Fly til Atacama Departure Actions Published" at bounding box center [677, 351] width 405 height 17
click at [560, 344] on div "Fly til Atacama Departure Actions Published" at bounding box center [683, 351] width 383 height 15
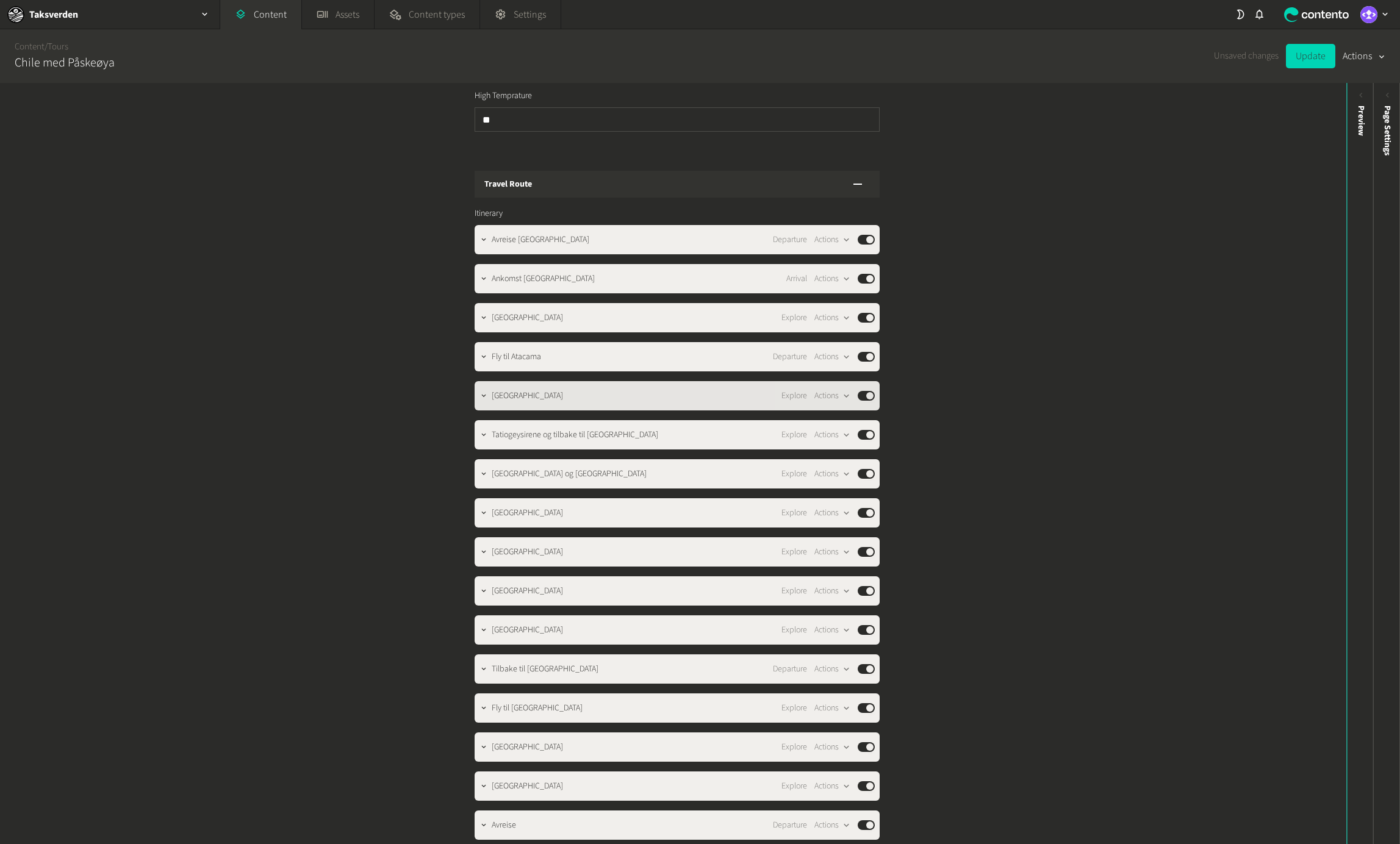
click at [563, 390] on span "[GEOGRAPHIC_DATA]" at bounding box center [527, 396] width 71 height 13
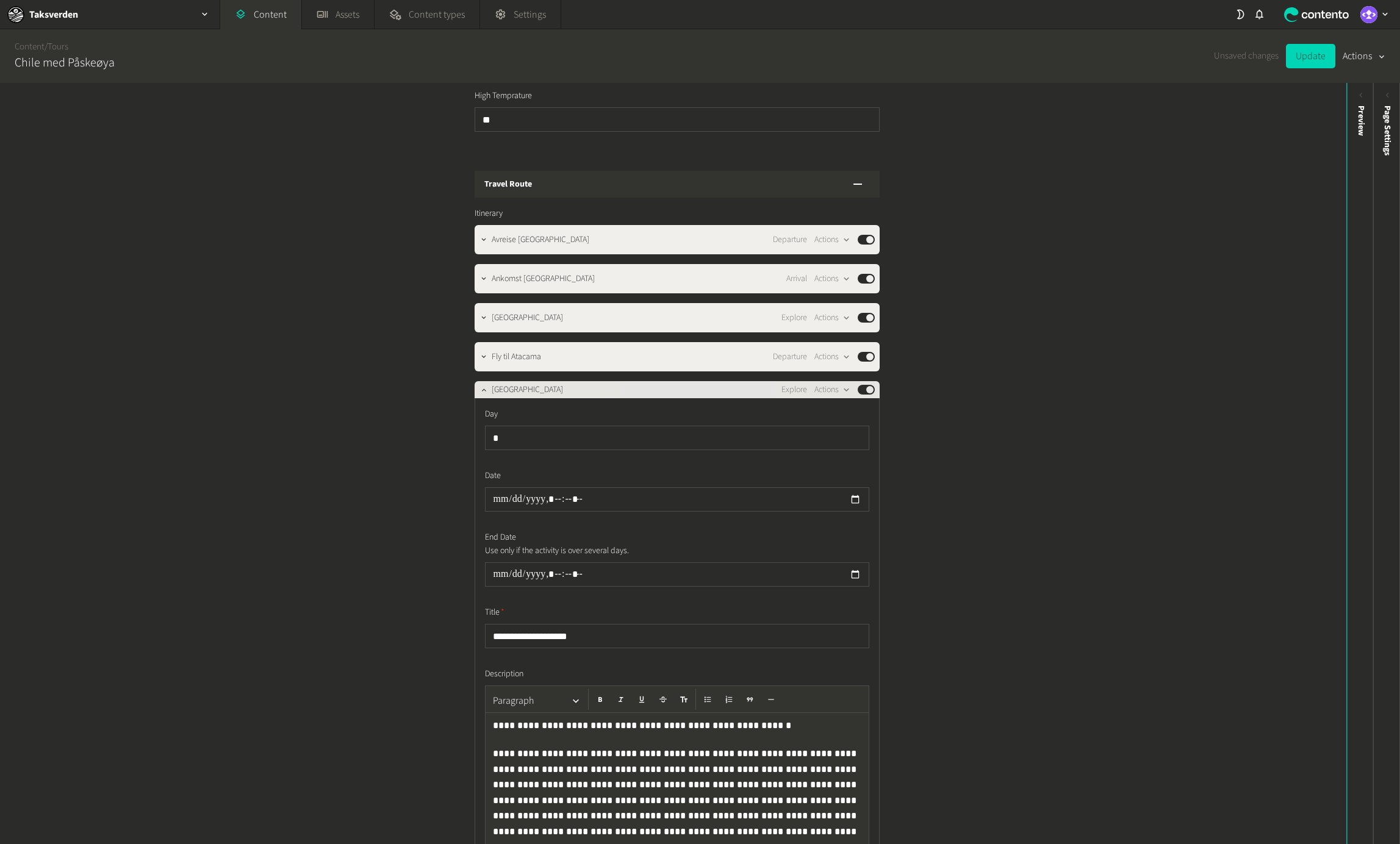
click at [563, 384] on span "[GEOGRAPHIC_DATA]" at bounding box center [527, 390] width 71 height 13
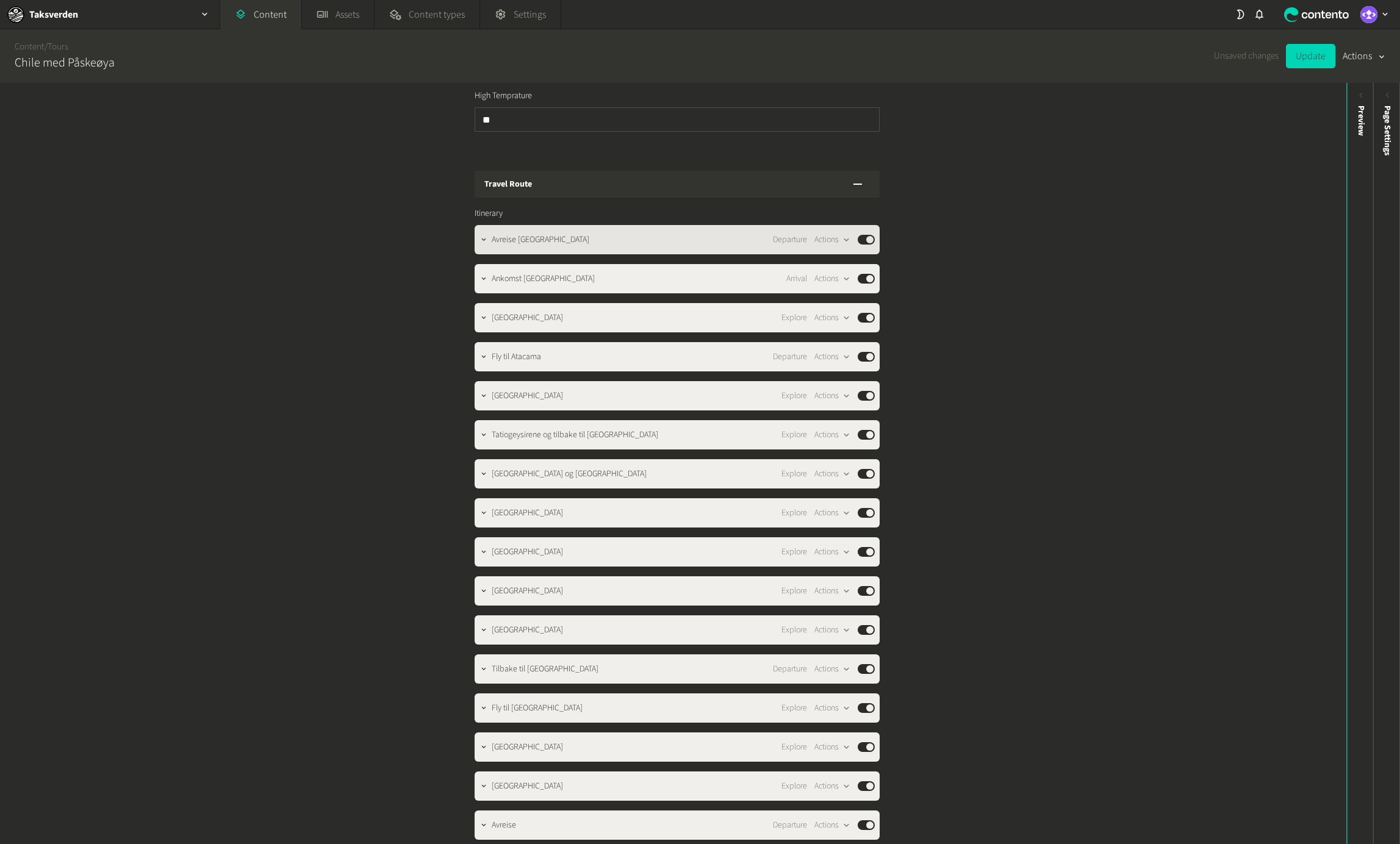
click at [546, 233] on div "Avreise [GEOGRAPHIC_DATA] Departure Actions Published" at bounding box center [683, 240] width 383 height 15
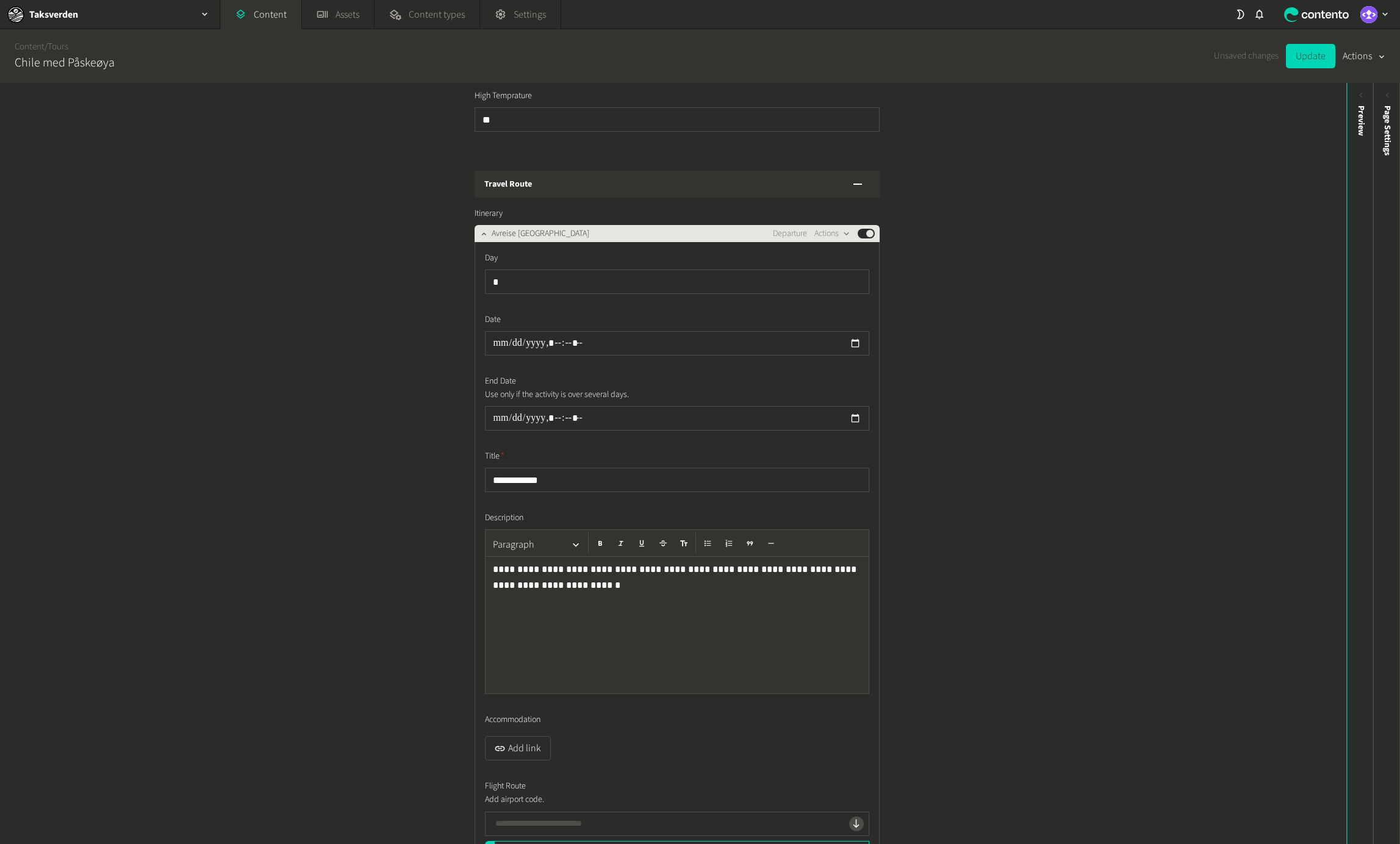
click at [546, 226] on div "Avreise [GEOGRAPHIC_DATA] Departure Actions Published" at bounding box center [683, 233] width 383 height 15
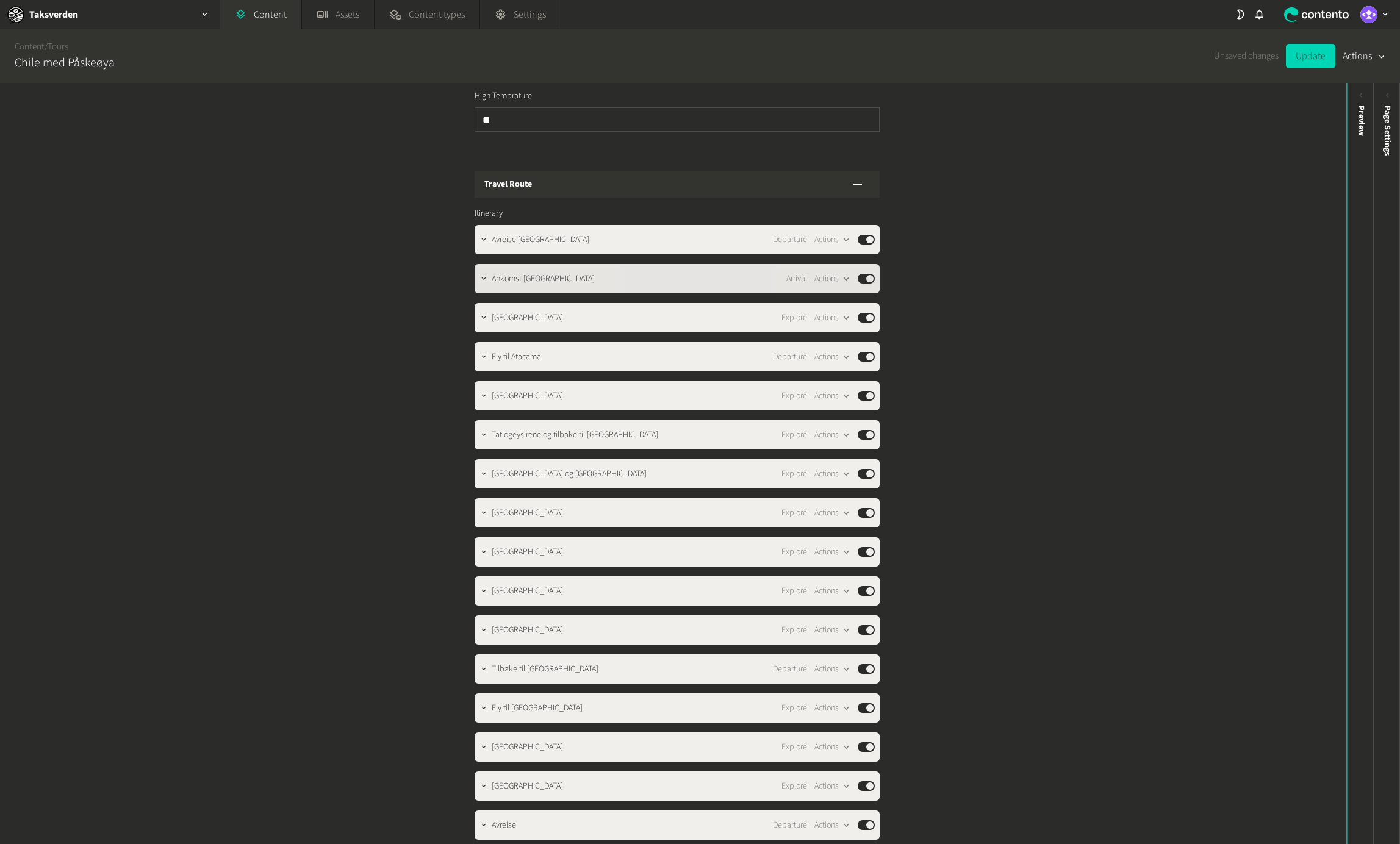
click at [571, 272] on span "Ankomst [GEOGRAPHIC_DATA]" at bounding box center [544, 279] width 103 height 13
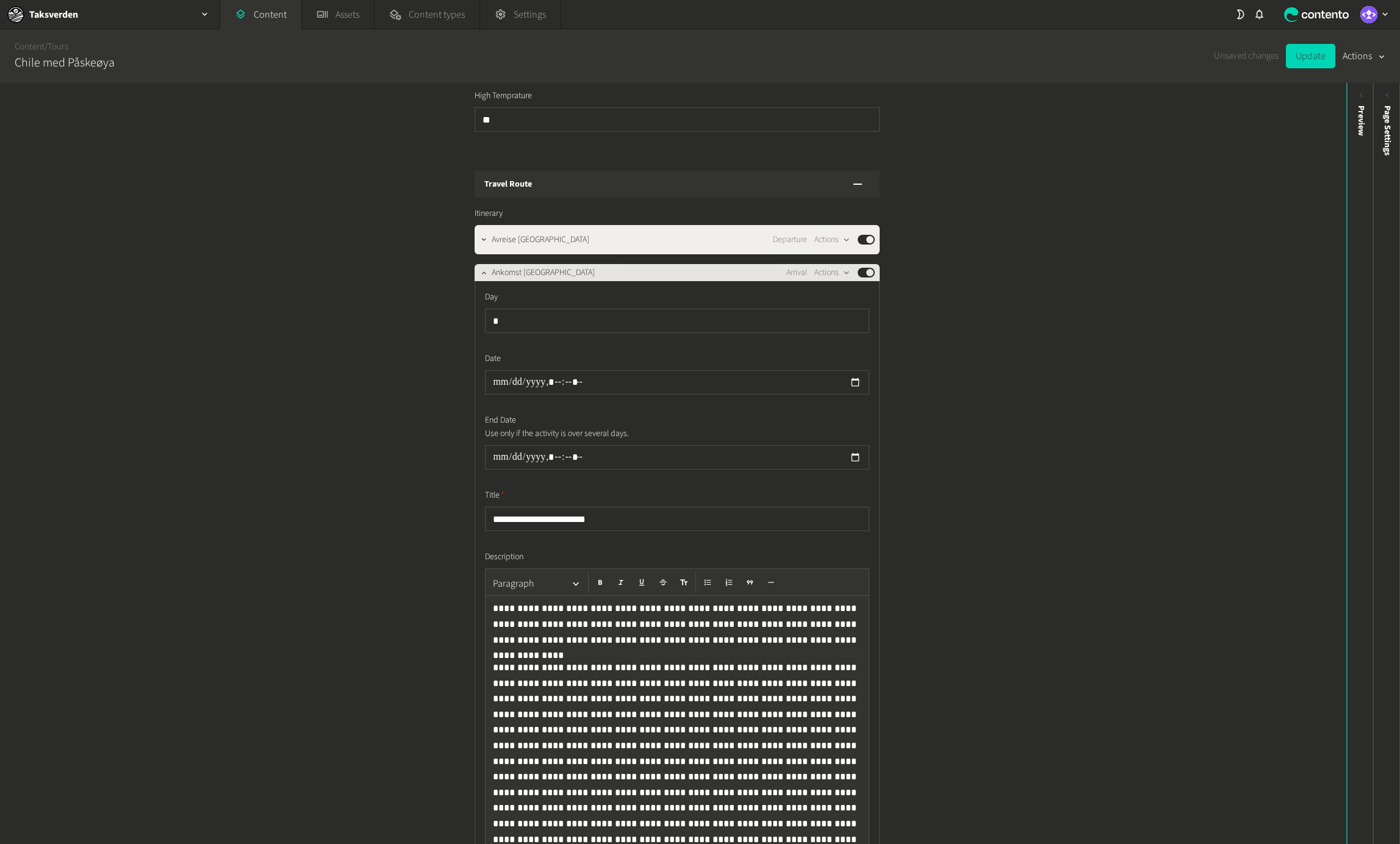
click at [571, 268] on div "Ankomst [GEOGRAPHIC_DATA] Arrival Actions Published" at bounding box center [677, 272] width 405 height 17
click at [572, 267] on span "Ankomst [GEOGRAPHIC_DATA]" at bounding box center [544, 273] width 103 height 13
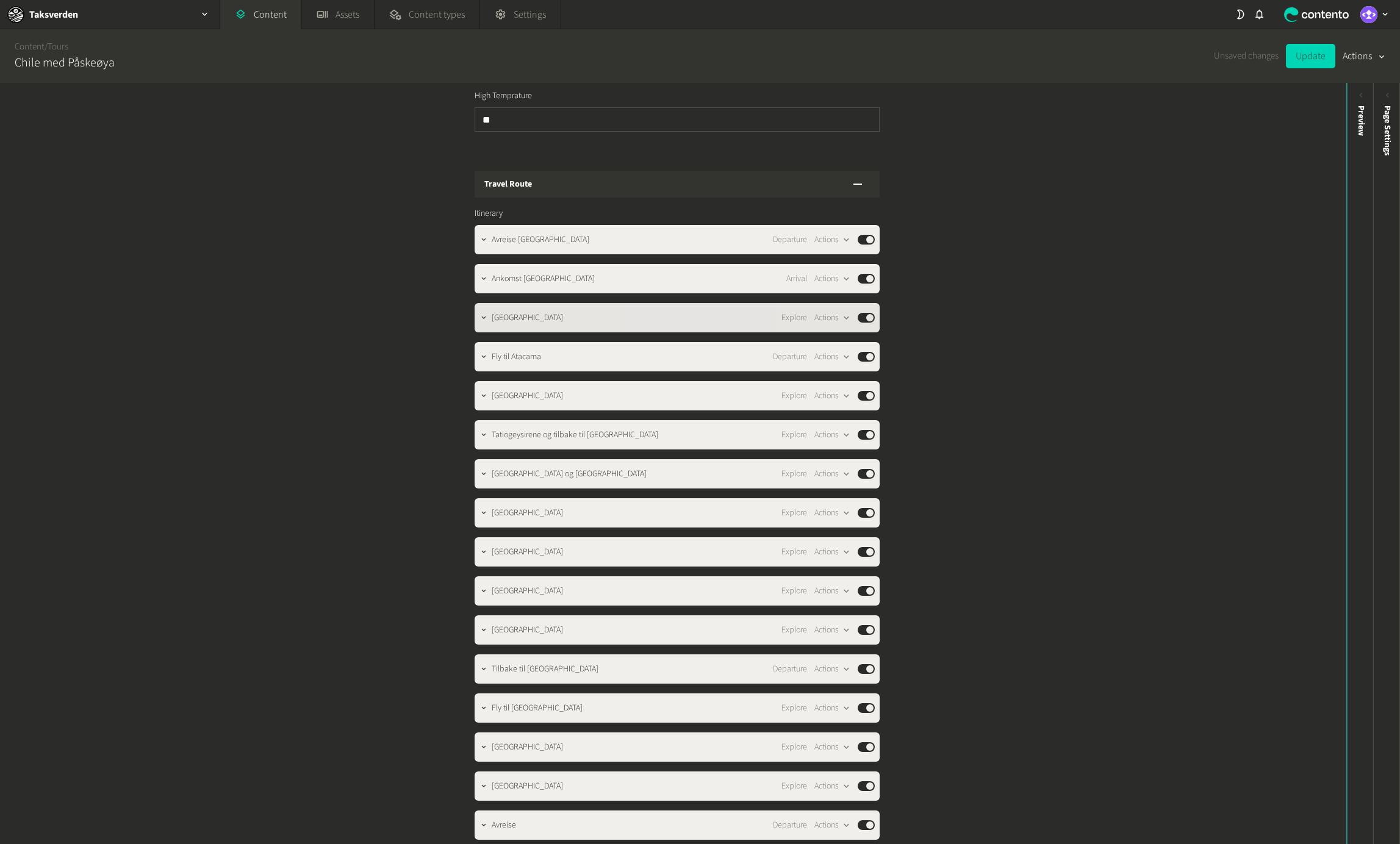
click at [569, 310] on div "[GEOGRAPHIC_DATA] Explore Actions Published" at bounding box center [683, 317] width 383 height 15
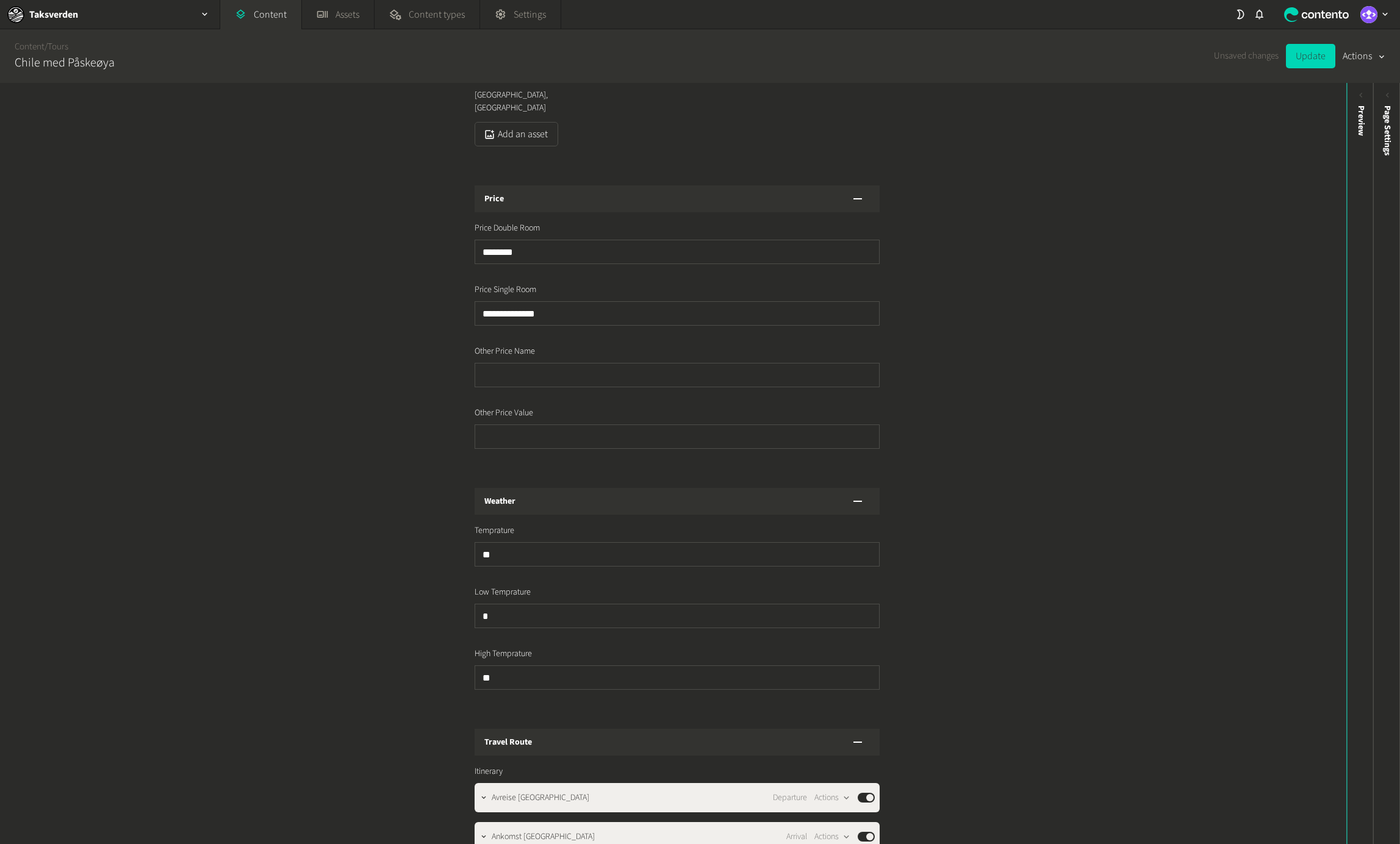
scroll to position [643, 0]
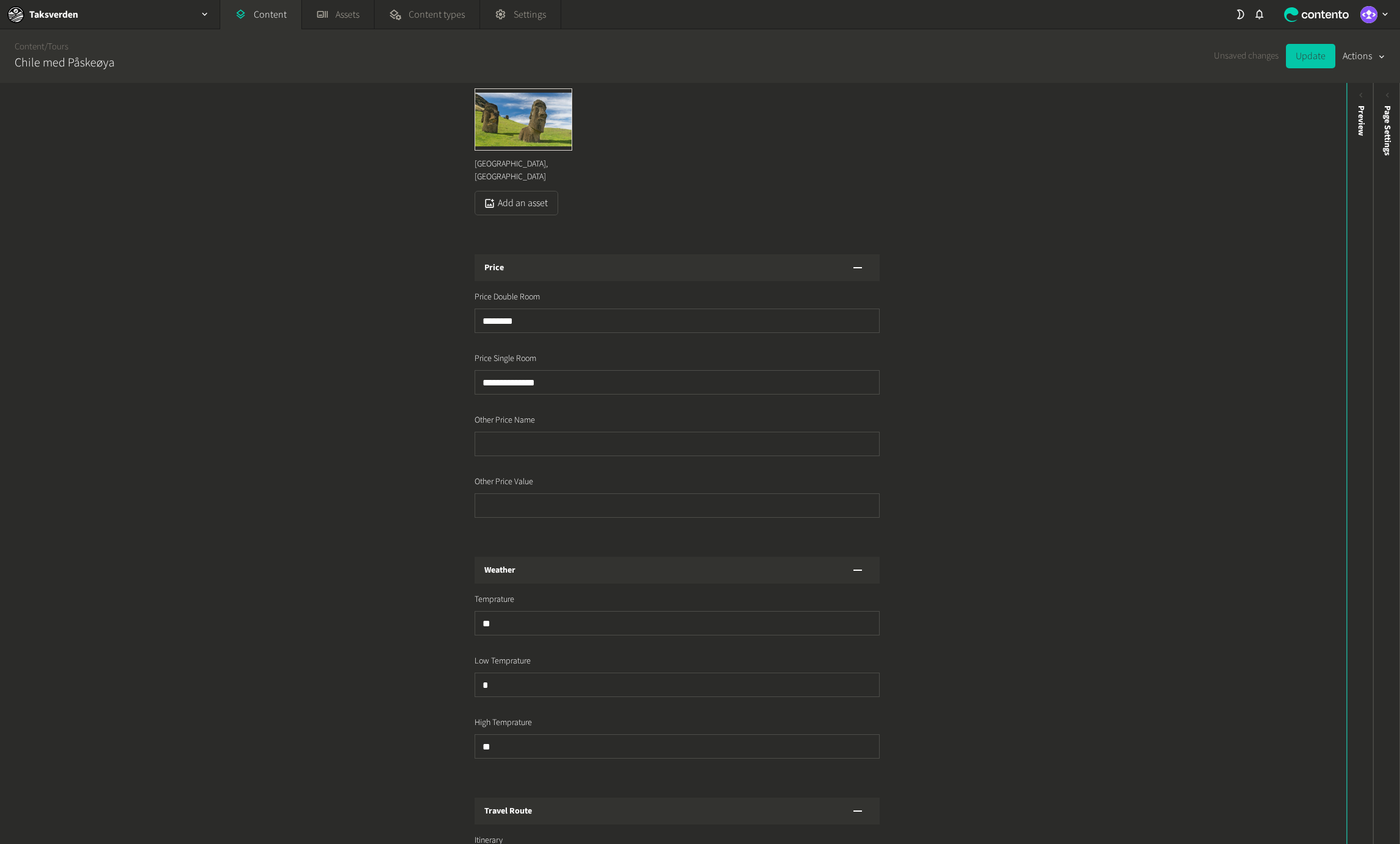
click at [1315, 60] on button "Update" at bounding box center [1310, 56] width 50 height 24
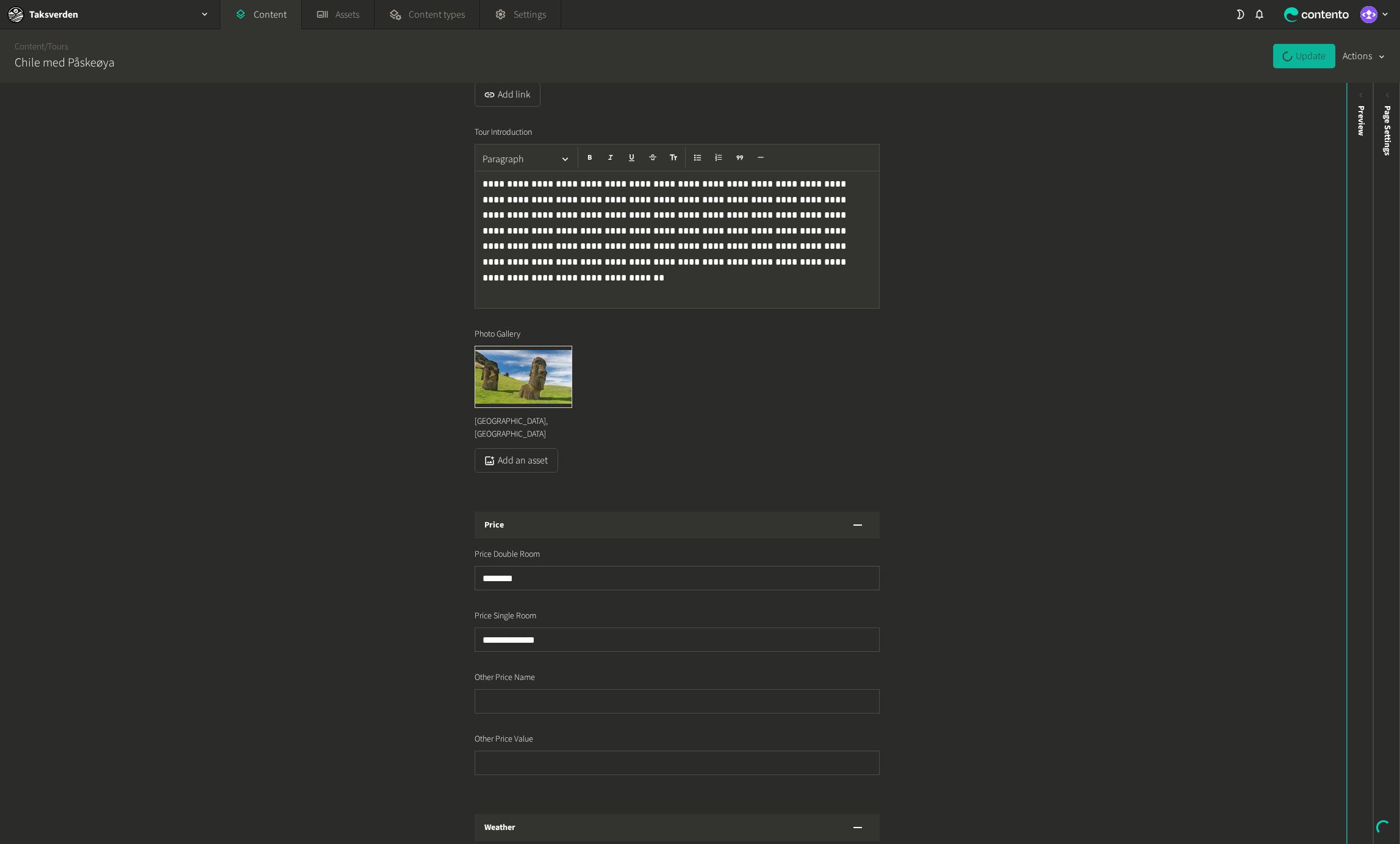
scroll to position [0, 0]
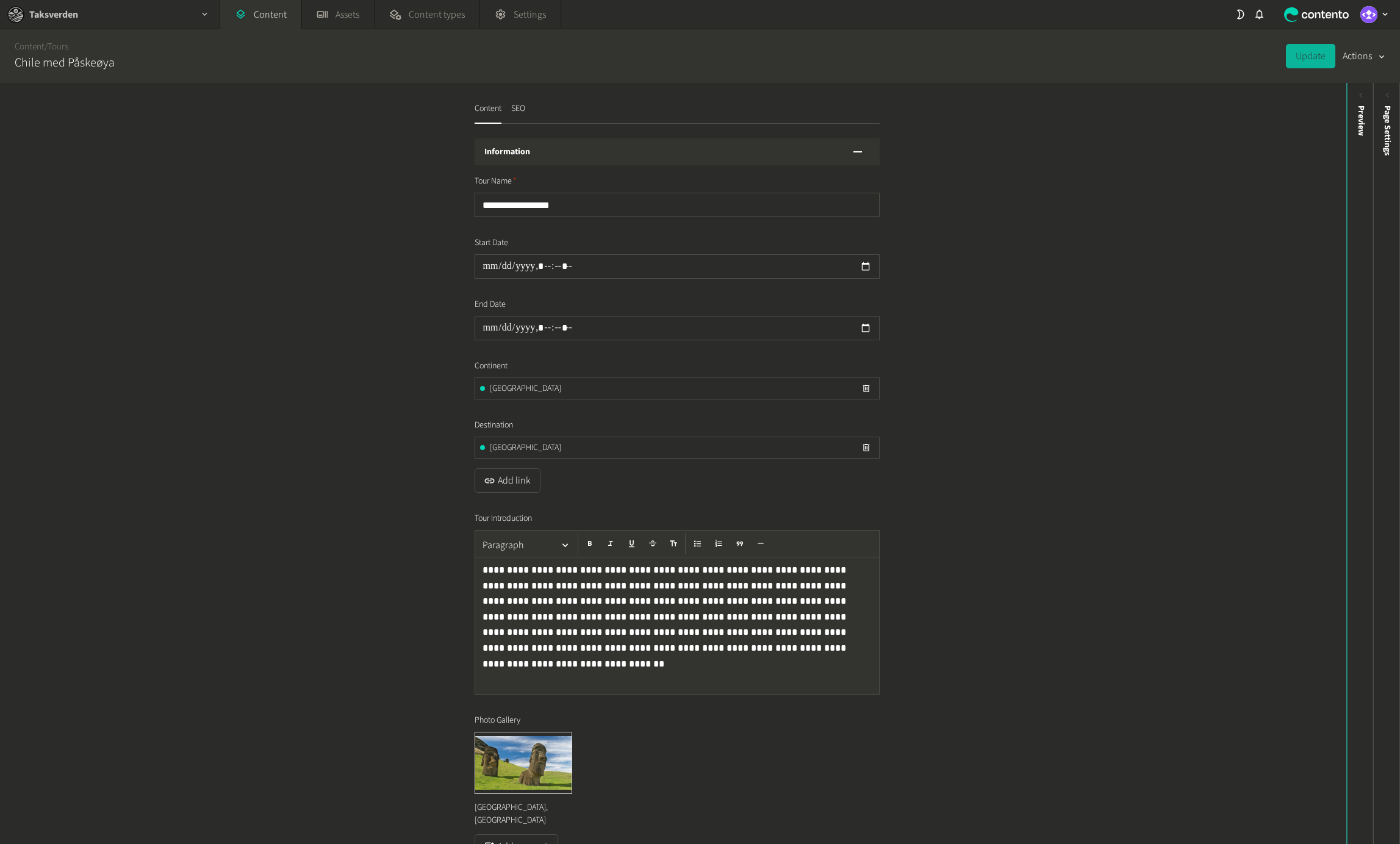
click at [120, 19] on div "Taksverden" at bounding box center [110, 14] width 219 height 29
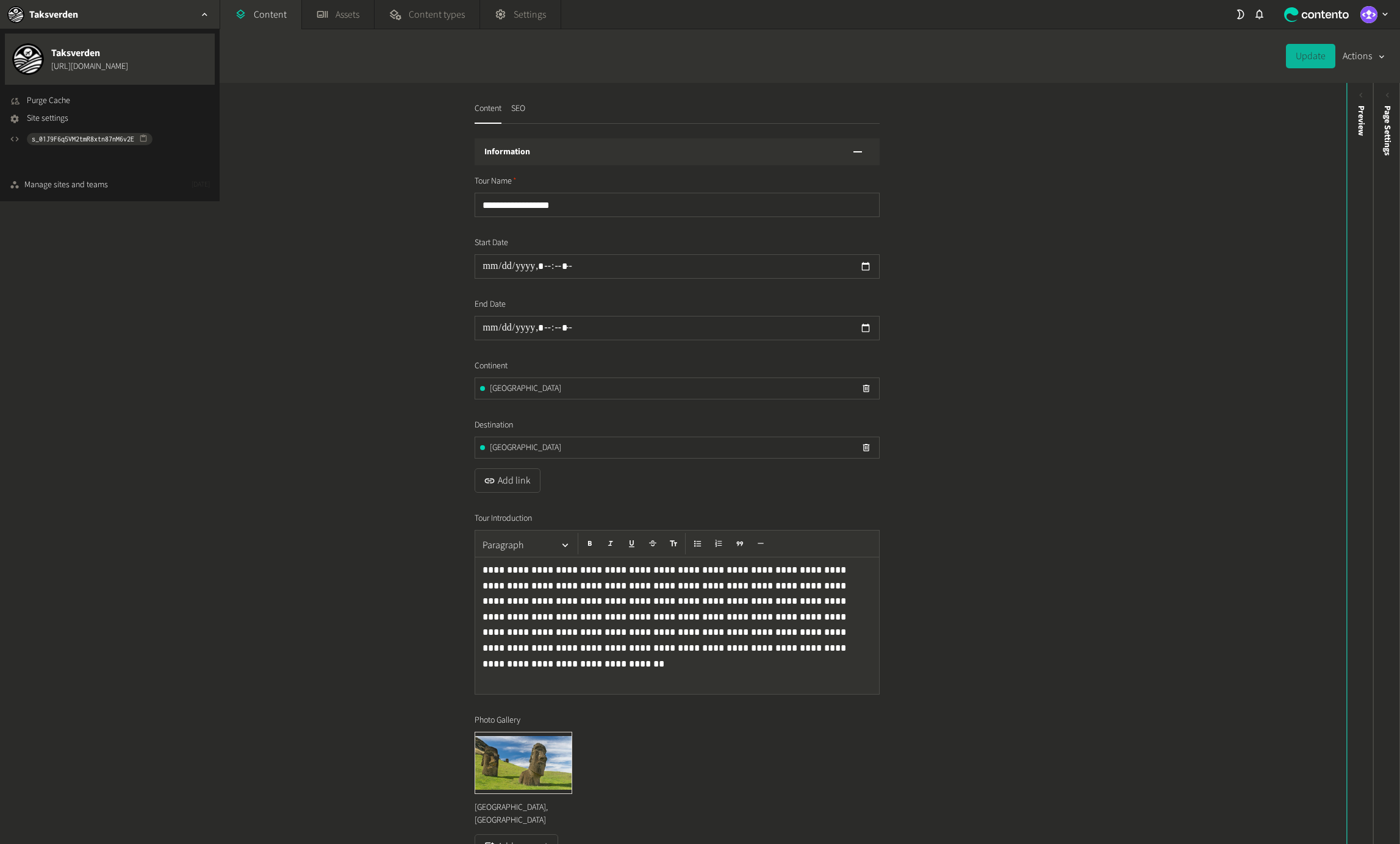
click at [86, 103] on li "Purge Cache" at bounding box center [110, 101] width 200 height 13
click at [67, 100] on span "Purge Cache" at bounding box center [48, 101] width 43 height 13
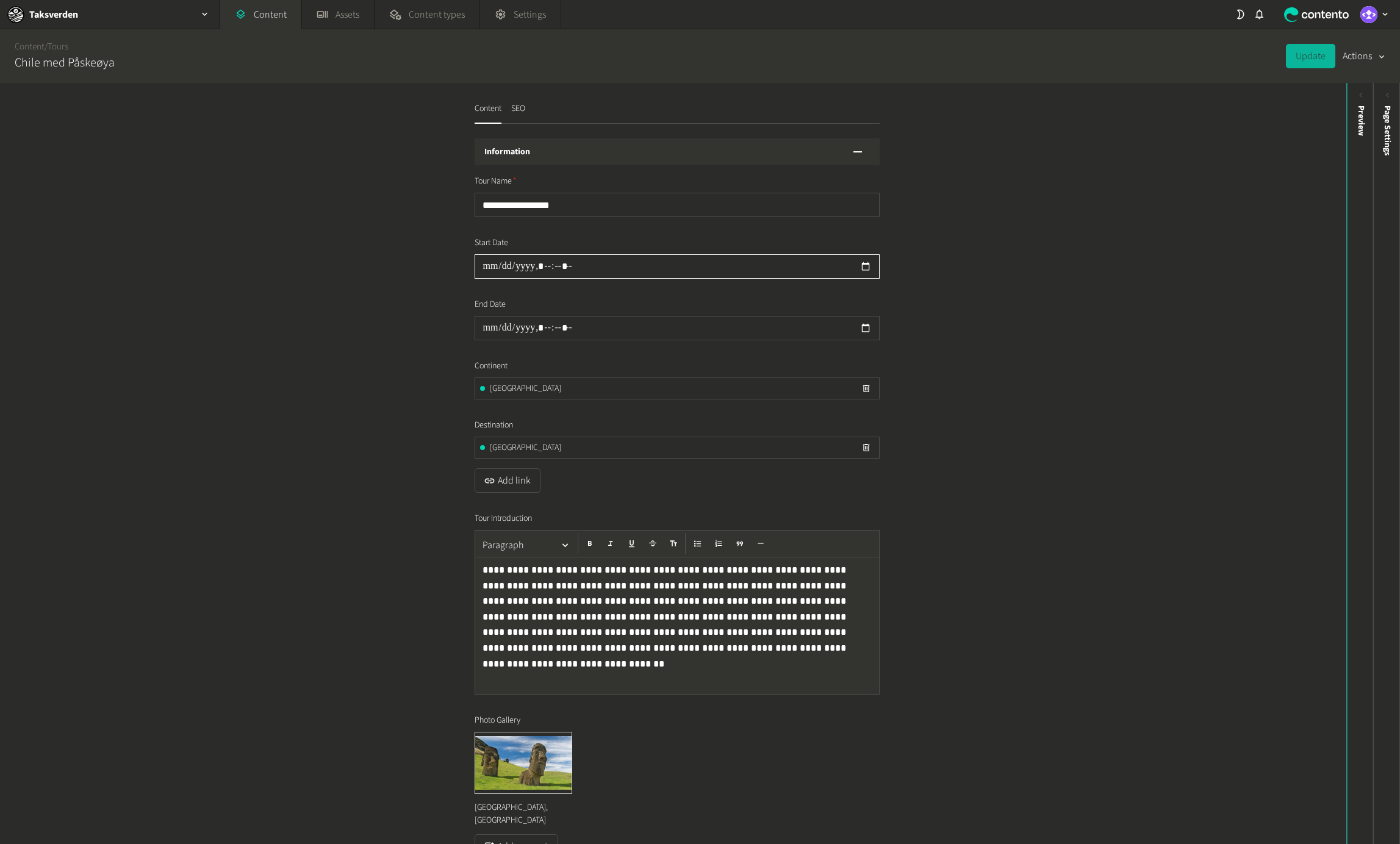
click at [622, 257] on input "datetime-local" at bounding box center [677, 266] width 405 height 24
click at [487, 268] on input "datetime-local" at bounding box center [677, 266] width 405 height 24
type input "**********"
click at [1023, 288] on div "**********" at bounding box center [673, 464] width 1346 height 762
click at [1311, 53] on button "Update" at bounding box center [1310, 56] width 50 height 24
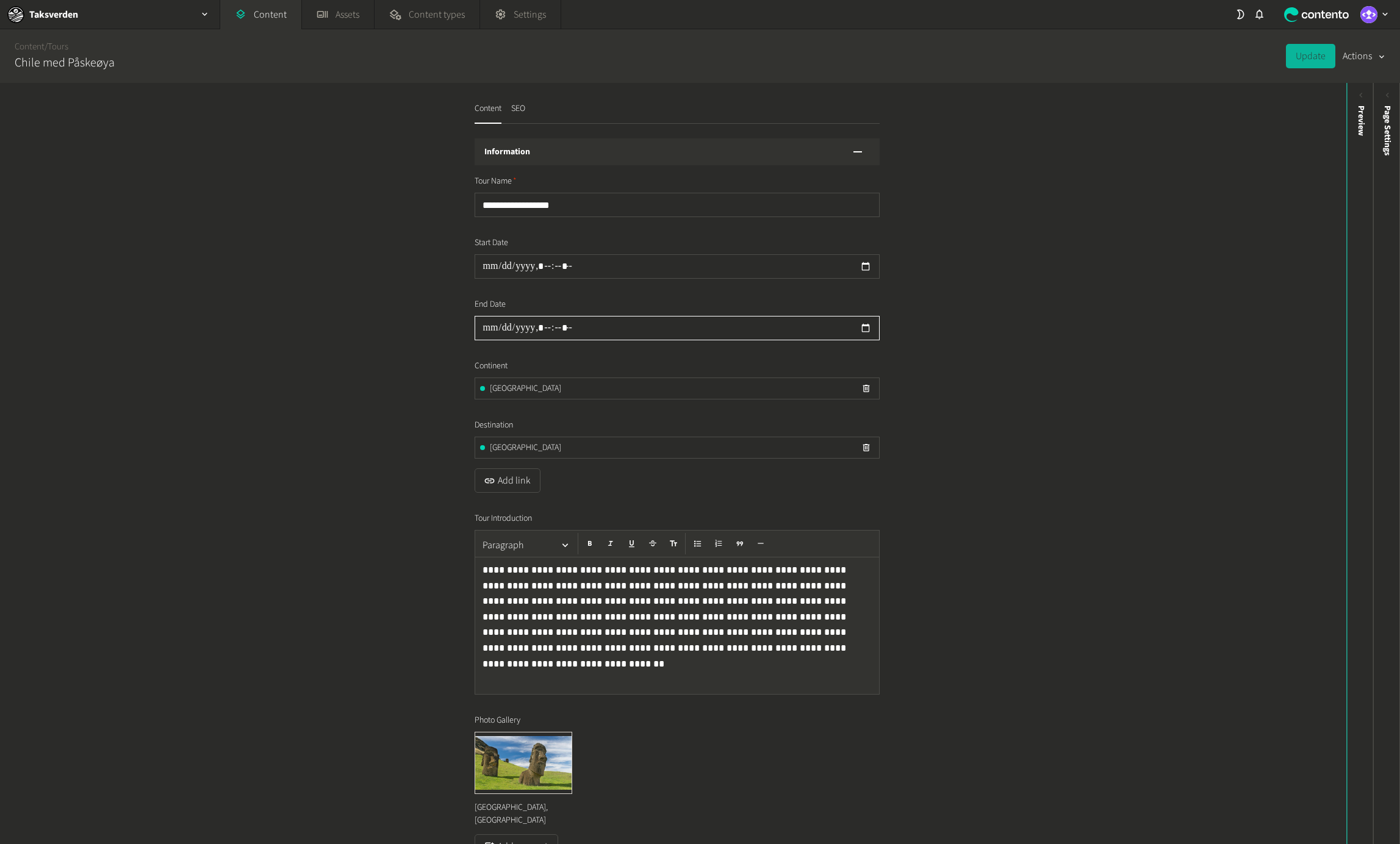
click at [498, 332] on input "datetime-local" at bounding box center [677, 328] width 405 height 24
type input "**********"
click at [1132, 425] on div "**********" at bounding box center [673, 464] width 1346 height 762
click at [1102, 275] on div "**********" at bounding box center [673, 464] width 1346 height 762
click at [1318, 56] on button "Update" at bounding box center [1310, 56] width 50 height 24
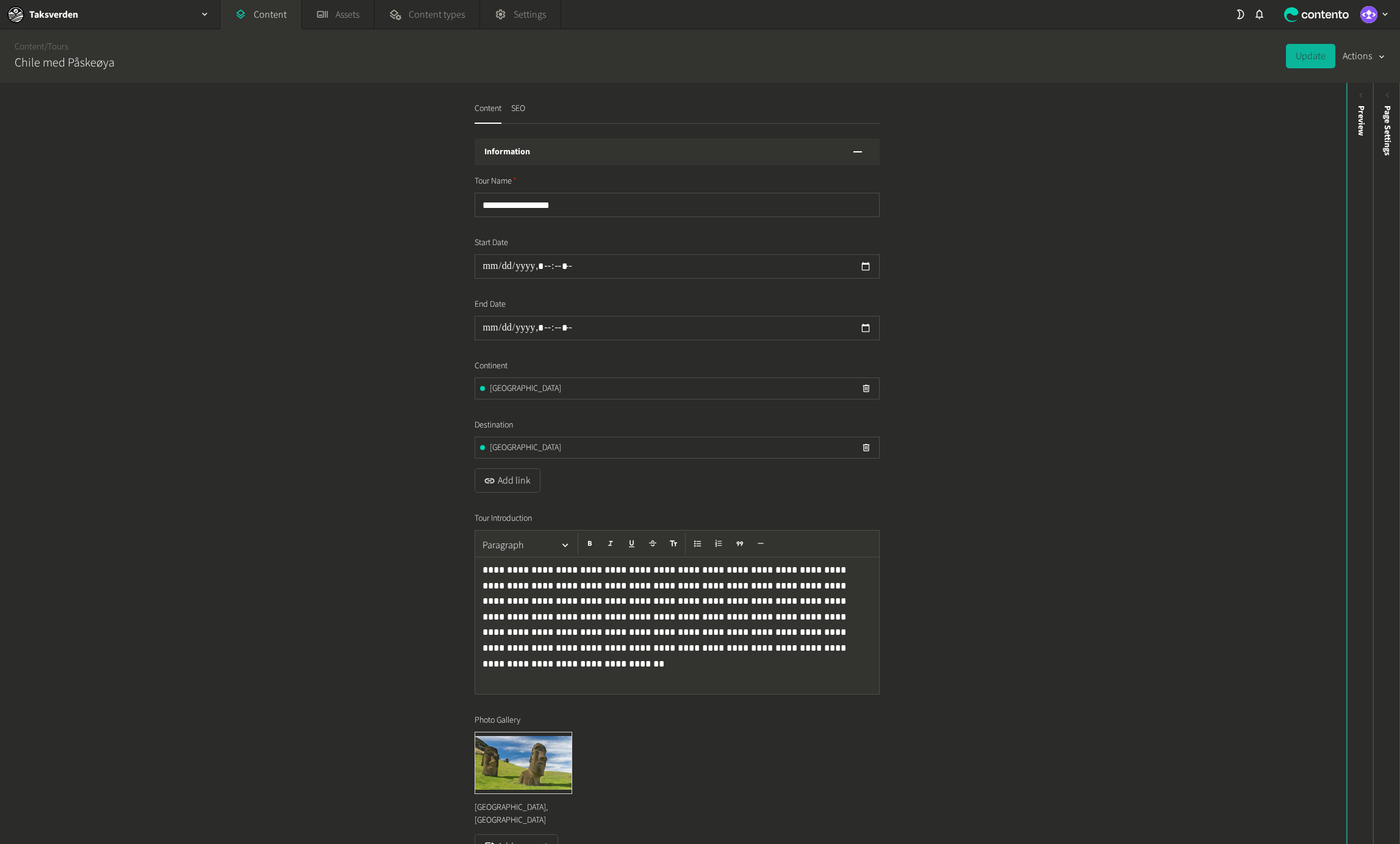
click at [1290, 70] on div "Update Actions" at bounding box center [1335, 56] width 99 height 54
click at [68, 42] on link "Tours" at bounding box center [58, 47] width 21 height 13
click at [66, 45] on link "Tours" at bounding box center [58, 47] width 21 height 13
click at [31, 45] on link "Content" at bounding box center [29, 47] width 30 height 13
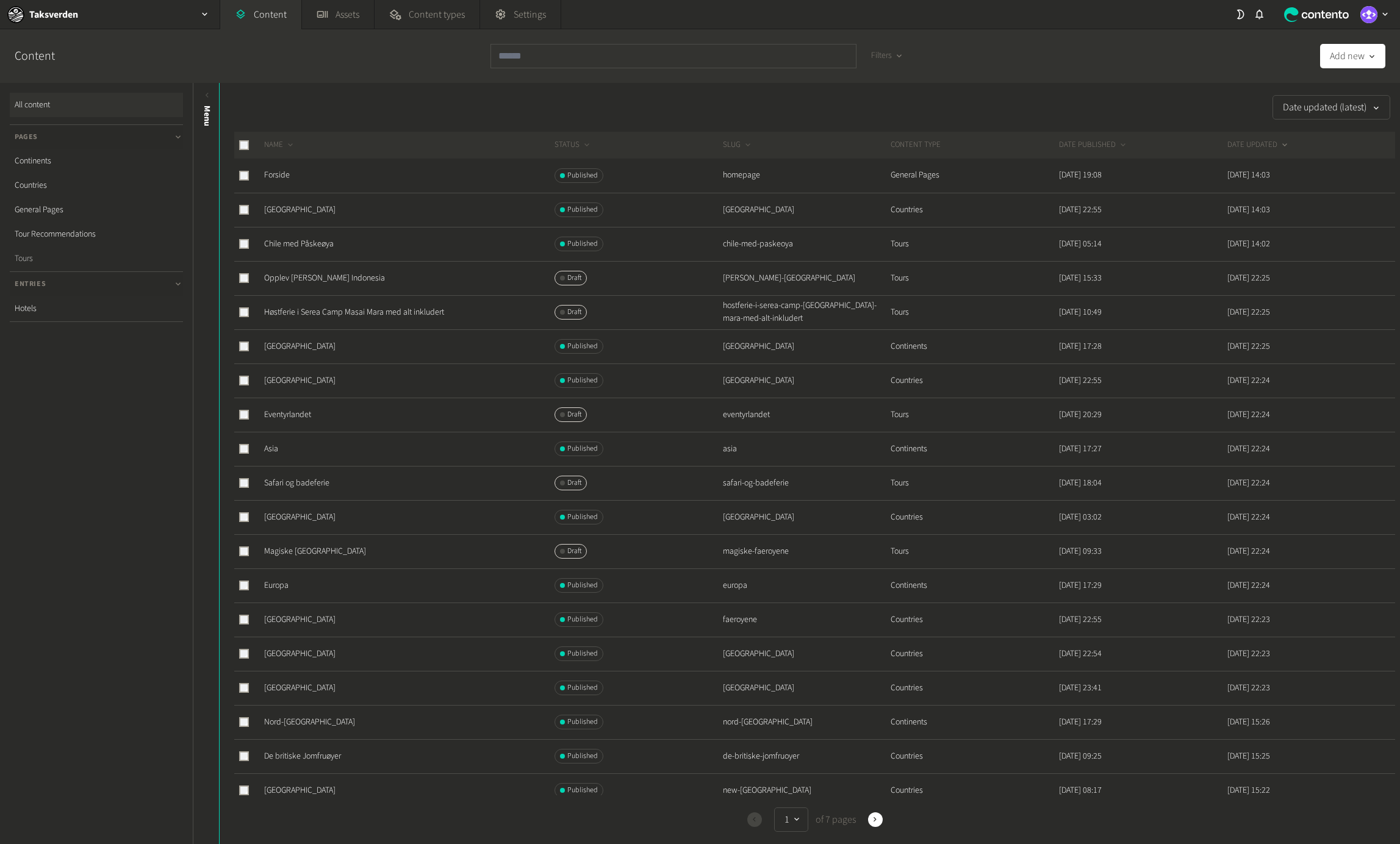
click at [29, 261] on link "Tours" at bounding box center [96, 259] width 173 height 24
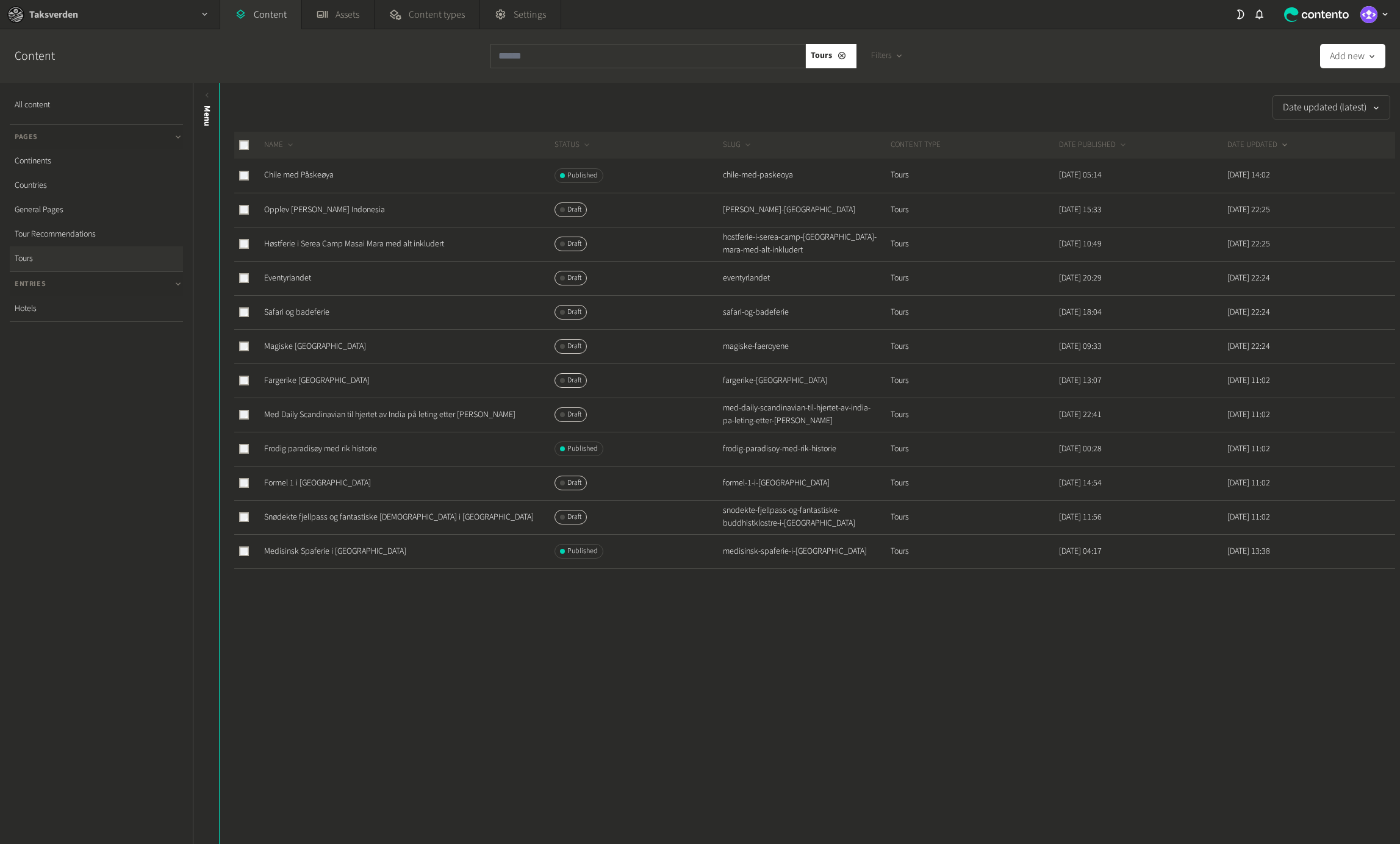
click at [204, 13] on icon "button" at bounding box center [204, 14] width 10 height 10
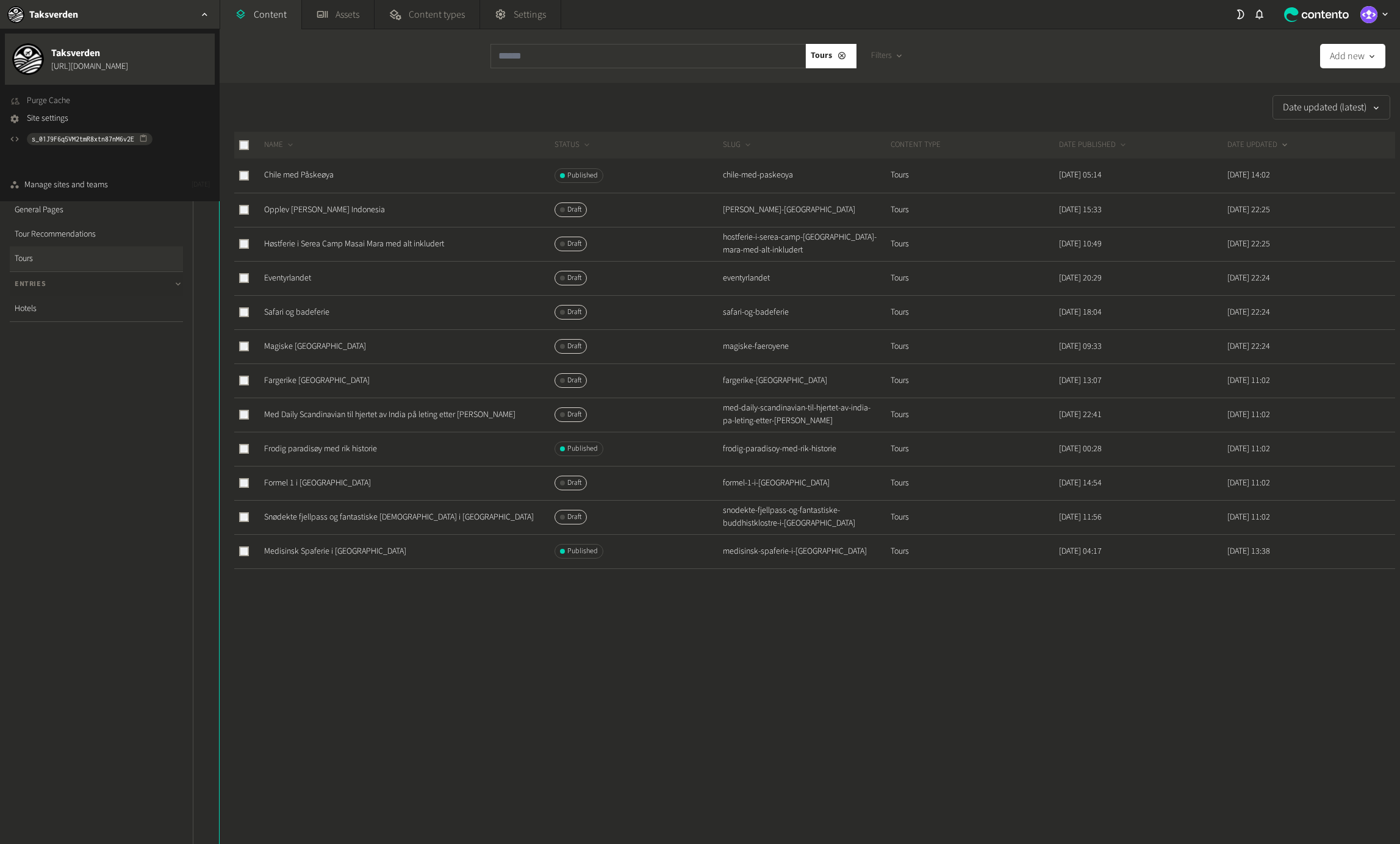
click at [52, 99] on span "Purge Cache" at bounding box center [48, 101] width 43 height 13
click at [64, 104] on span "Purge Cache" at bounding box center [48, 101] width 43 height 13
click at [61, 102] on span "Purge Cache" at bounding box center [48, 101] width 43 height 13
